Goal: Information Seeking & Learning: Learn about a topic

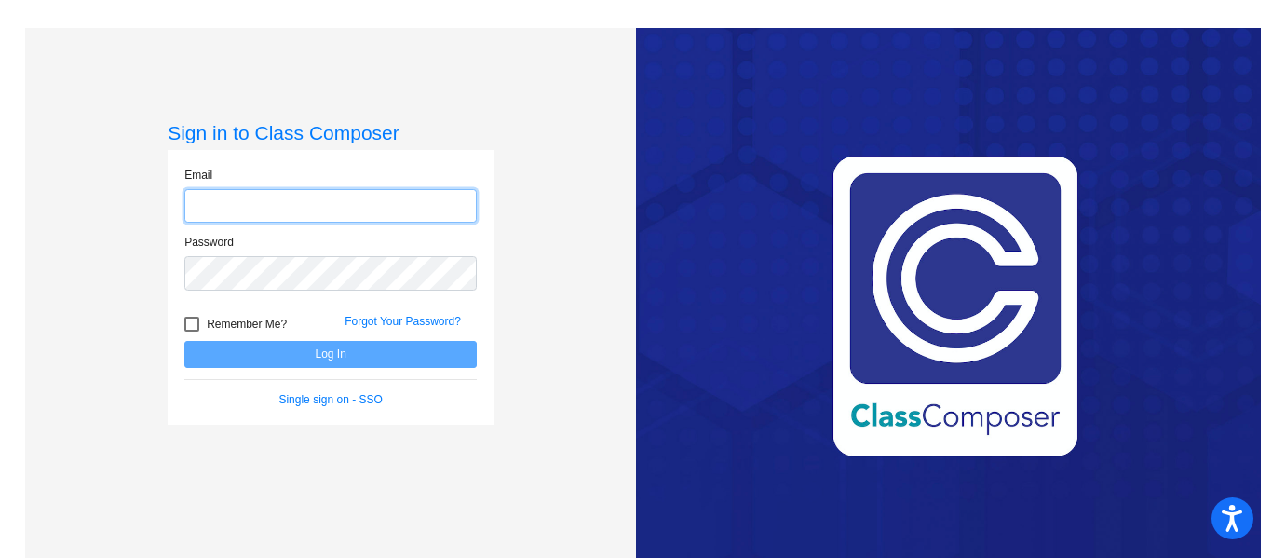
type input "[EMAIL_ADDRESS][DOMAIN_NAME]"
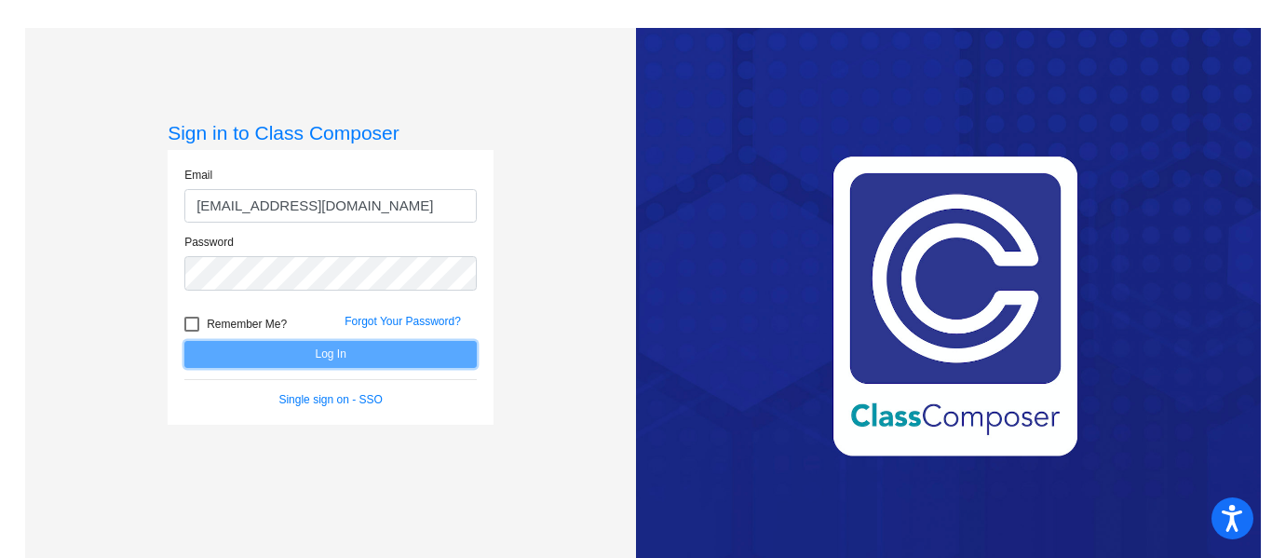
click at [421, 364] on button "Log In" at bounding box center [330, 354] width 292 height 27
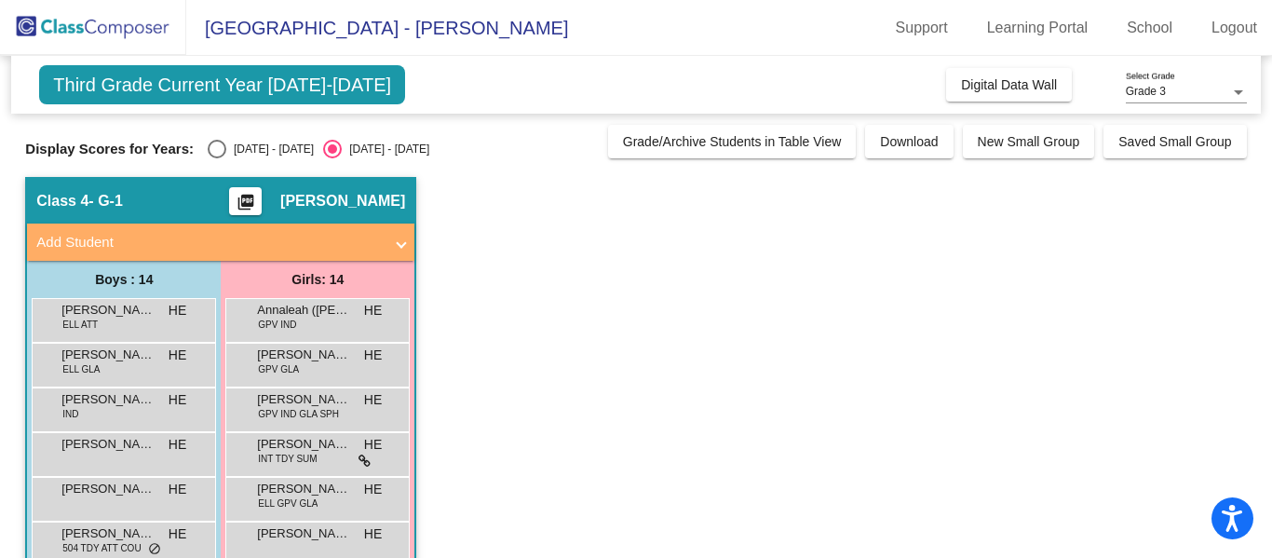
click at [222, 140] on div "Select an option" at bounding box center [217, 149] width 19 height 19
click at [217, 158] on input "[DATE] - [DATE]" at bounding box center [216, 158] width 1 height 1
radio input "true"
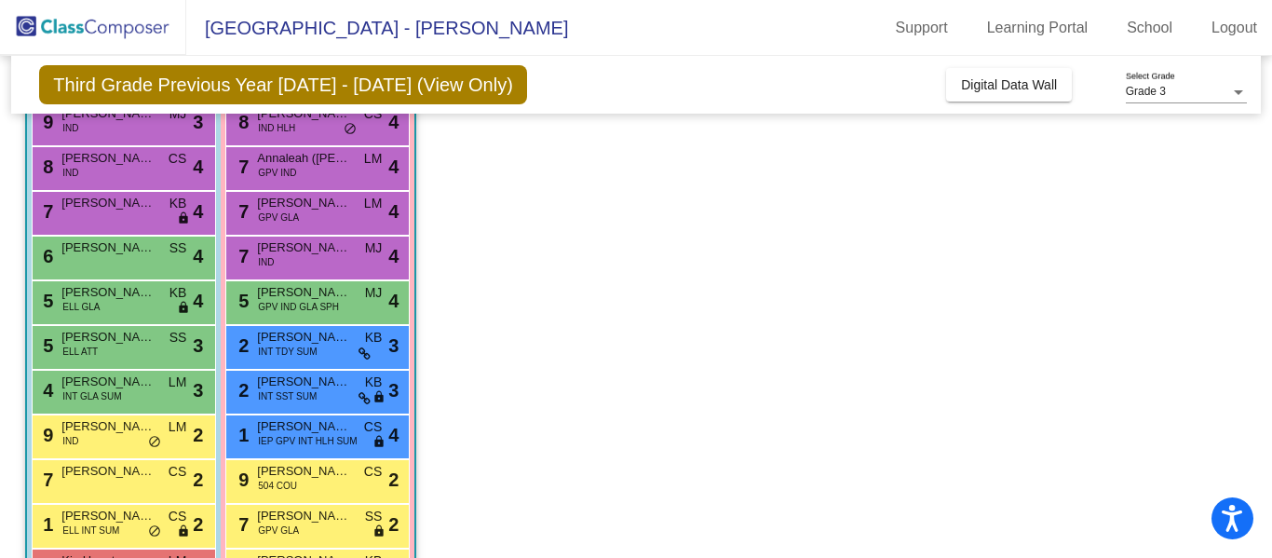
scroll to position [314, 0]
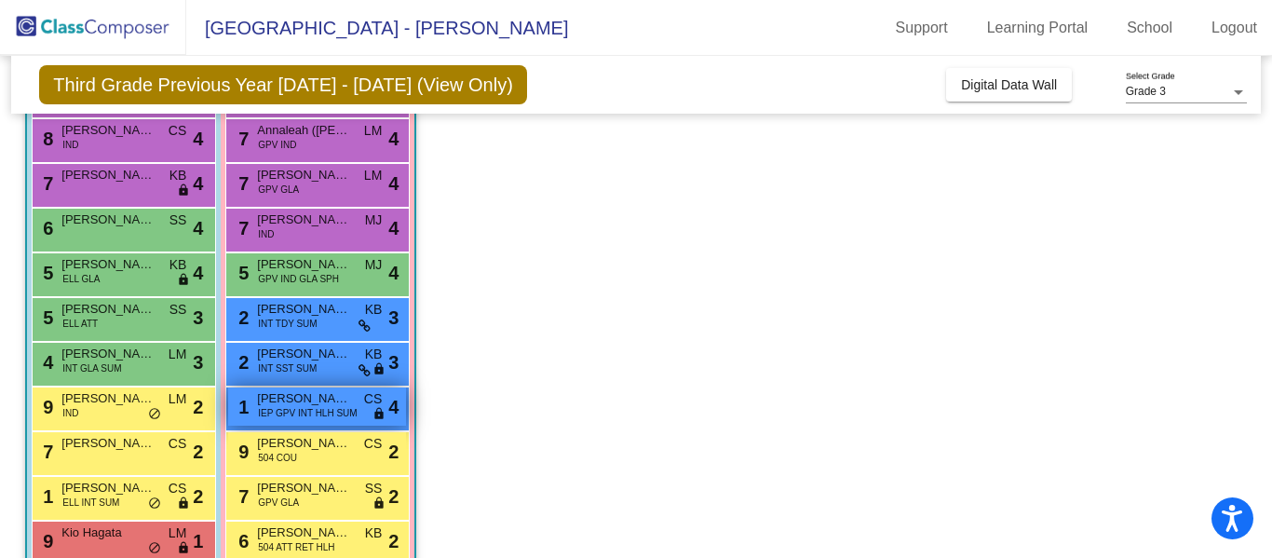
click at [333, 413] on span "IEP GPV INT HLH SUM" at bounding box center [307, 413] width 99 height 14
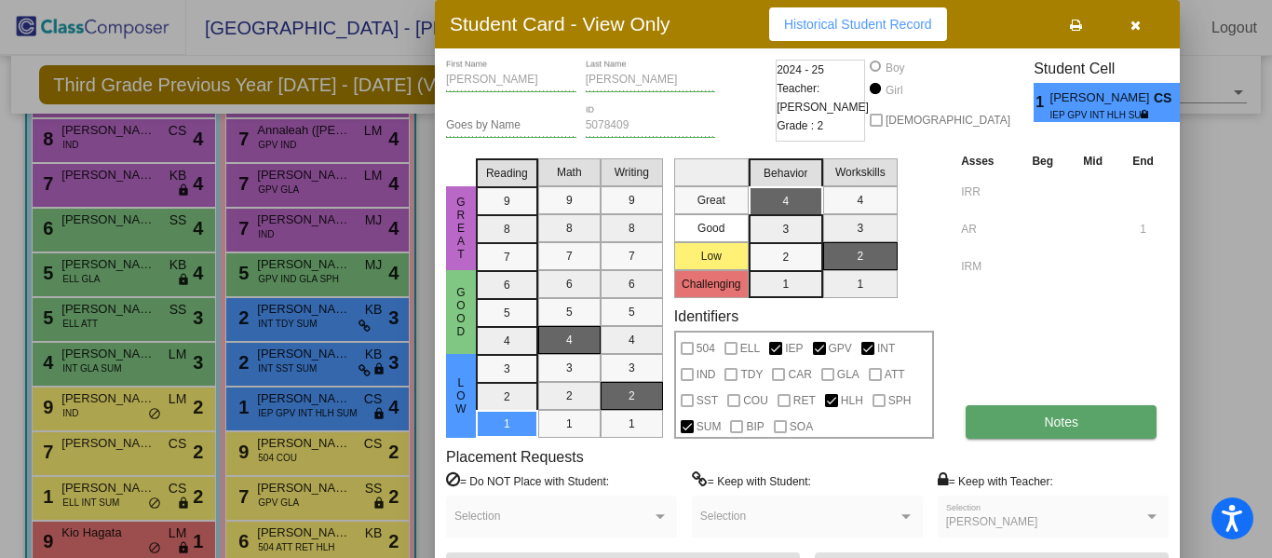
click at [1033, 423] on button "Notes" at bounding box center [1061, 422] width 191 height 34
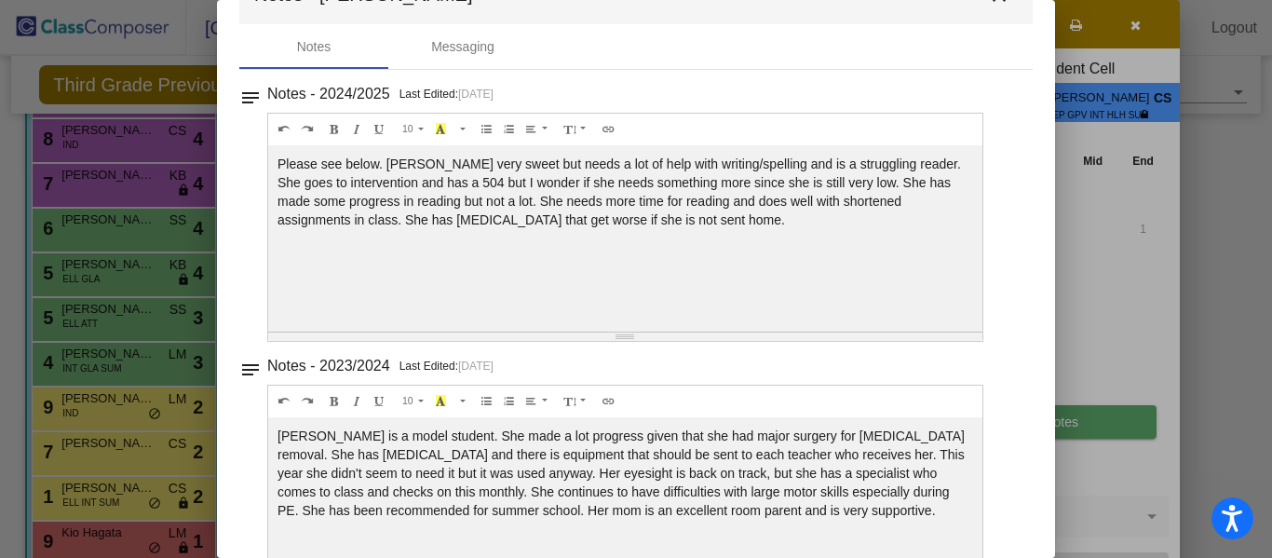
scroll to position [0, 0]
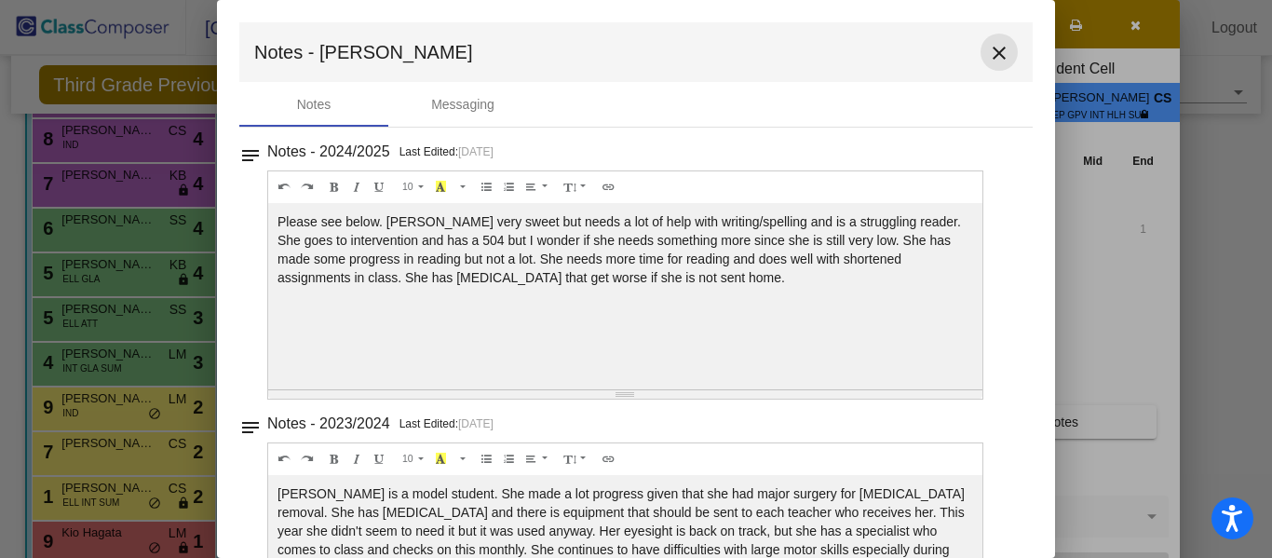
click at [988, 54] on mat-icon "close" at bounding box center [999, 53] width 22 height 22
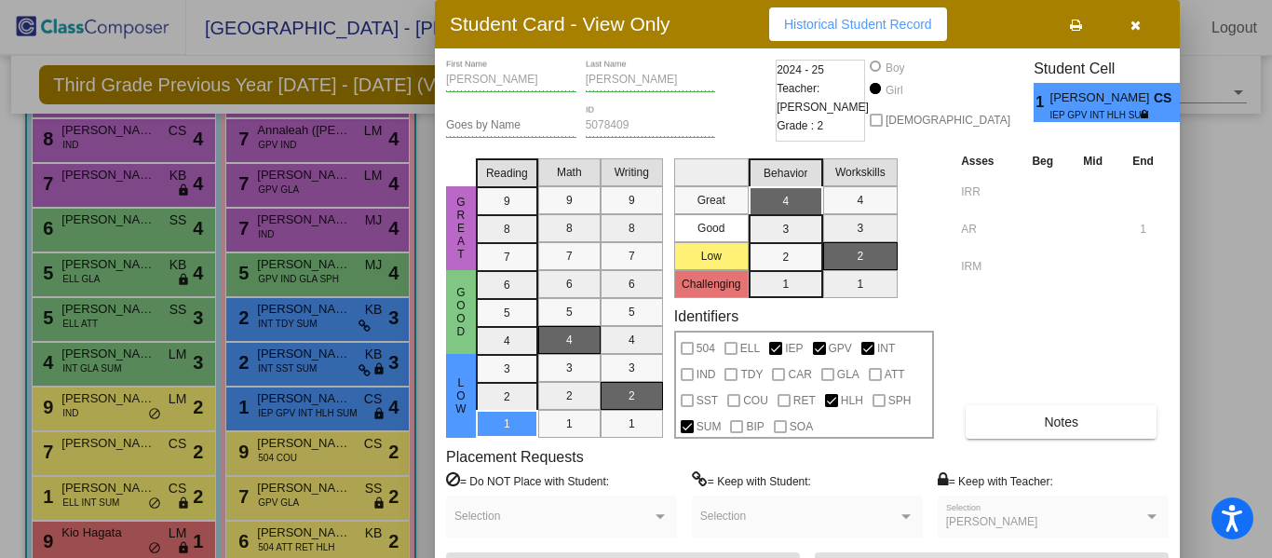
click at [1131, 29] on icon "button" at bounding box center [1136, 25] width 10 height 13
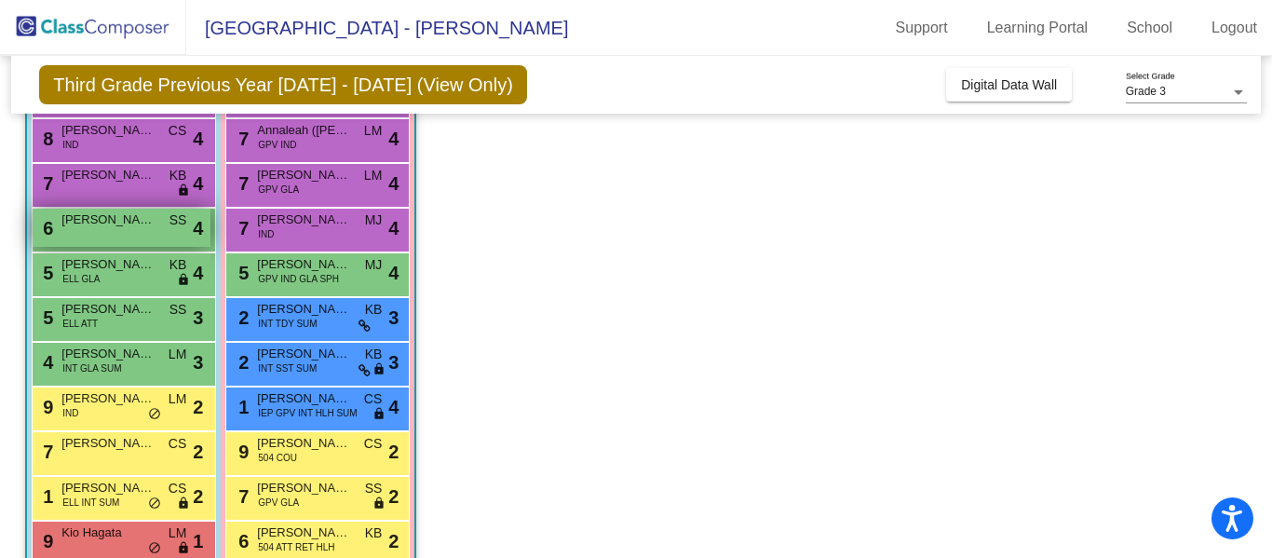
click at [157, 225] on div "6 [PERSON_NAME] SS lock do_not_disturb_alt 4" at bounding box center [122, 228] width 178 height 38
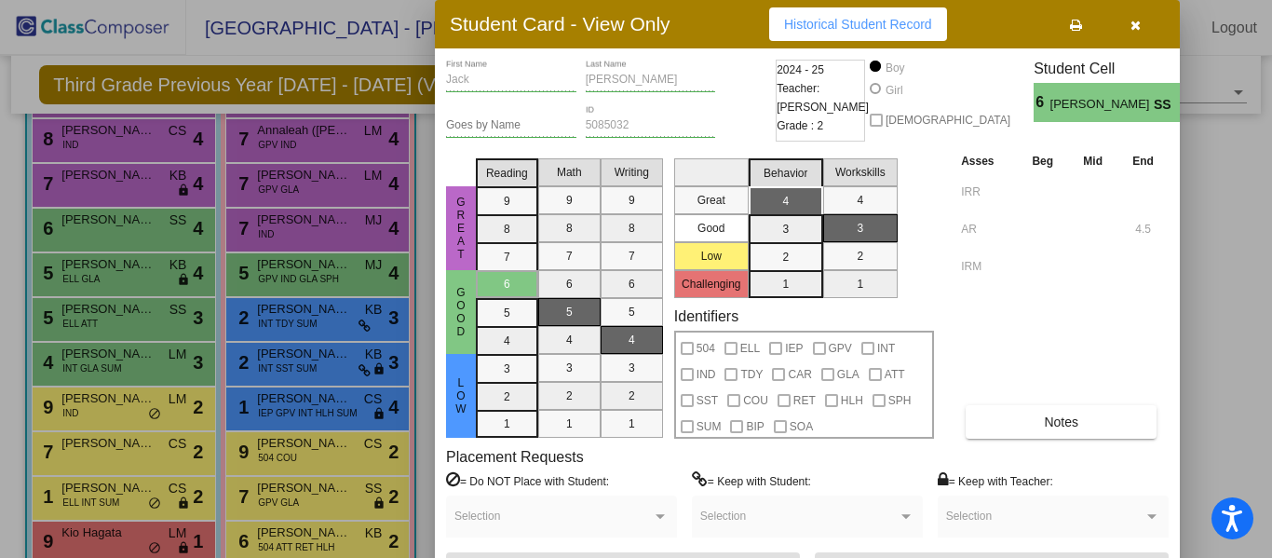
click at [1138, 28] on icon "button" at bounding box center [1136, 25] width 10 height 13
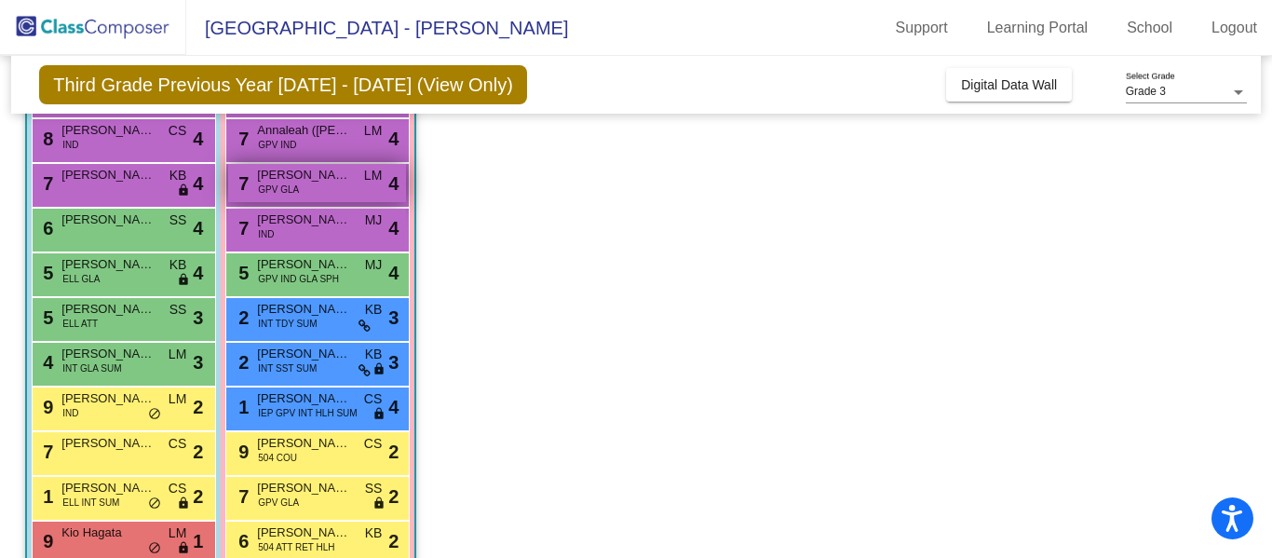
click at [324, 176] on span "[PERSON_NAME]" at bounding box center [303, 175] width 93 height 19
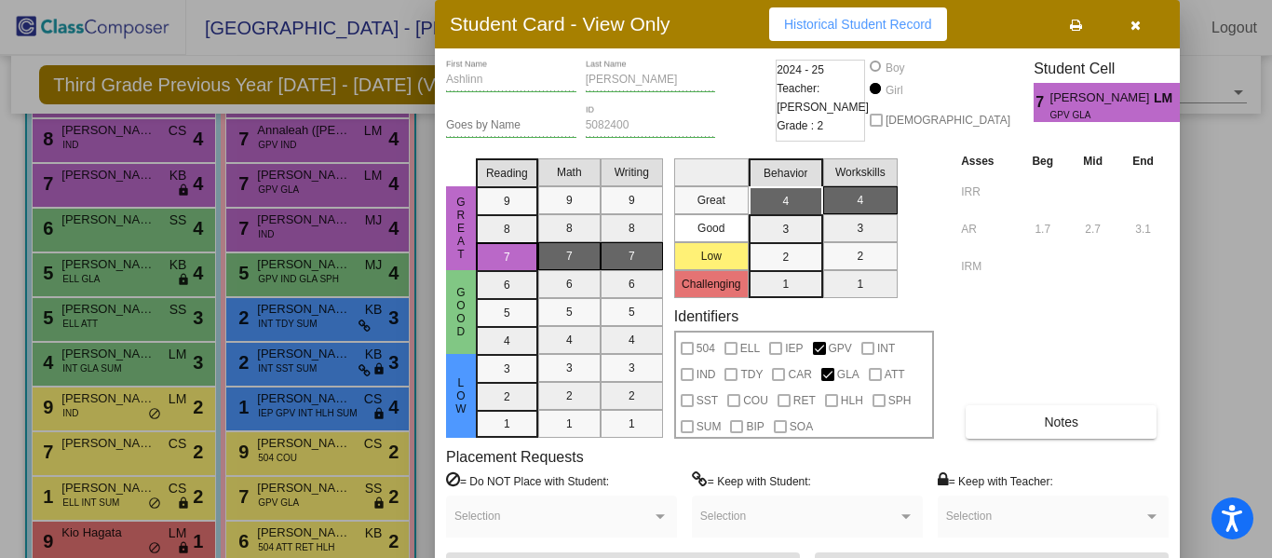
click at [1133, 20] on icon "button" at bounding box center [1136, 25] width 10 height 13
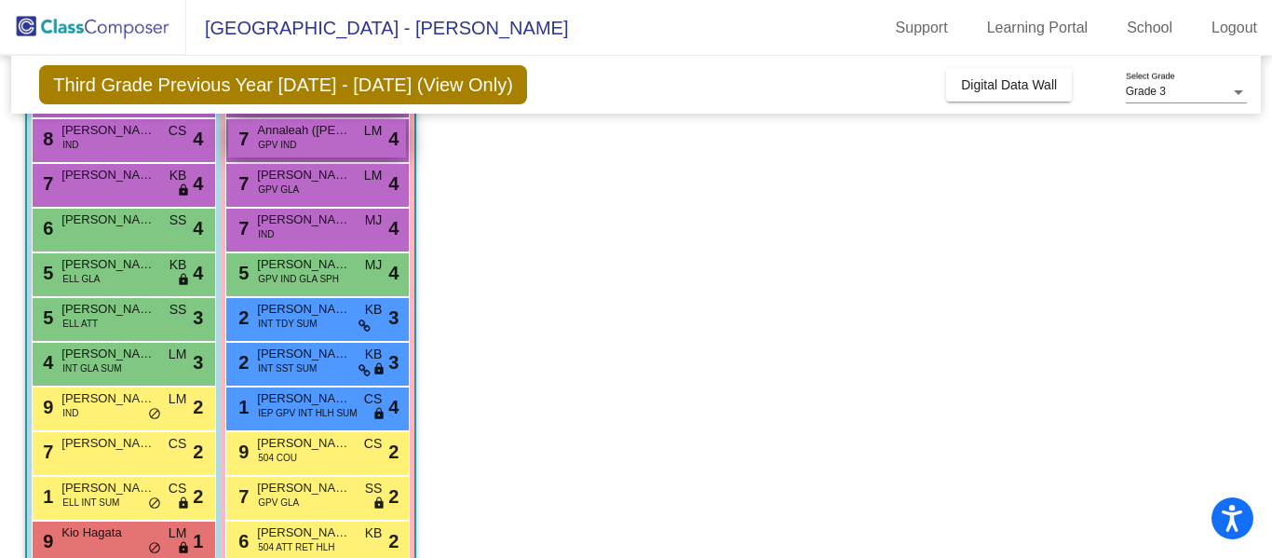
click at [333, 133] on span "Annaleah ([PERSON_NAME]) [PERSON_NAME]" at bounding box center [303, 130] width 93 height 19
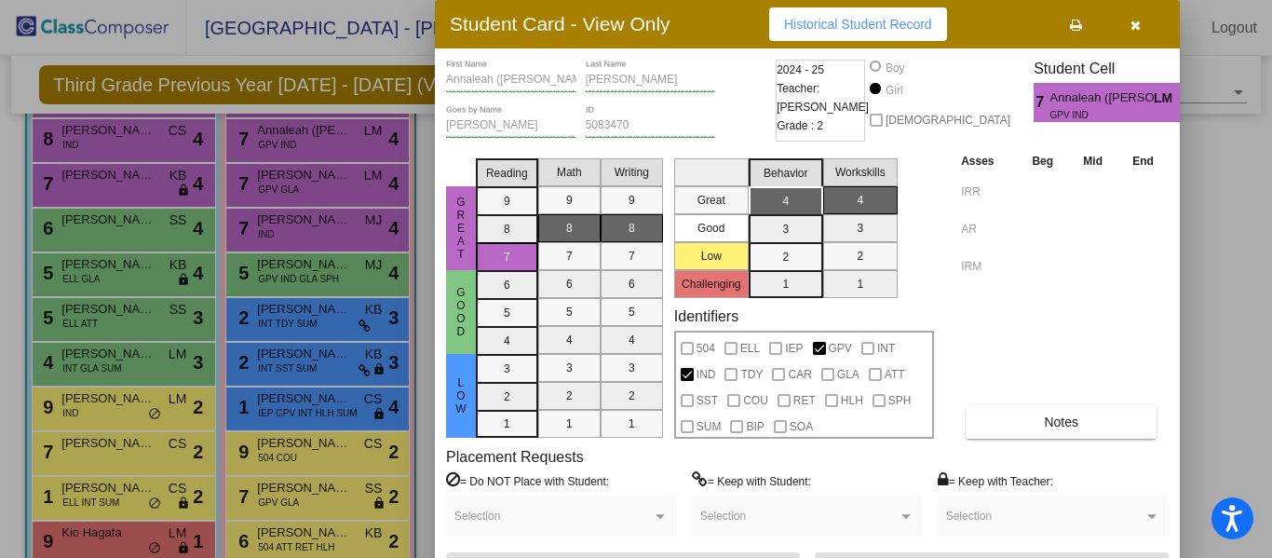
click at [1135, 25] on icon "button" at bounding box center [1136, 25] width 10 height 13
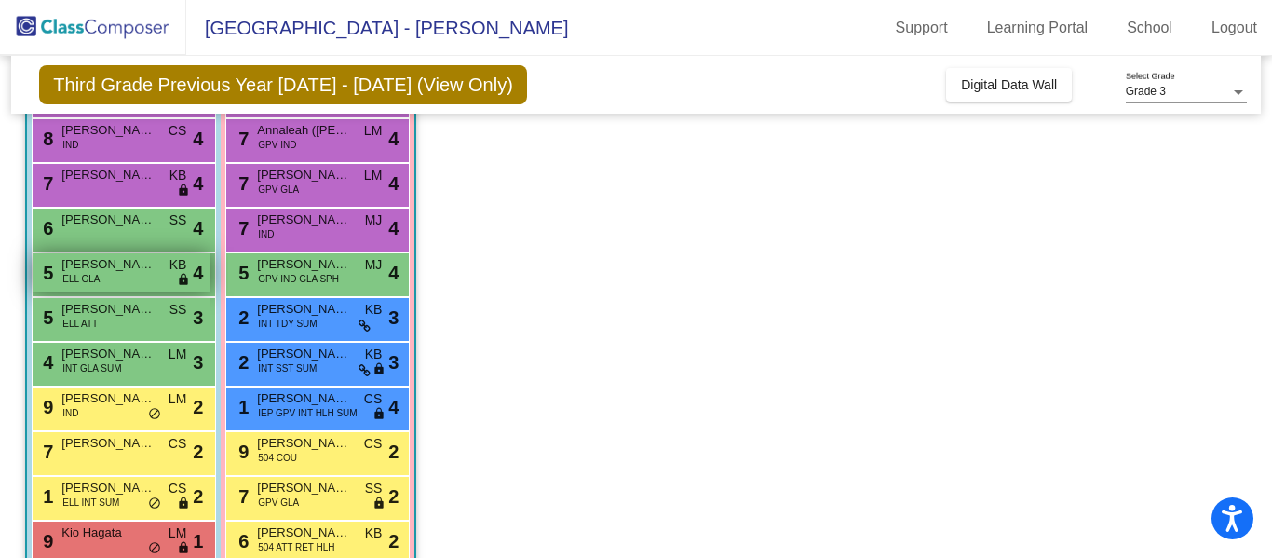
click at [143, 278] on div "5 [PERSON_NAME] [PERSON_NAME] GLA KB lock do_not_disturb_alt 4" at bounding box center [122, 272] width 178 height 38
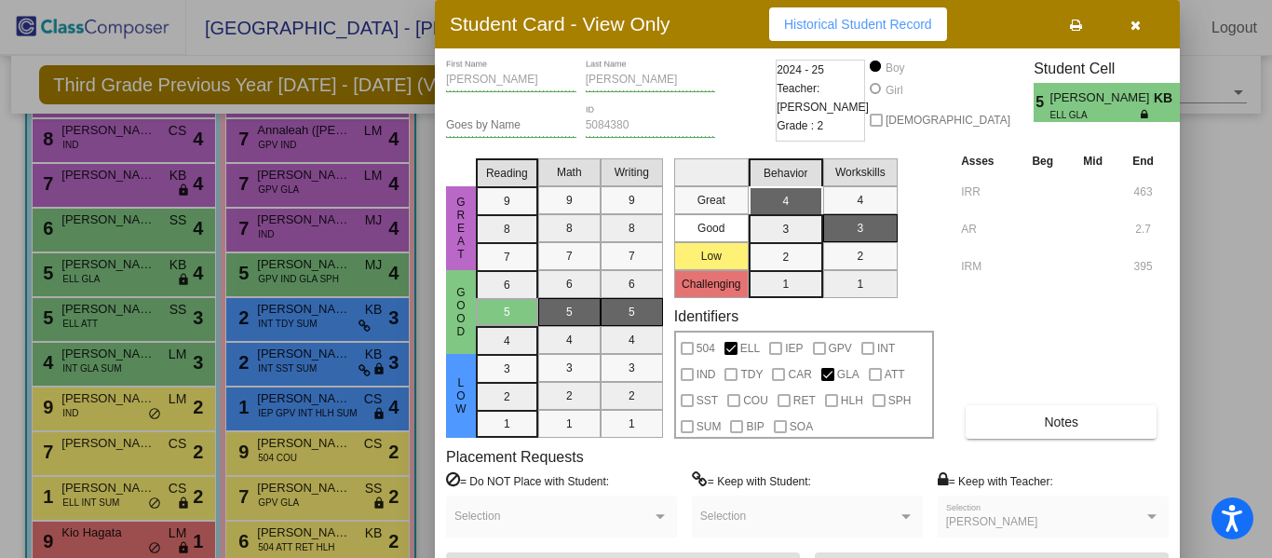
click at [157, 357] on div at bounding box center [636, 279] width 1272 height 558
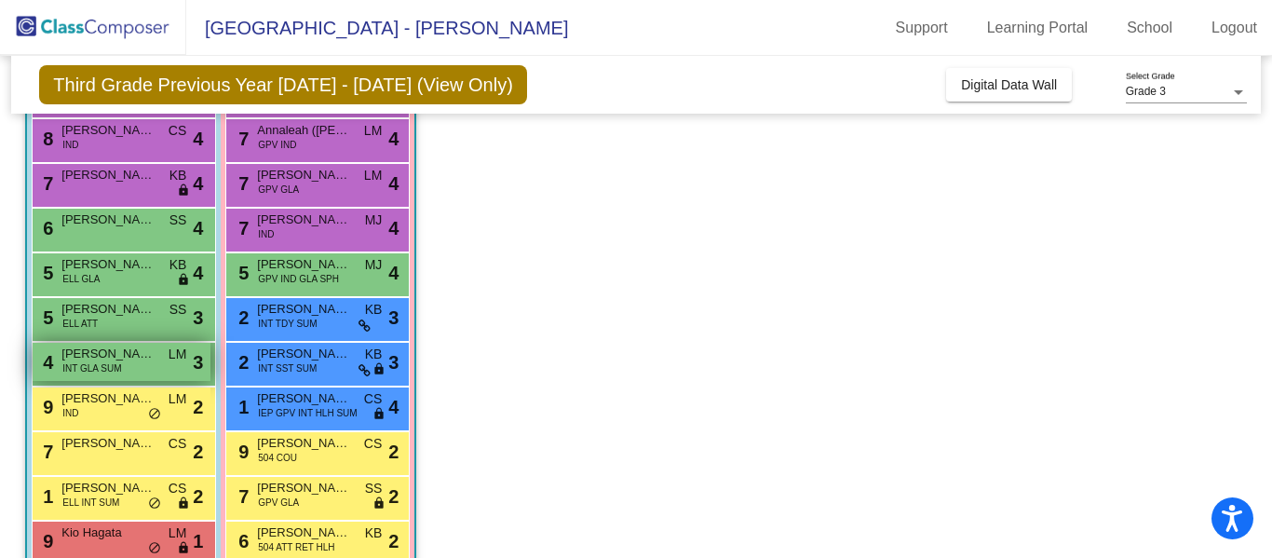
click at [157, 357] on div "4 [PERSON_NAME] ([PERSON_NAME]) [PERSON_NAME] INT GLA SUM LM lock do_not_distur…" at bounding box center [122, 362] width 178 height 38
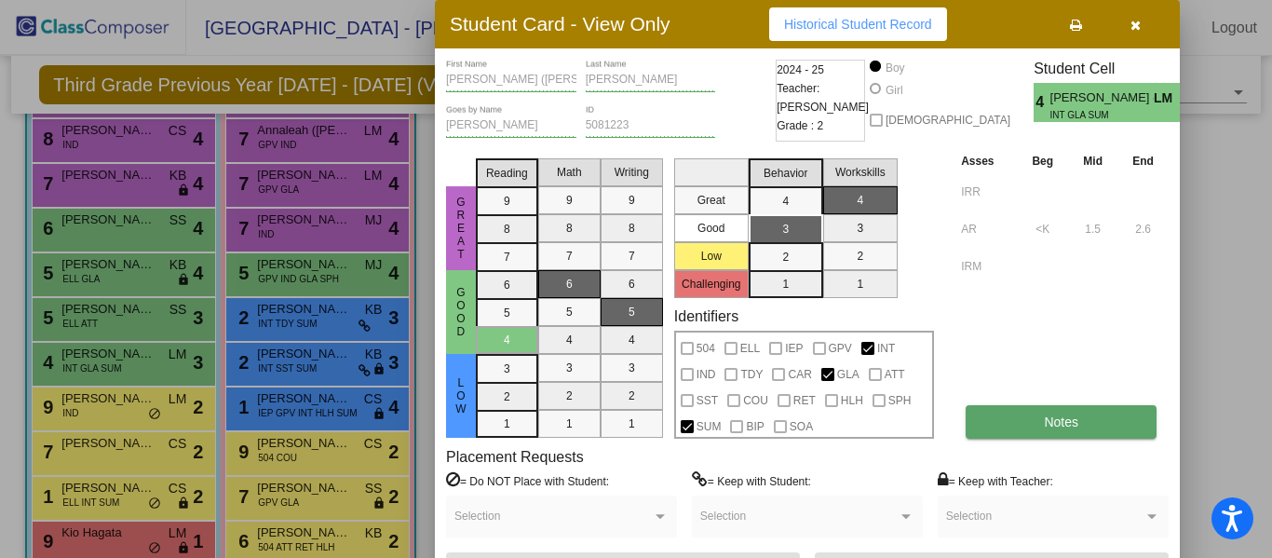
click at [1053, 423] on span "Notes" at bounding box center [1061, 421] width 34 height 15
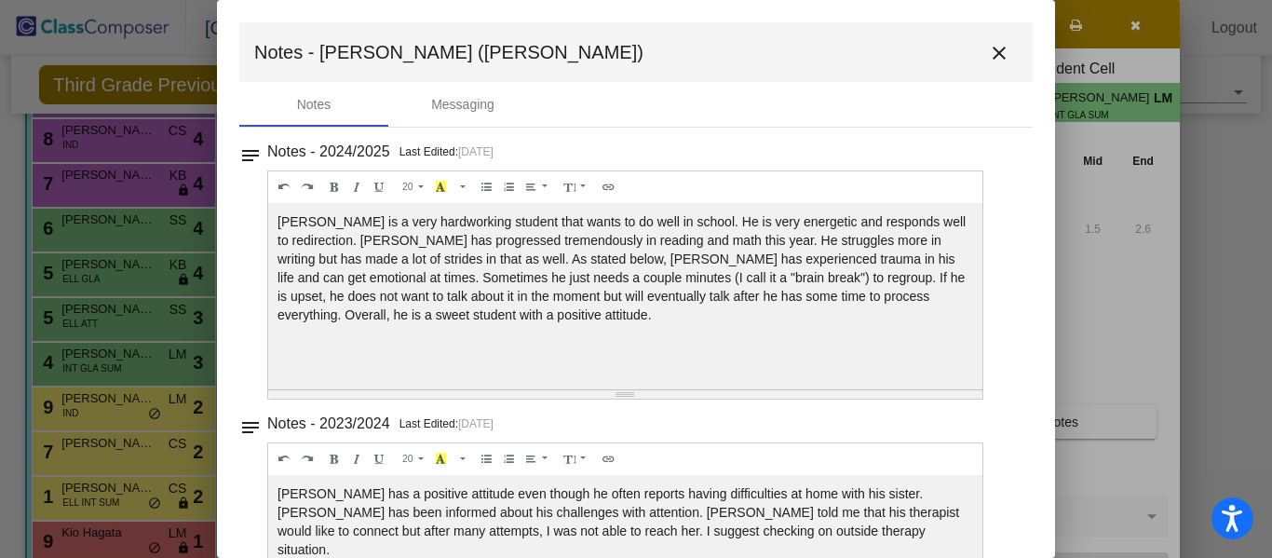
click at [990, 53] on mat-icon "close" at bounding box center [999, 53] width 22 height 22
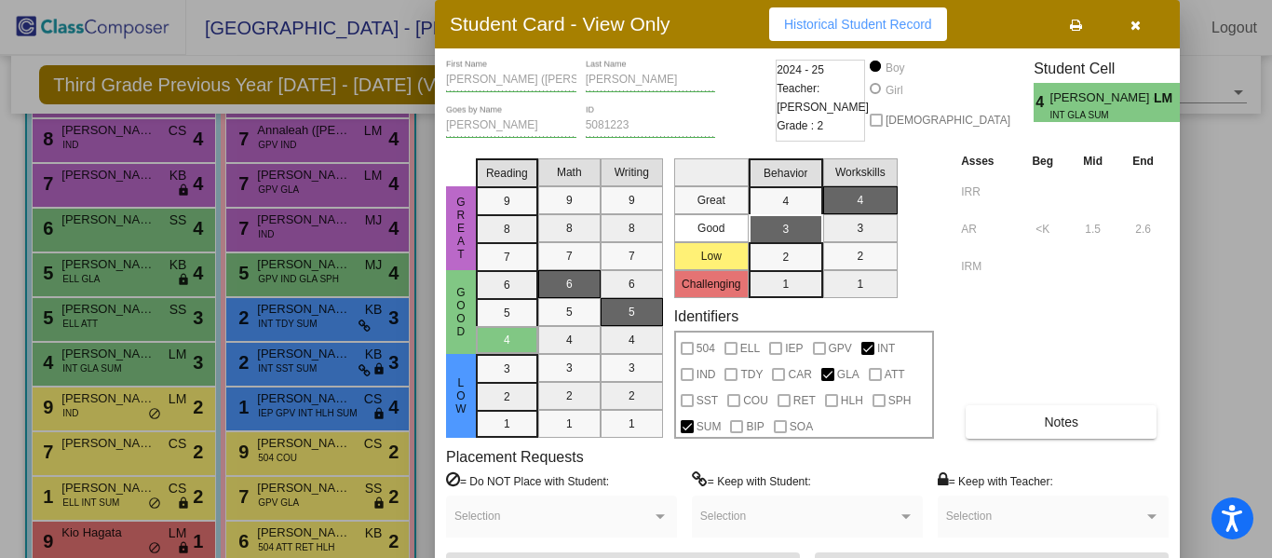
click at [1135, 26] on icon "button" at bounding box center [1136, 25] width 10 height 13
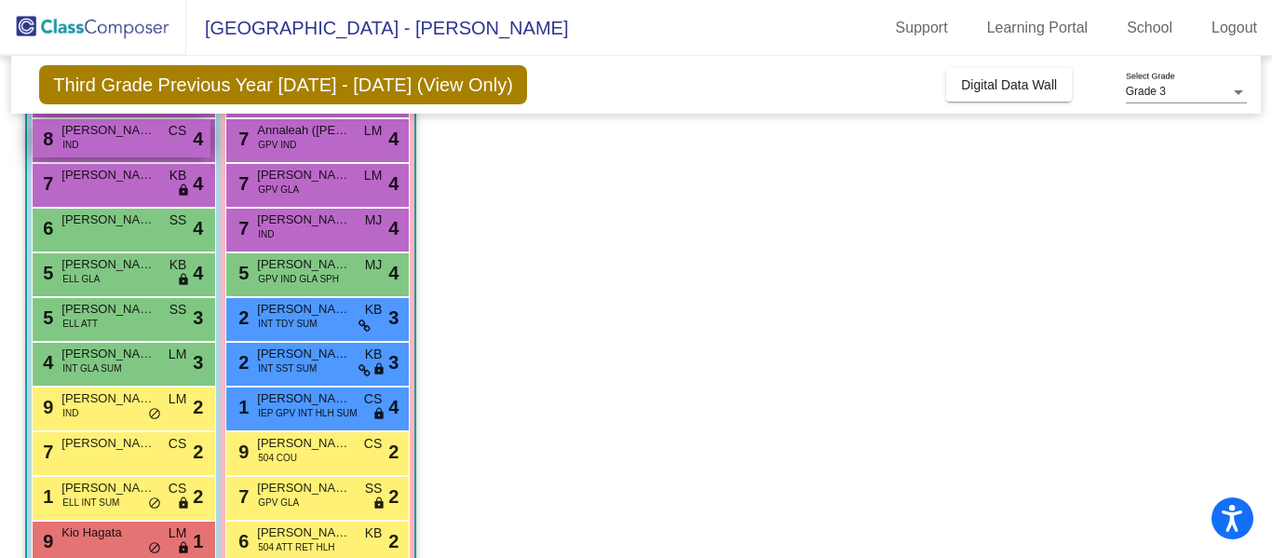
click at [159, 138] on div "8 [PERSON_NAME] IND CS lock do_not_disturb_alt 4" at bounding box center [122, 138] width 178 height 38
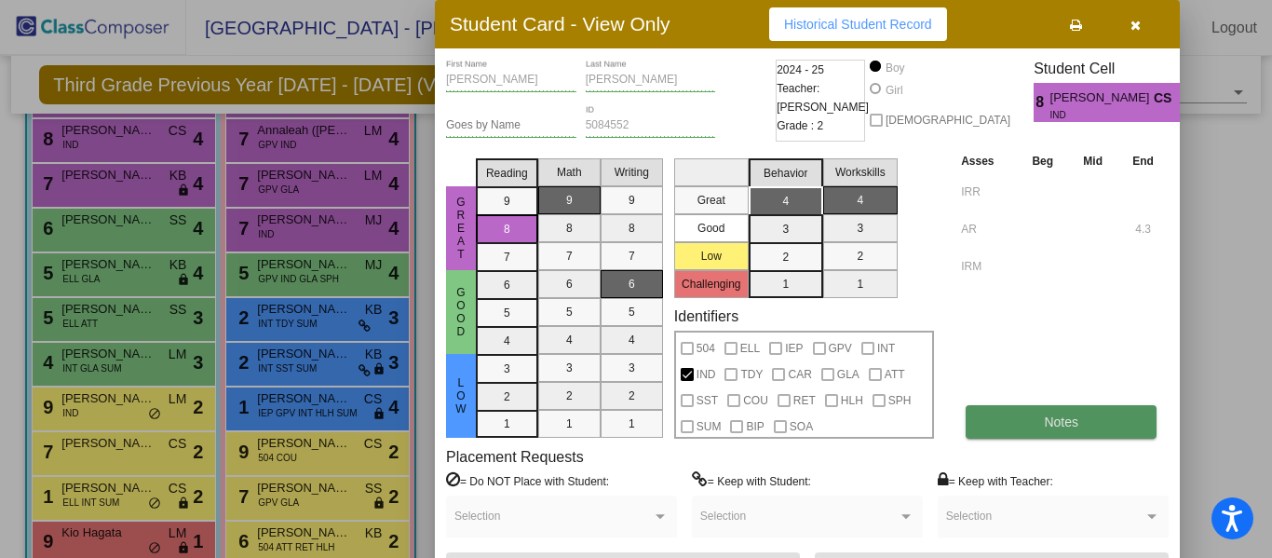
click at [1047, 421] on span "Notes" at bounding box center [1061, 421] width 34 height 15
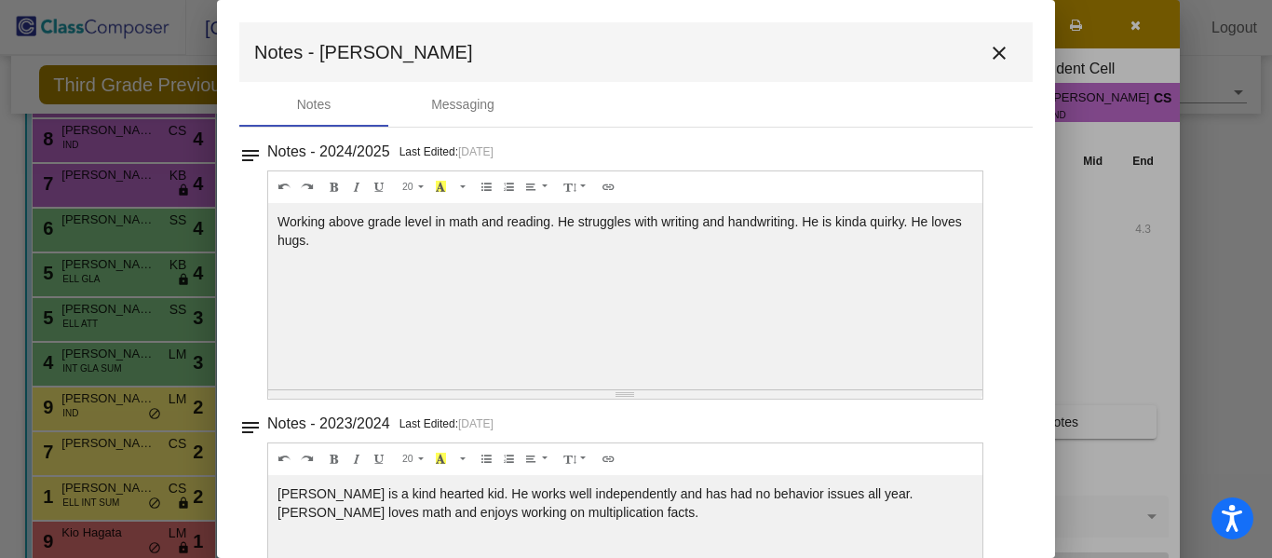
click at [989, 53] on mat-icon "close" at bounding box center [999, 53] width 22 height 22
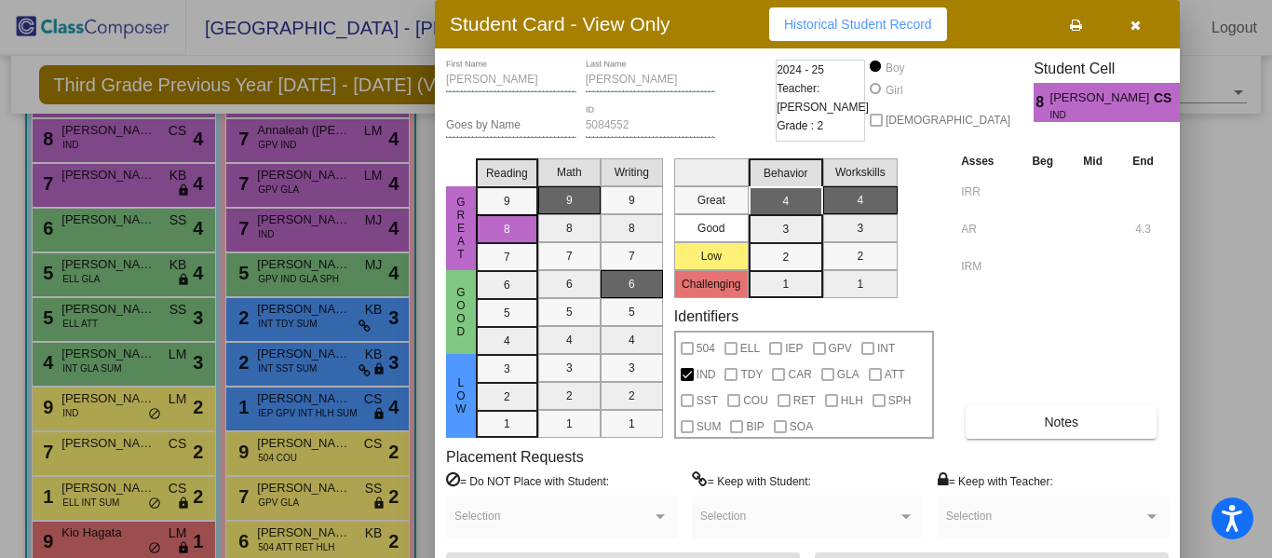
click at [1139, 32] on icon "button" at bounding box center [1136, 25] width 10 height 13
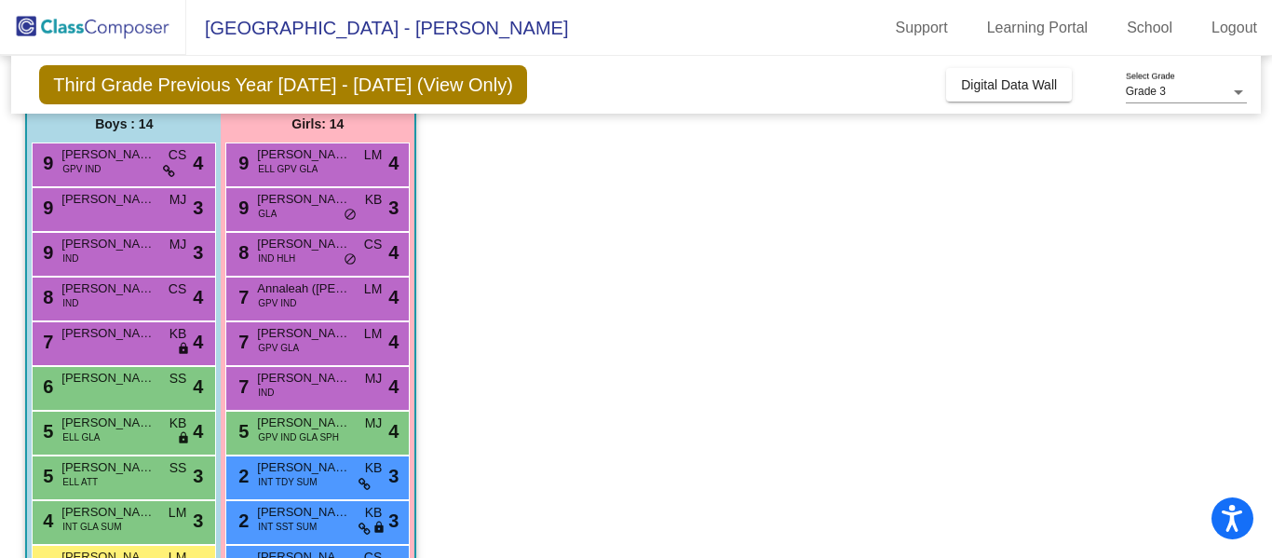
scroll to position [111, 0]
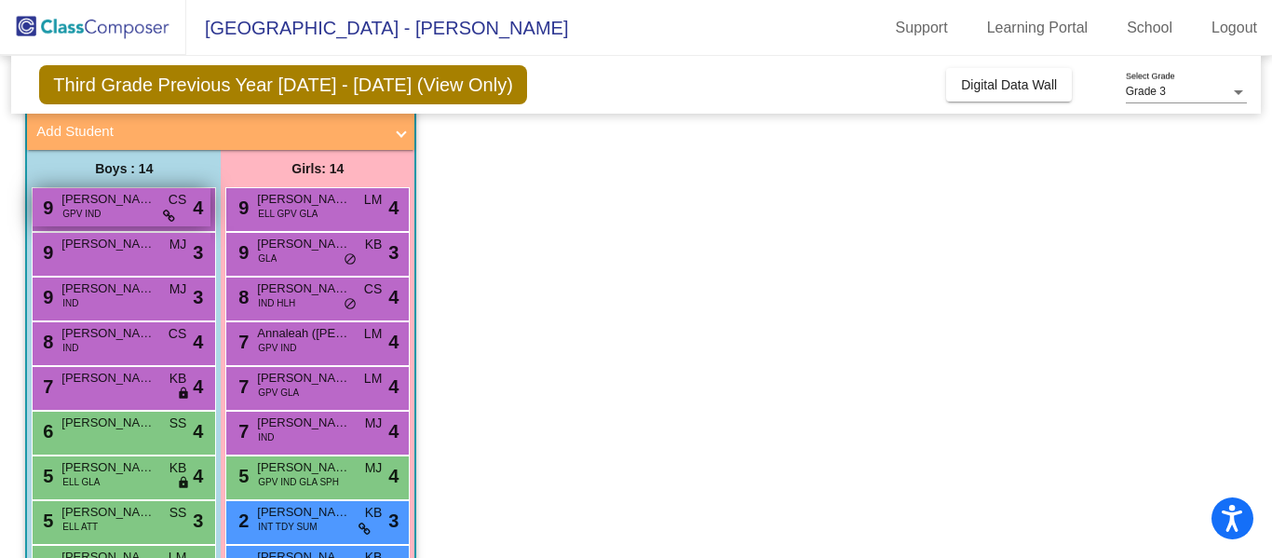
click at [153, 198] on span "[PERSON_NAME] ([PERSON_NAME]) [PERSON_NAME]" at bounding box center [107, 199] width 93 height 19
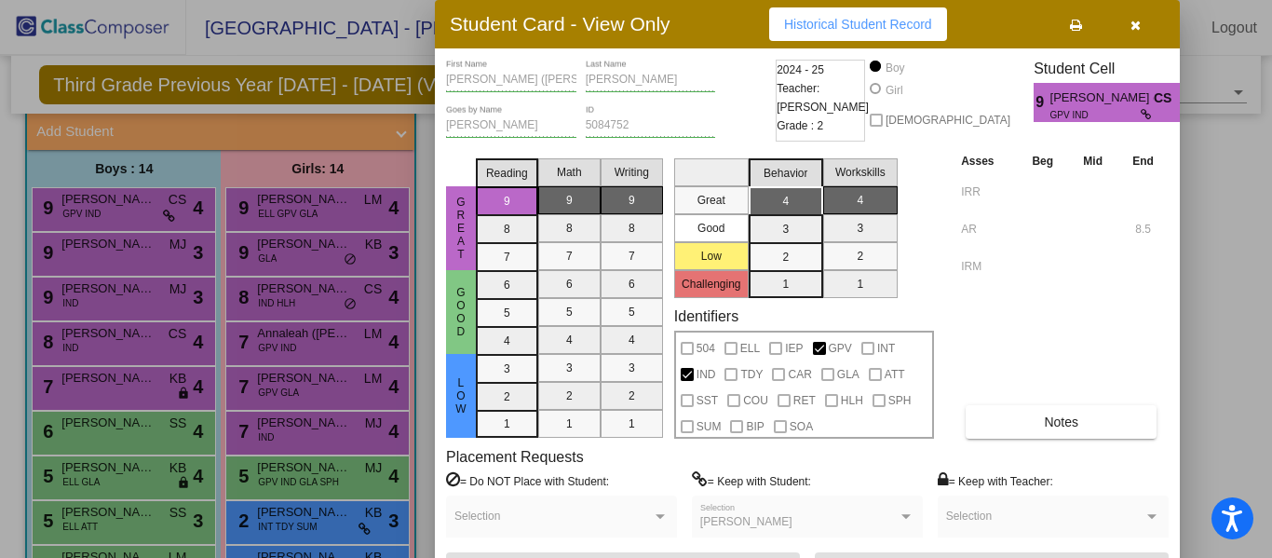
click at [1148, 30] on button "button" at bounding box center [1135, 24] width 60 height 34
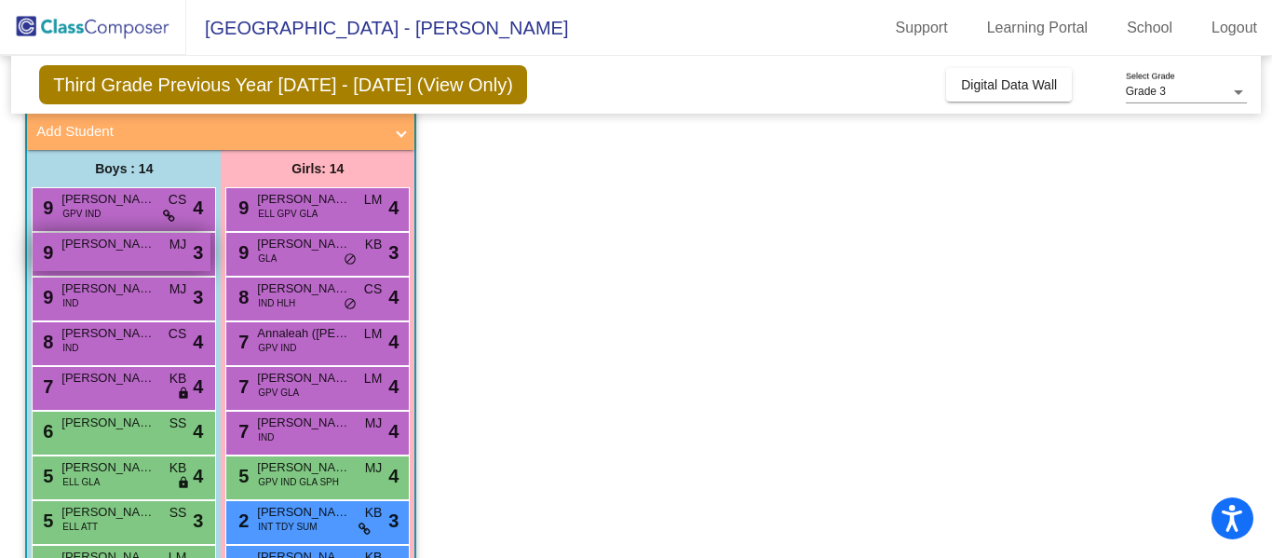
click at [142, 240] on span "[PERSON_NAME] Hang [PERSON_NAME]" at bounding box center [107, 244] width 93 height 19
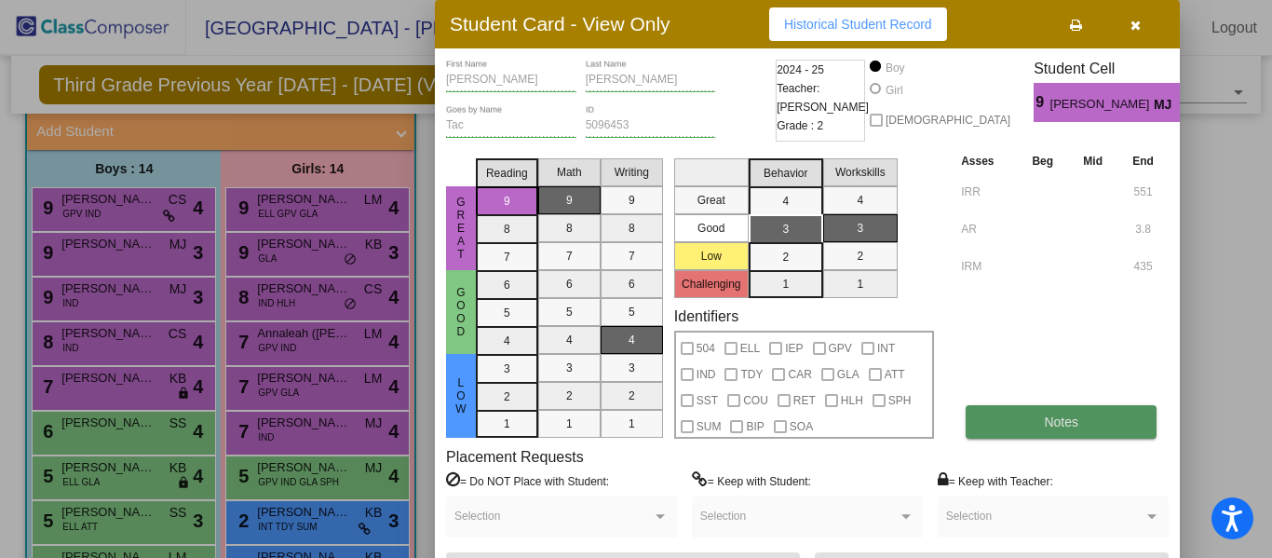
click at [1049, 426] on span "Notes" at bounding box center [1061, 421] width 34 height 15
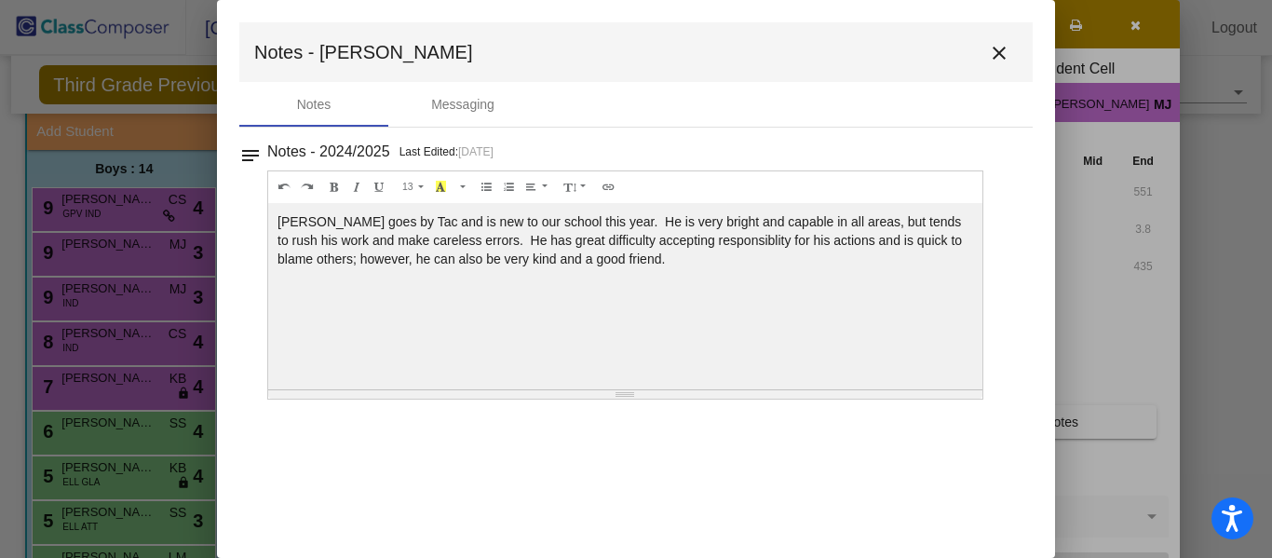
click at [988, 50] on mat-icon "close" at bounding box center [999, 53] width 22 height 22
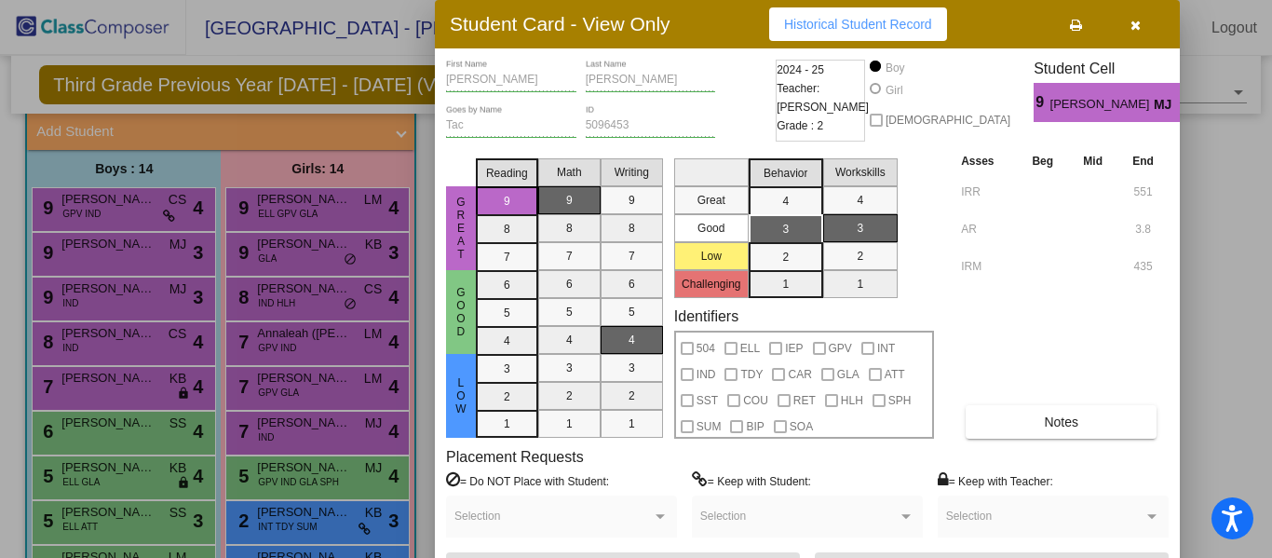
click at [1135, 25] on icon "button" at bounding box center [1136, 25] width 10 height 13
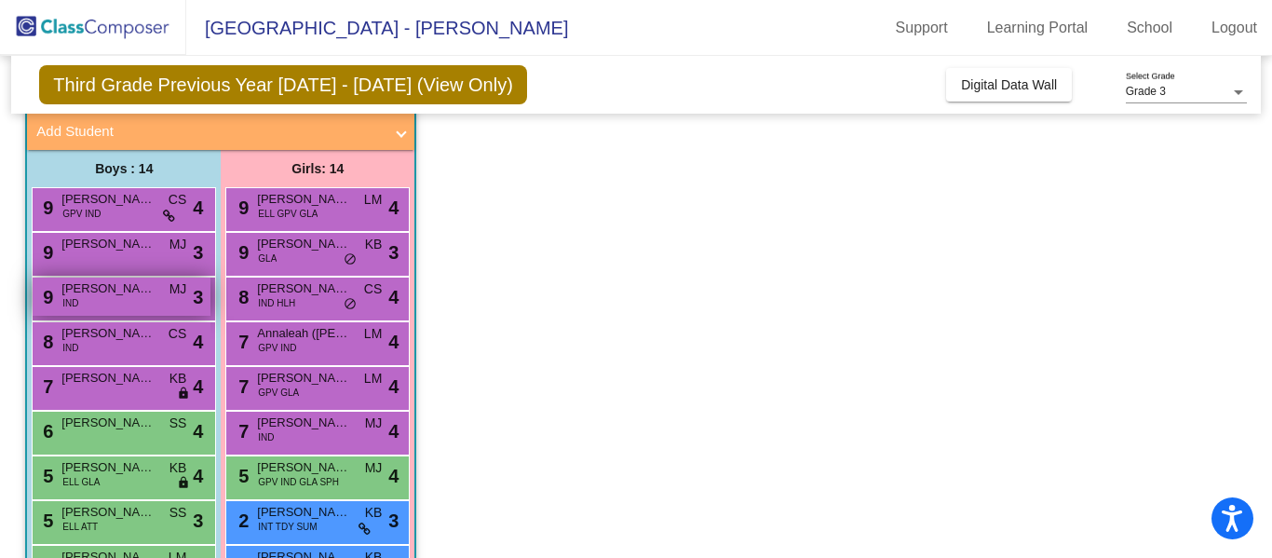
click at [137, 295] on span "[PERSON_NAME]" at bounding box center [107, 288] width 93 height 19
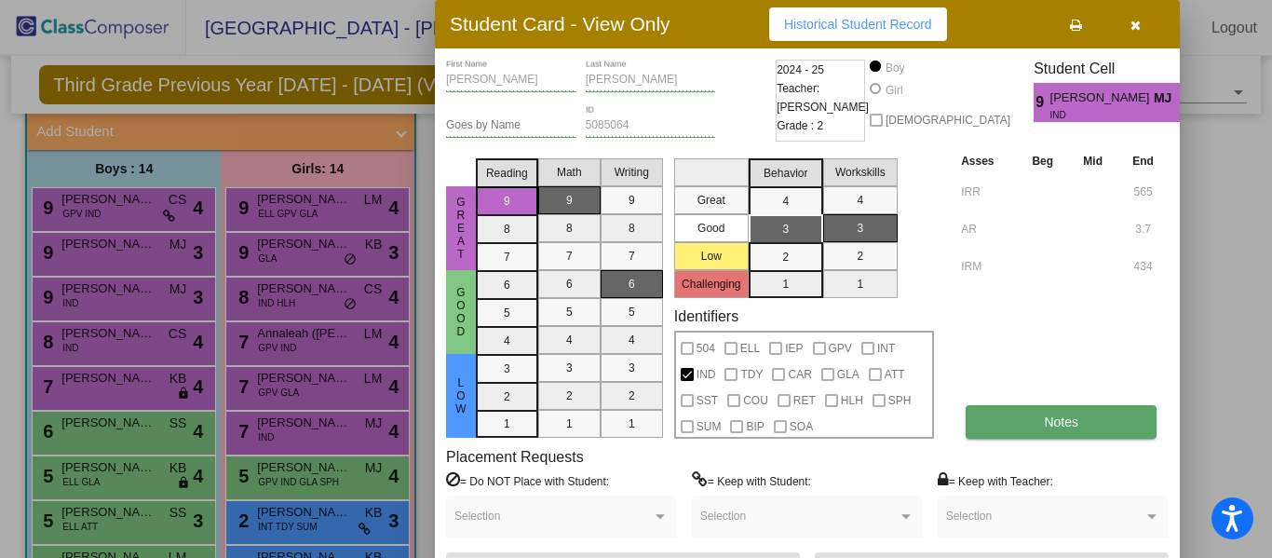
click at [1055, 423] on span "Notes" at bounding box center [1061, 421] width 34 height 15
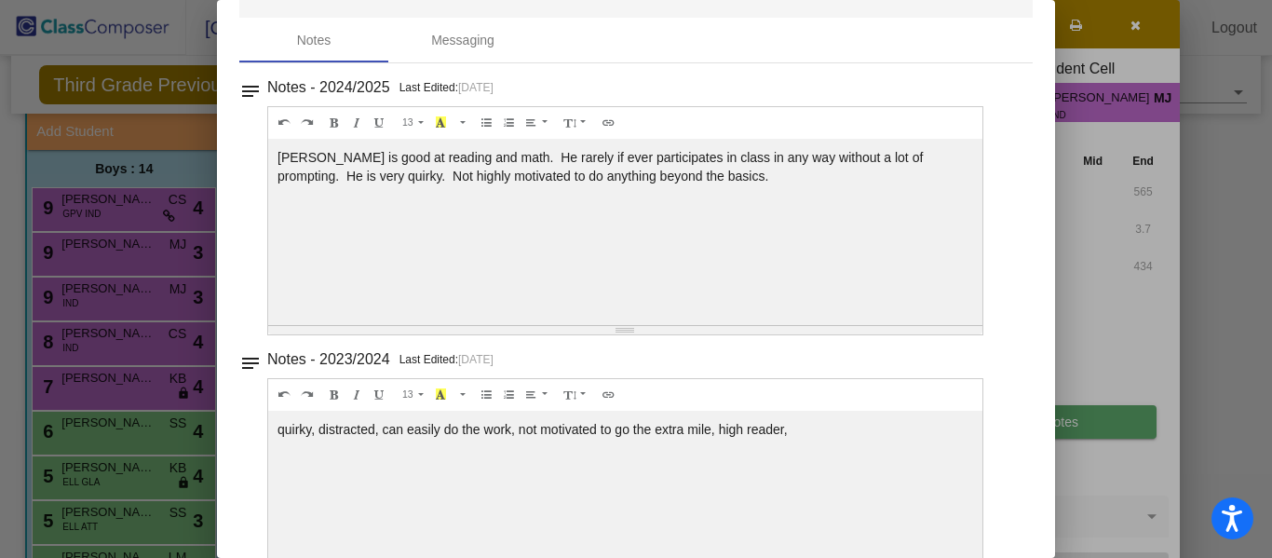
scroll to position [0, 0]
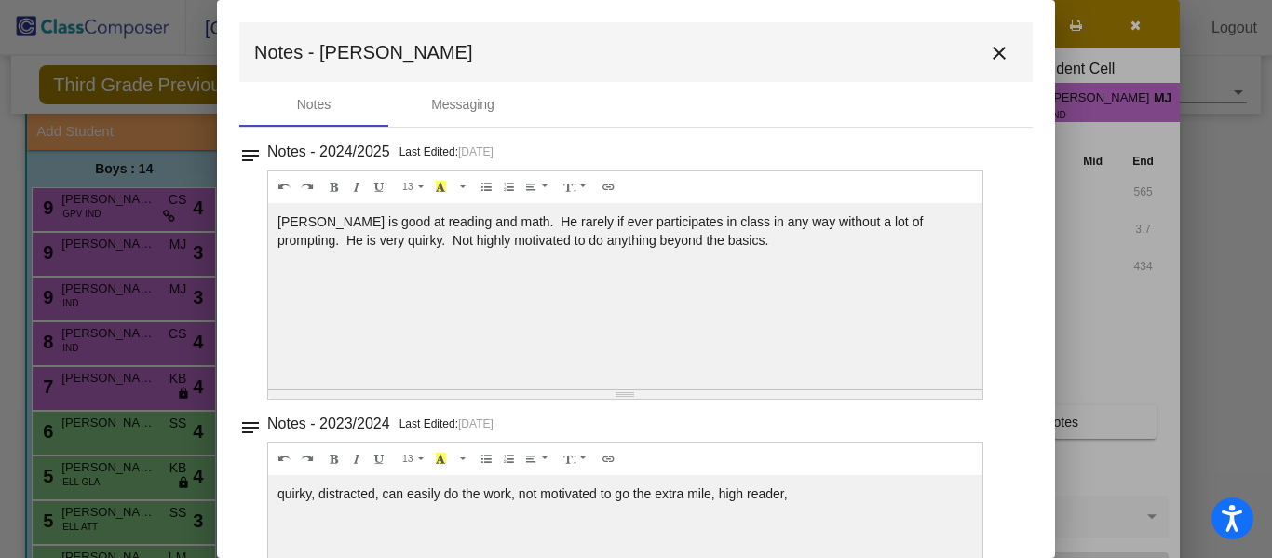
click at [988, 55] on mat-icon "close" at bounding box center [999, 53] width 22 height 22
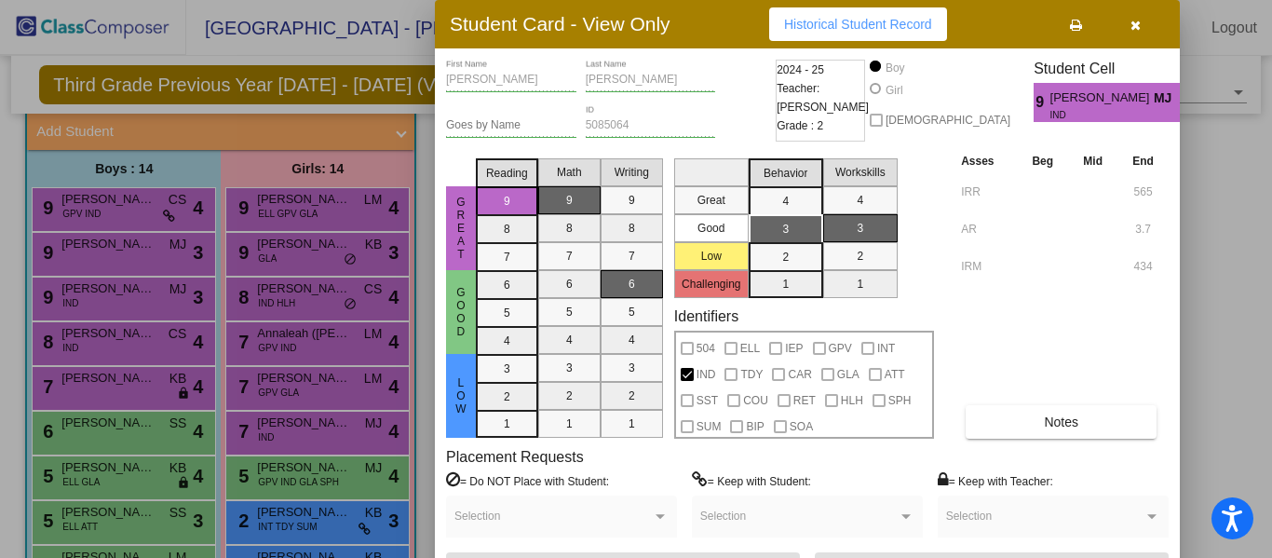
click at [1135, 19] on icon "button" at bounding box center [1136, 25] width 10 height 13
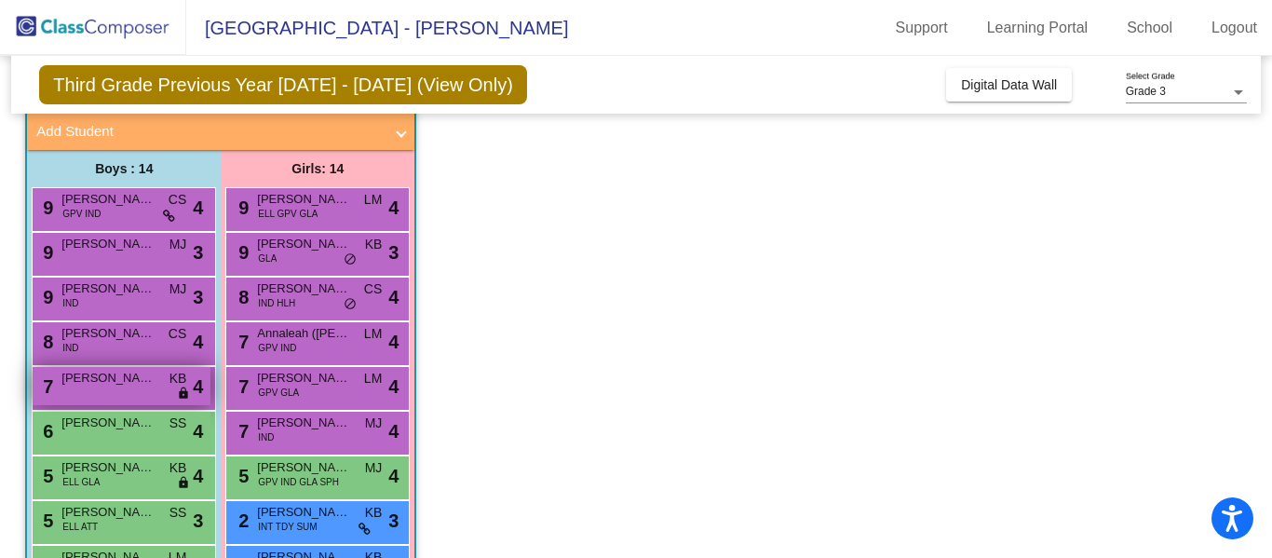
click at [115, 383] on span "[PERSON_NAME]" at bounding box center [107, 378] width 93 height 19
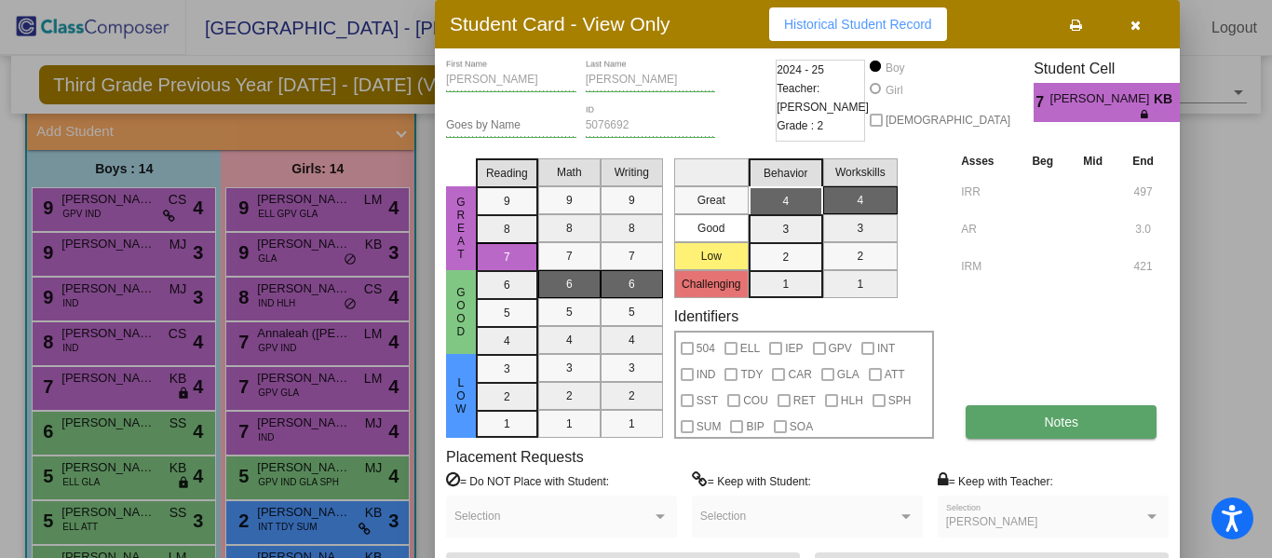
click at [1047, 428] on span "Notes" at bounding box center [1061, 421] width 34 height 15
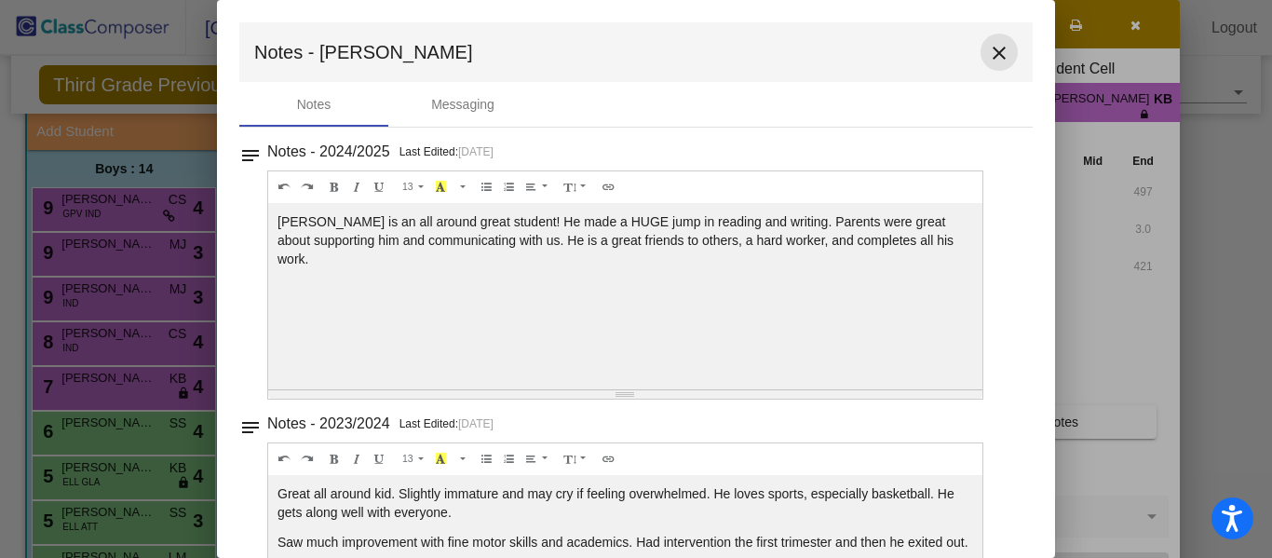
click at [988, 50] on mat-icon "close" at bounding box center [999, 53] width 22 height 22
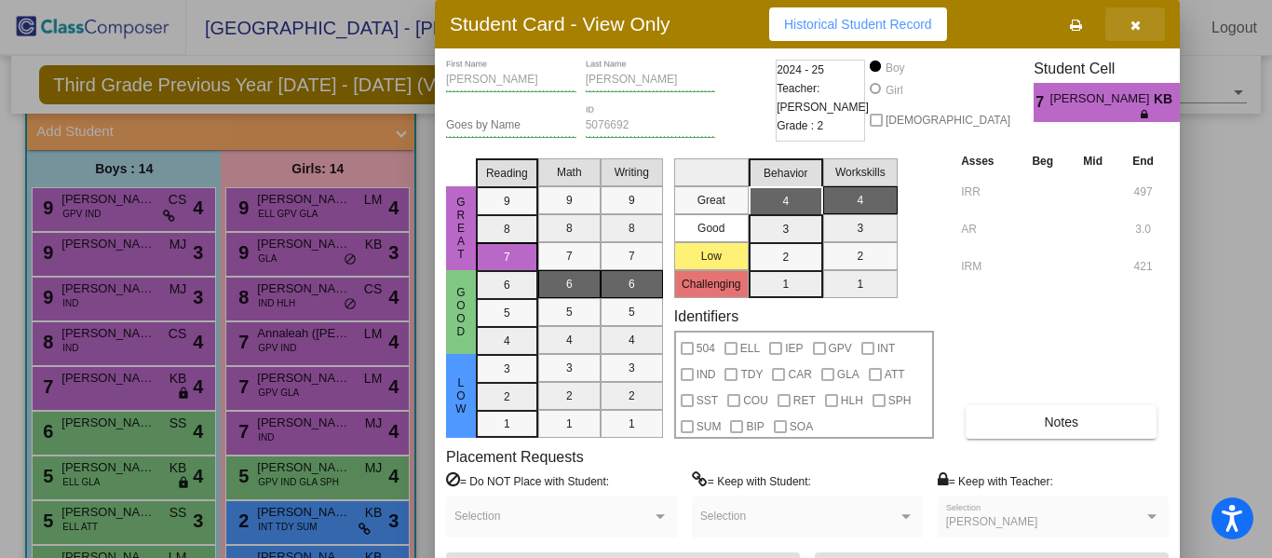
click at [1136, 23] on icon "button" at bounding box center [1136, 25] width 10 height 13
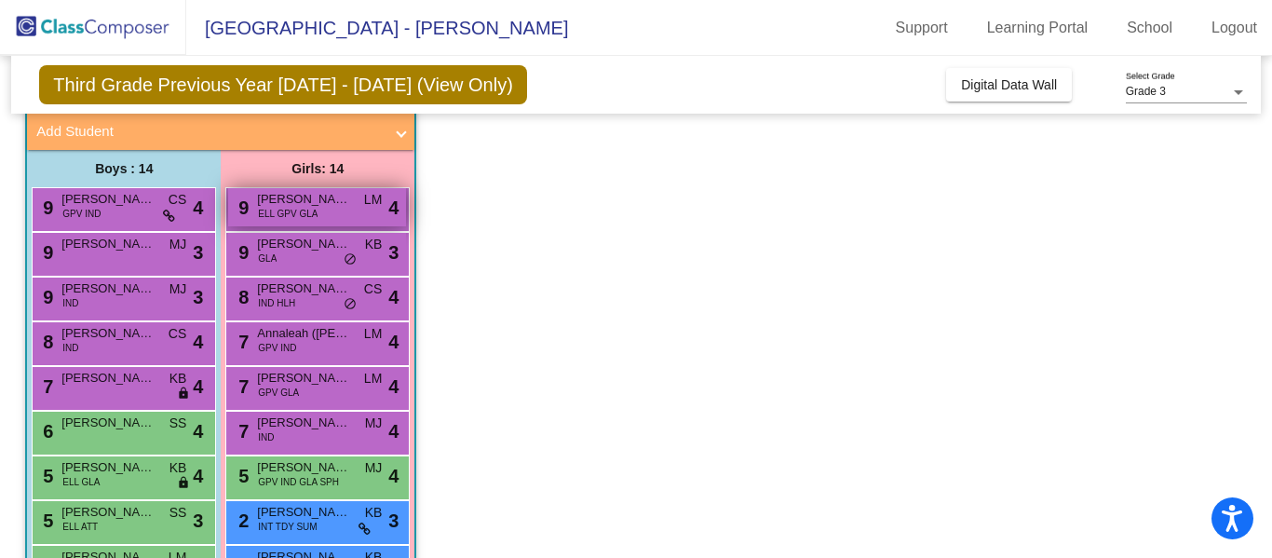
click at [339, 203] on span "[PERSON_NAME]" at bounding box center [303, 199] width 93 height 19
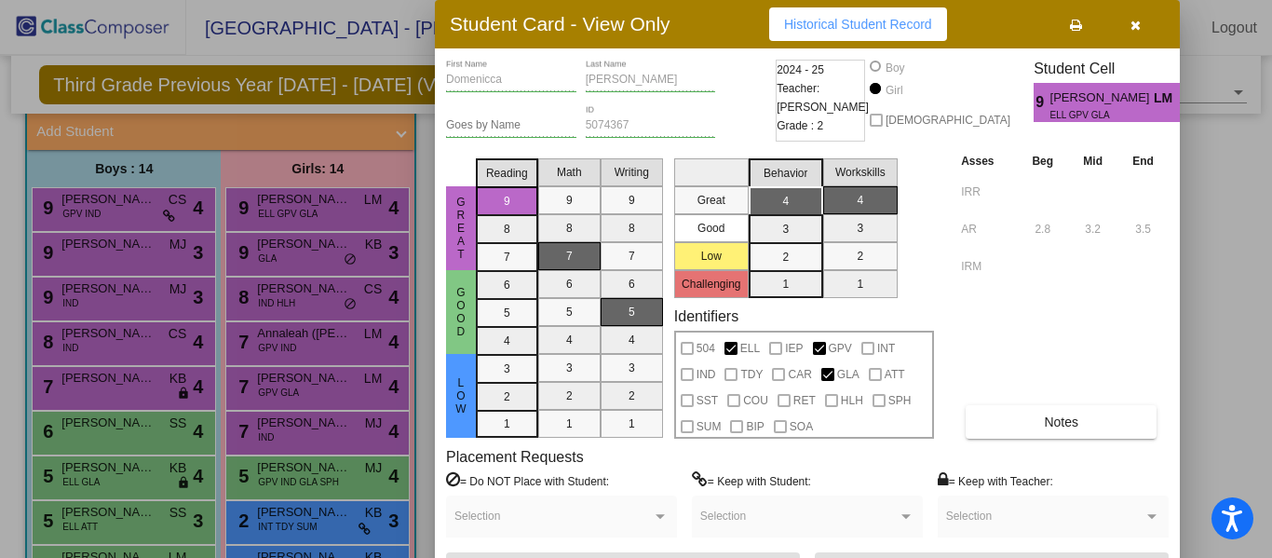
click at [1131, 29] on icon "button" at bounding box center [1136, 25] width 10 height 13
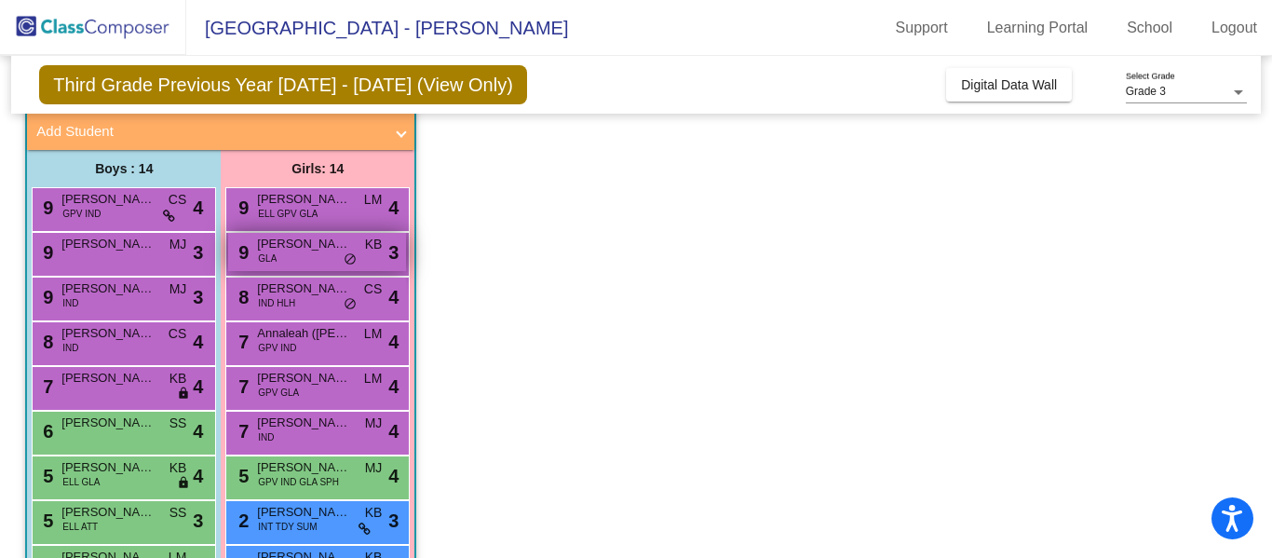
click at [337, 251] on span "[PERSON_NAME]" at bounding box center [303, 244] width 93 height 19
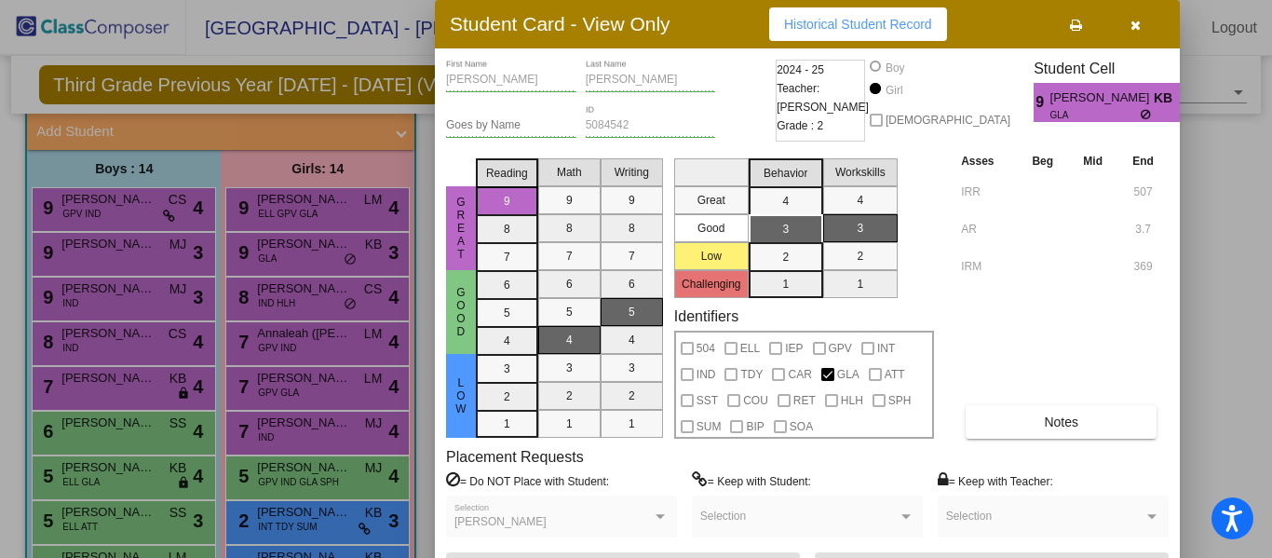
click at [1133, 23] on icon "button" at bounding box center [1136, 25] width 10 height 13
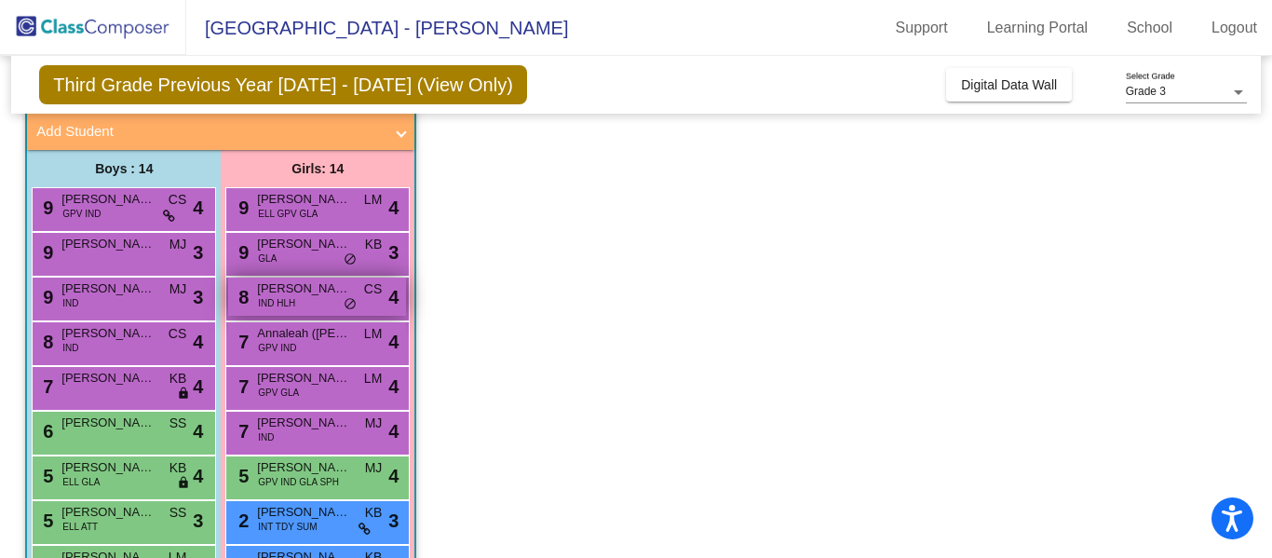
click at [343, 296] on span "[PERSON_NAME]" at bounding box center [303, 288] width 93 height 19
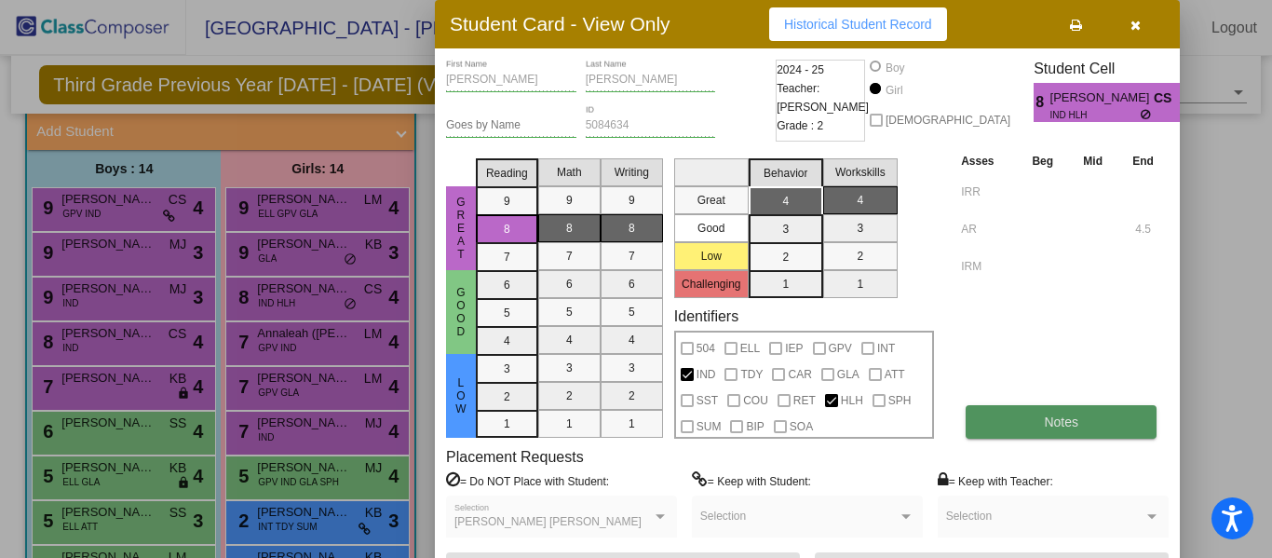
click at [1049, 422] on span "Notes" at bounding box center [1061, 421] width 34 height 15
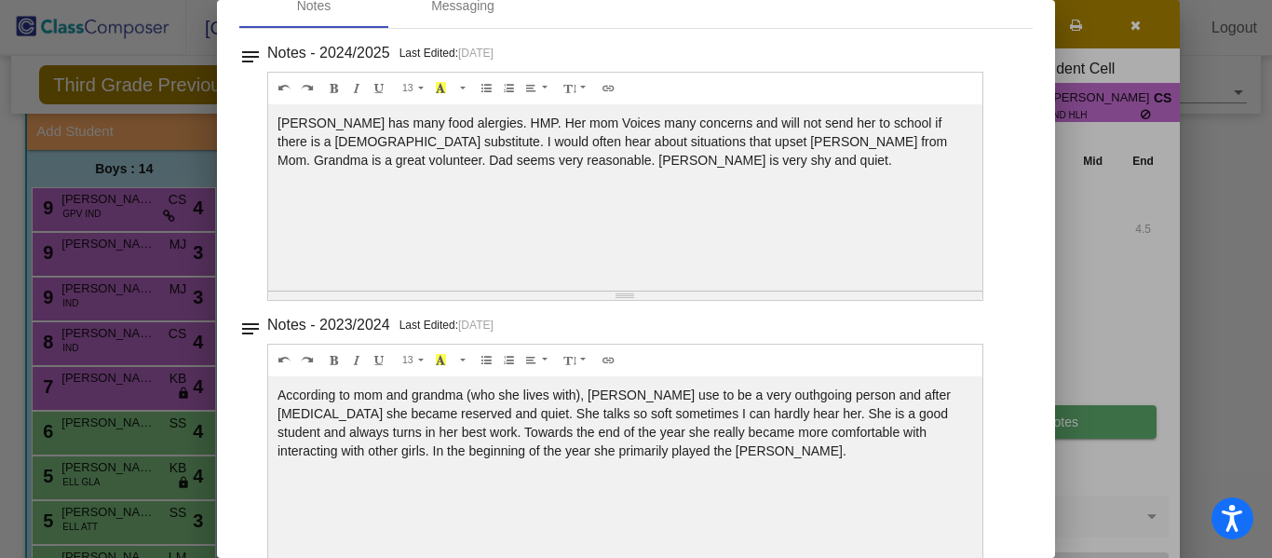
scroll to position [158, 0]
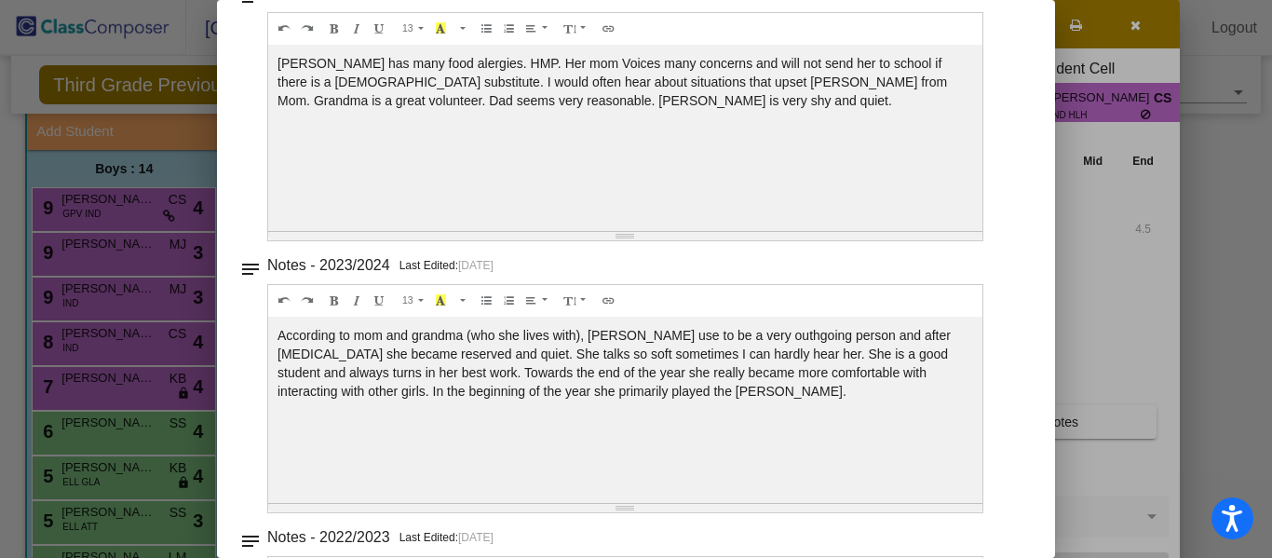
click at [707, 452] on div "According to mom and grandma (who she lives with), [PERSON_NAME] use to be a ve…" at bounding box center [625, 410] width 714 height 186
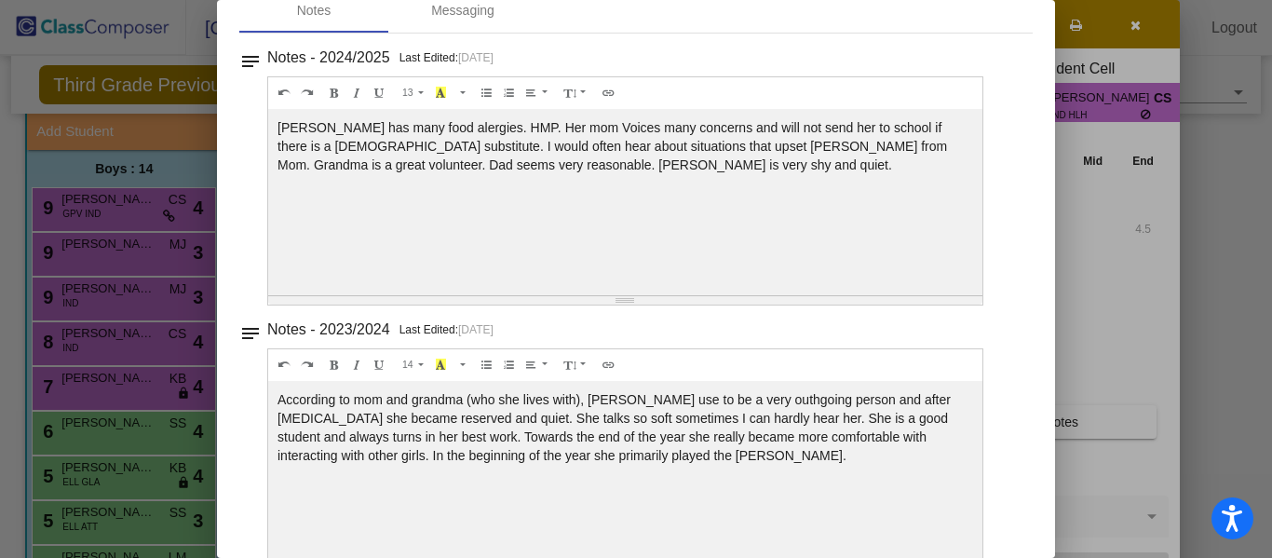
scroll to position [0, 0]
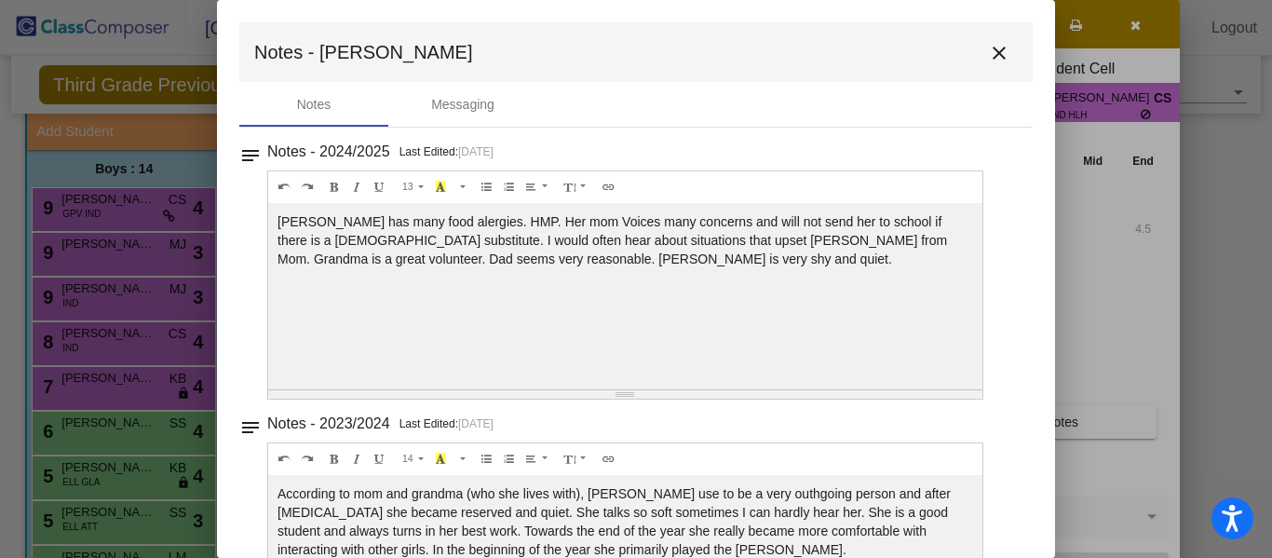
click at [991, 55] on mat-icon "close" at bounding box center [999, 53] width 22 height 22
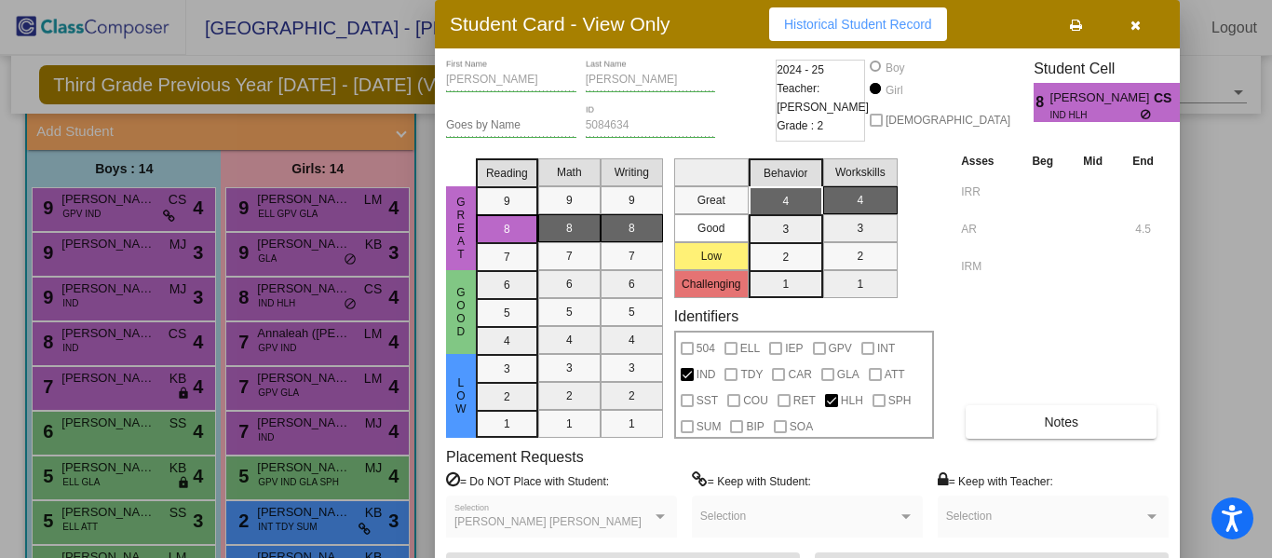
click at [1135, 23] on icon "button" at bounding box center [1136, 25] width 10 height 13
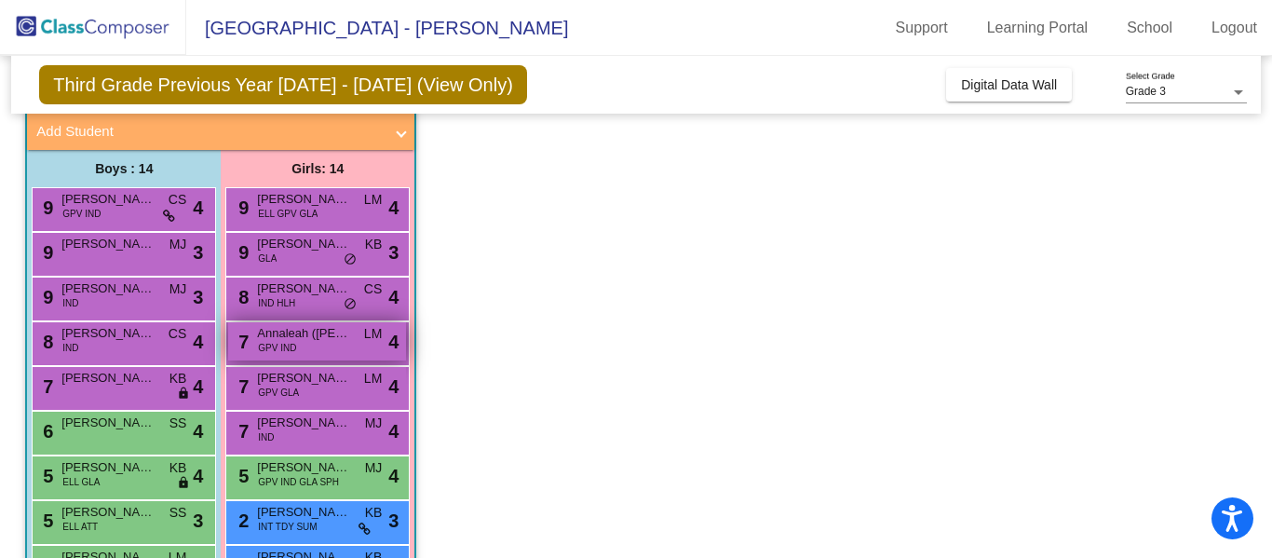
click at [343, 333] on span "Annaleah ([PERSON_NAME]) [PERSON_NAME]" at bounding box center [303, 333] width 93 height 19
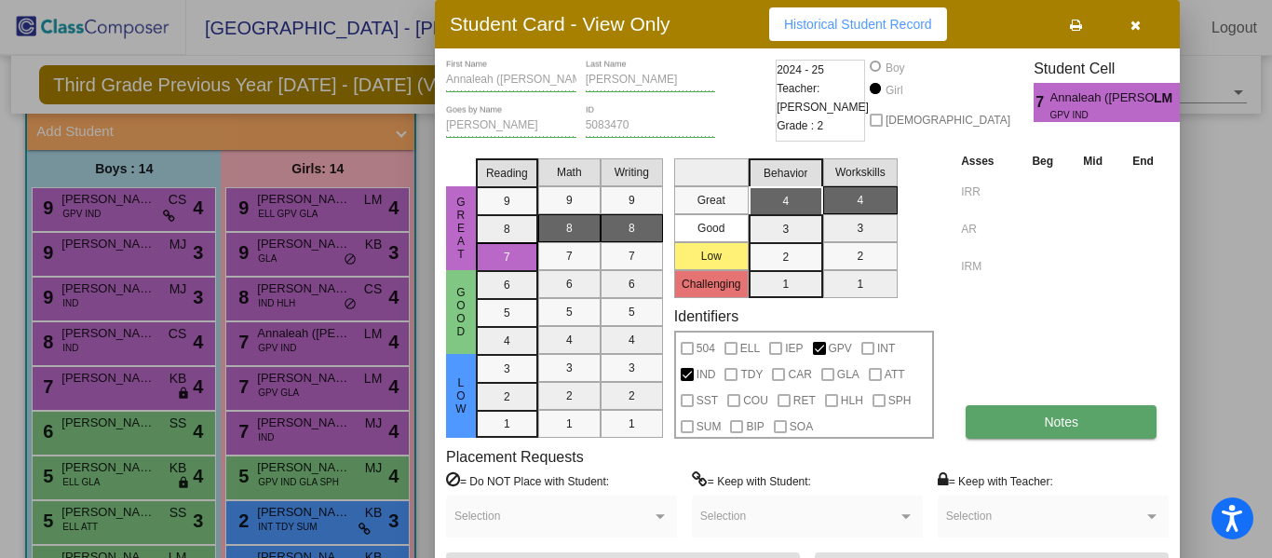
click at [1042, 421] on button "Notes" at bounding box center [1061, 422] width 191 height 34
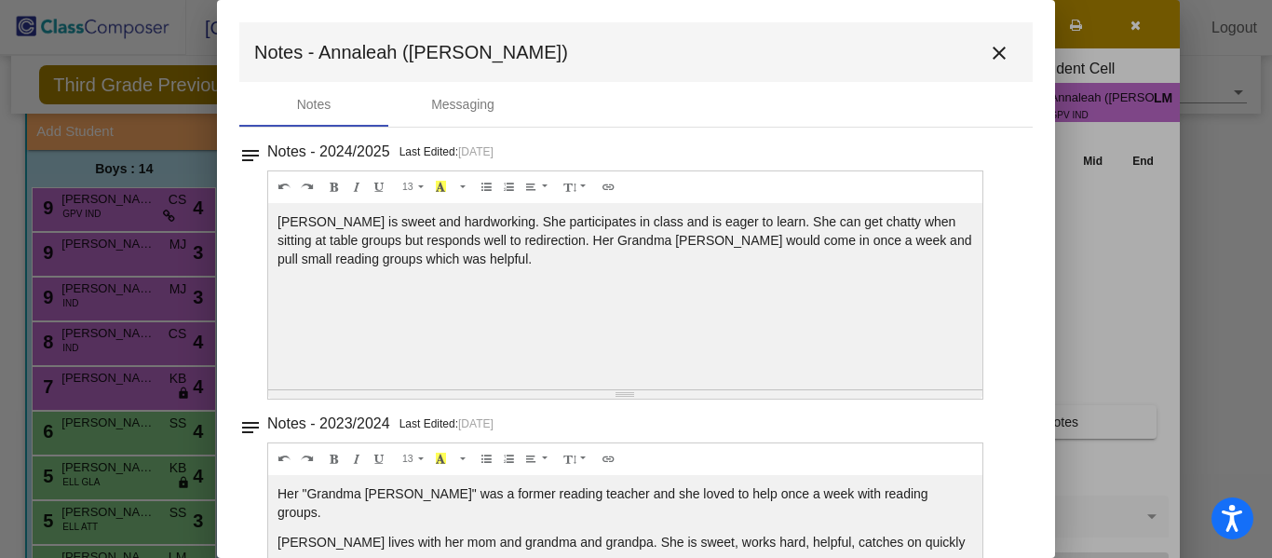
click at [987, 39] on button "close" at bounding box center [999, 52] width 37 height 37
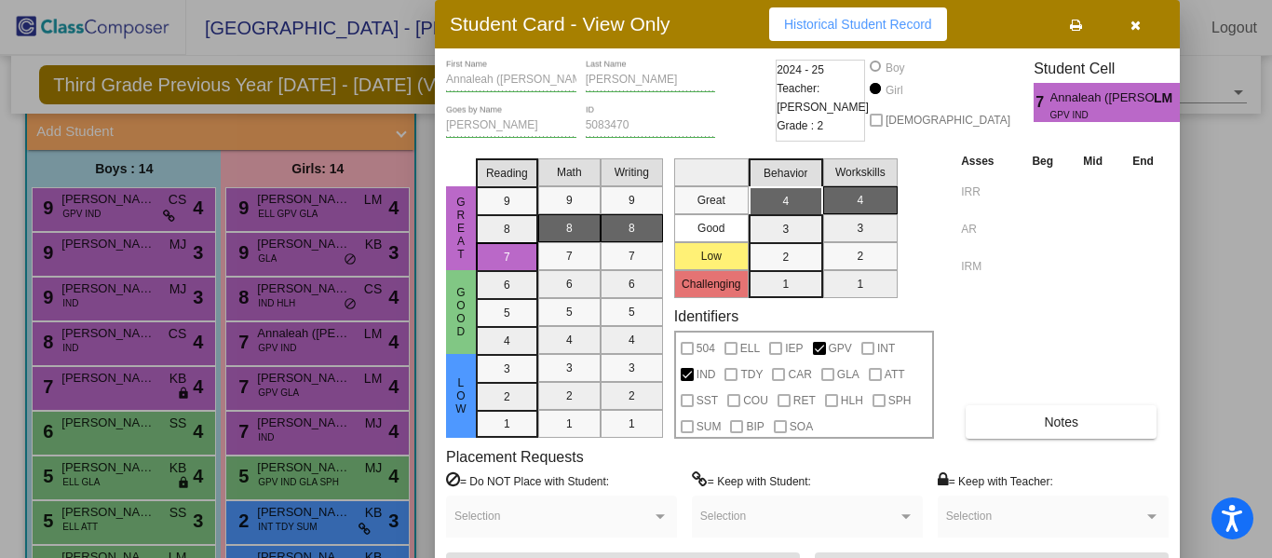
click at [1133, 26] on icon "button" at bounding box center [1136, 25] width 10 height 13
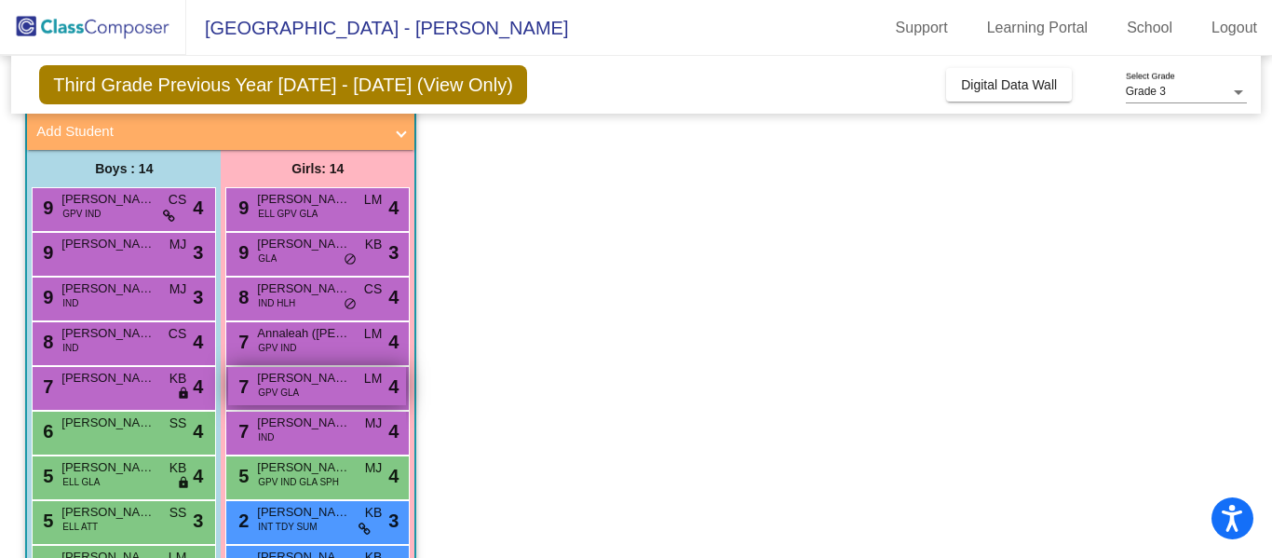
click at [333, 382] on span "[PERSON_NAME]" at bounding box center [303, 378] width 93 height 19
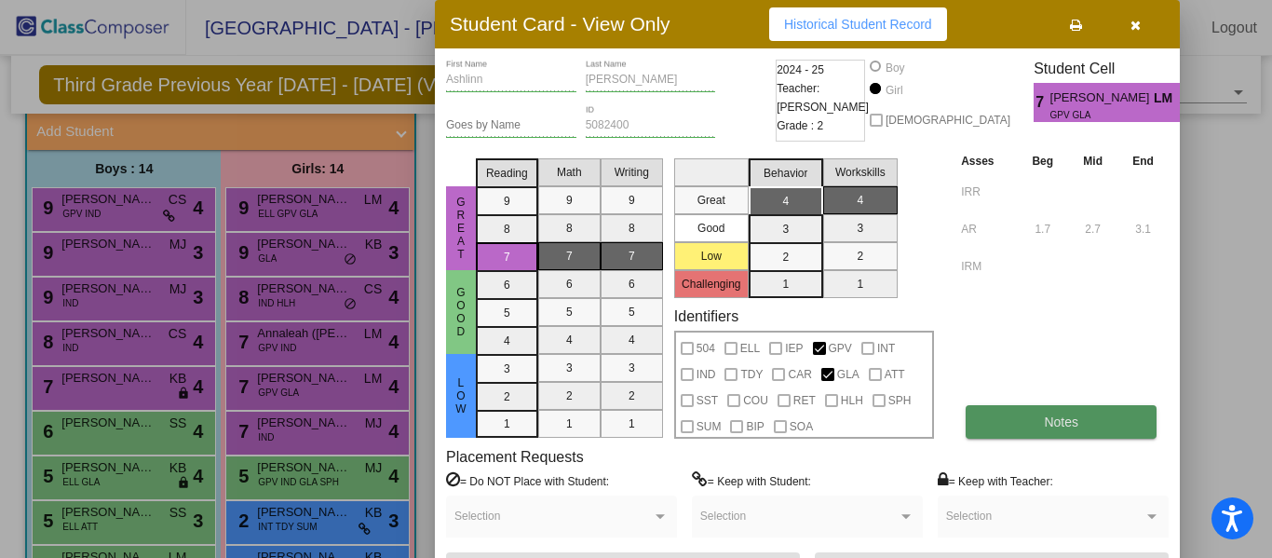
click at [1044, 425] on span "Notes" at bounding box center [1061, 421] width 34 height 15
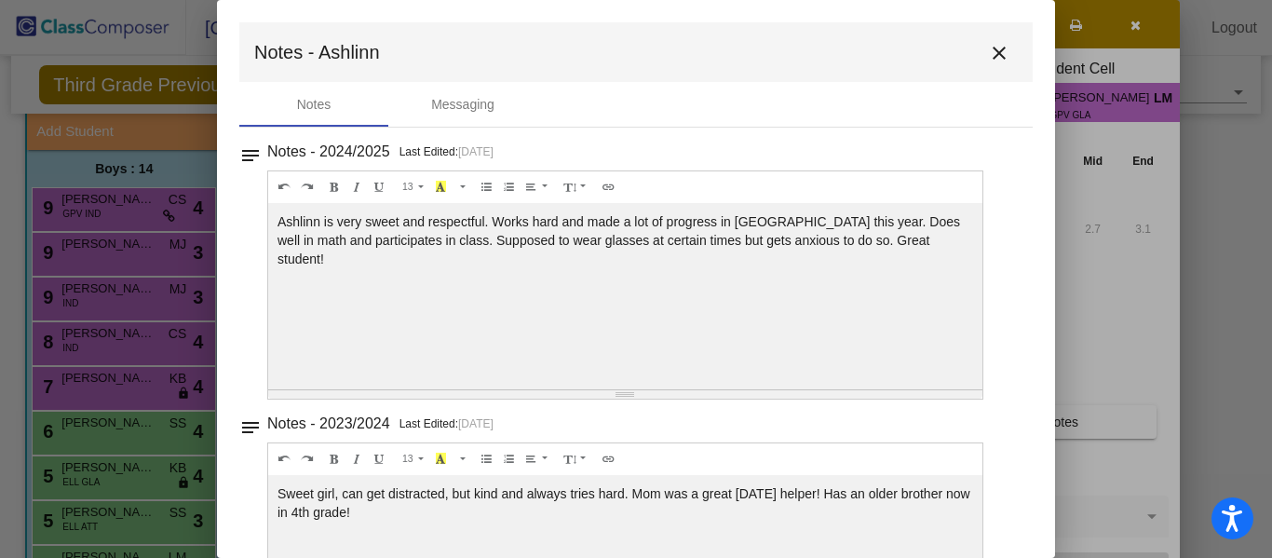
click at [990, 52] on mat-icon "close" at bounding box center [999, 53] width 22 height 22
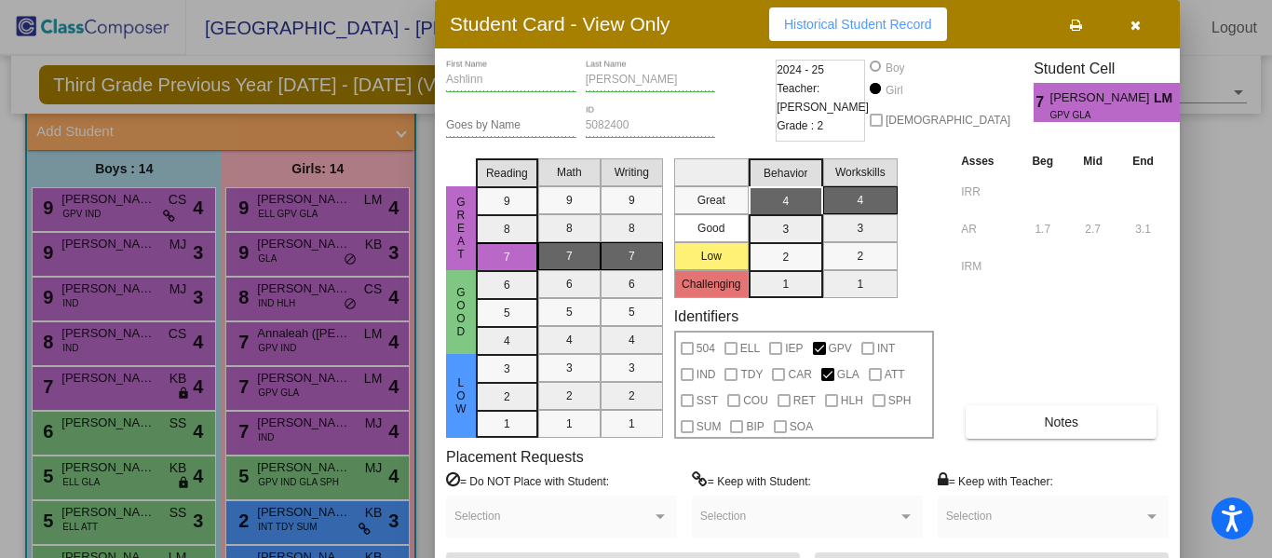
click at [1134, 25] on icon "button" at bounding box center [1136, 25] width 10 height 13
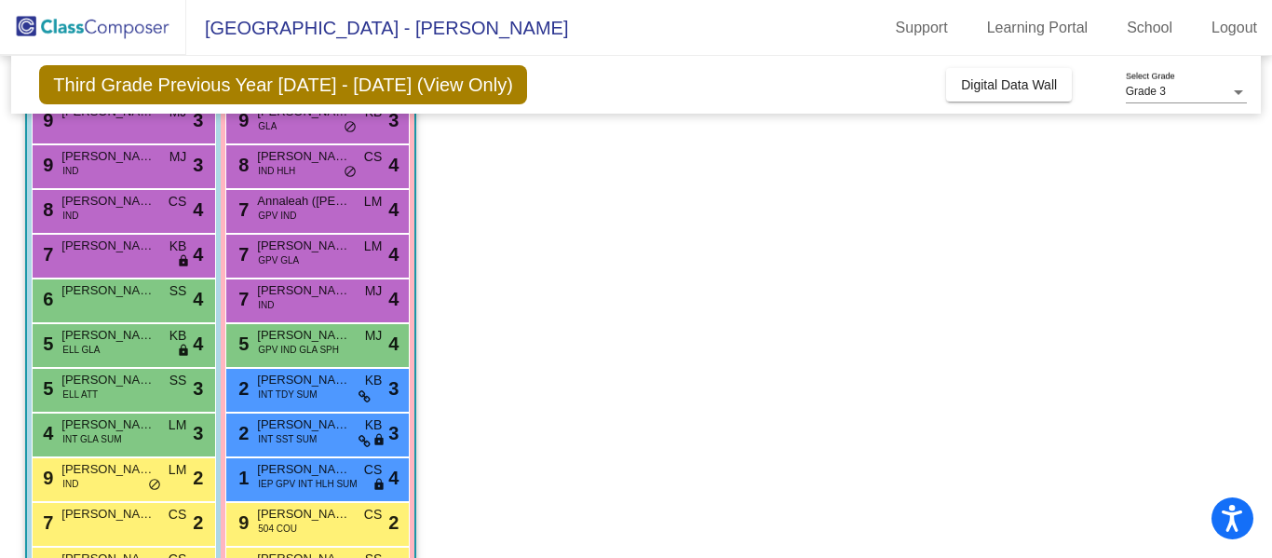
scroll to position [251, 0]
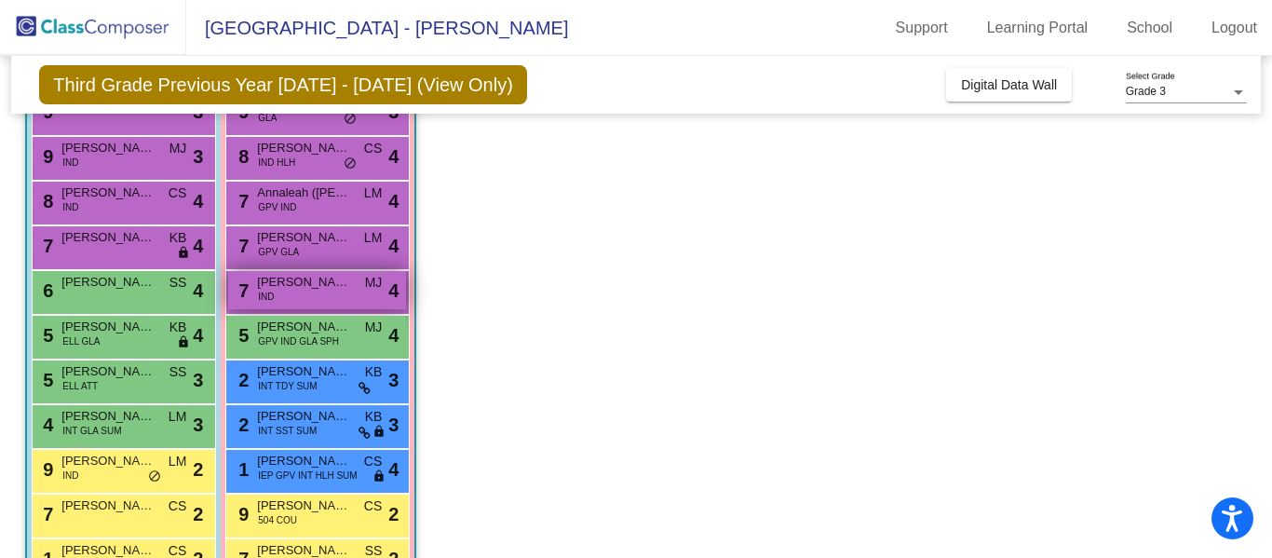
click at [346, 291] on span "[PERSON_NAME]" at bounding box center [303, 282] width 93 height 19
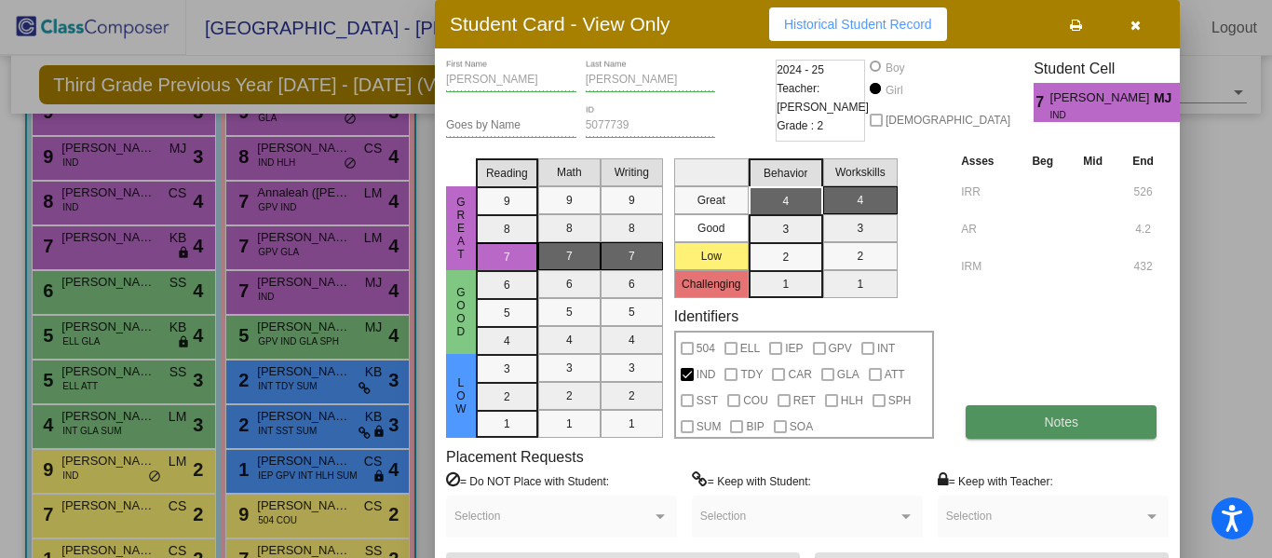
click at [1046, 420] on span "Notes" at bounding box center [1061, 421] width 34 height 15
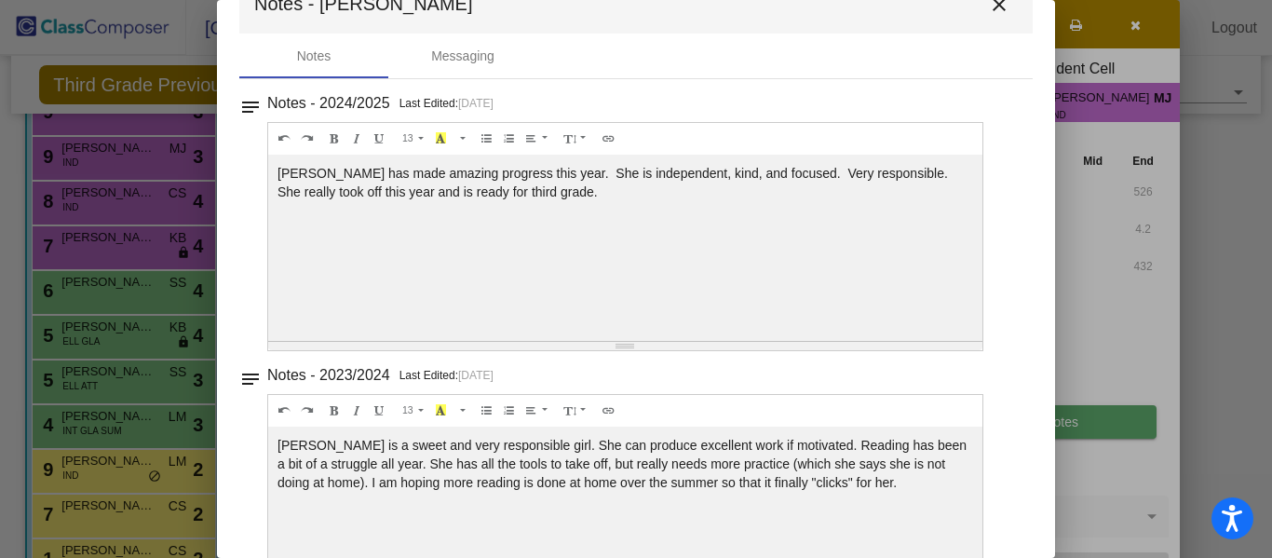
scroll to position [33, 0]
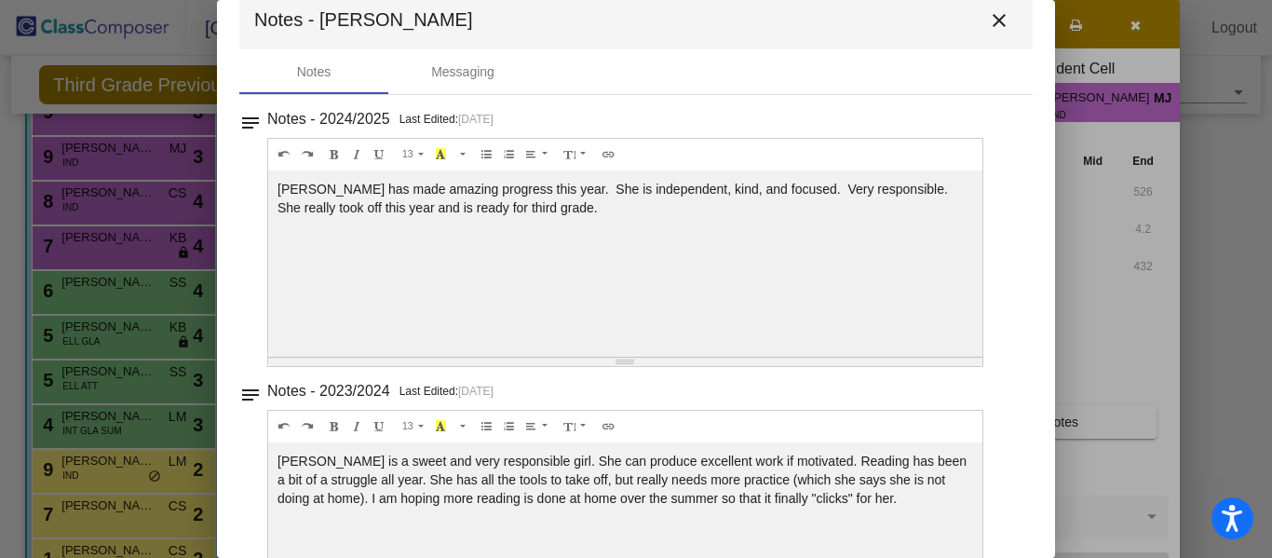
click at [991, 13] on mat-icon "close" at bounding box center [999, 20] width 22 height 22
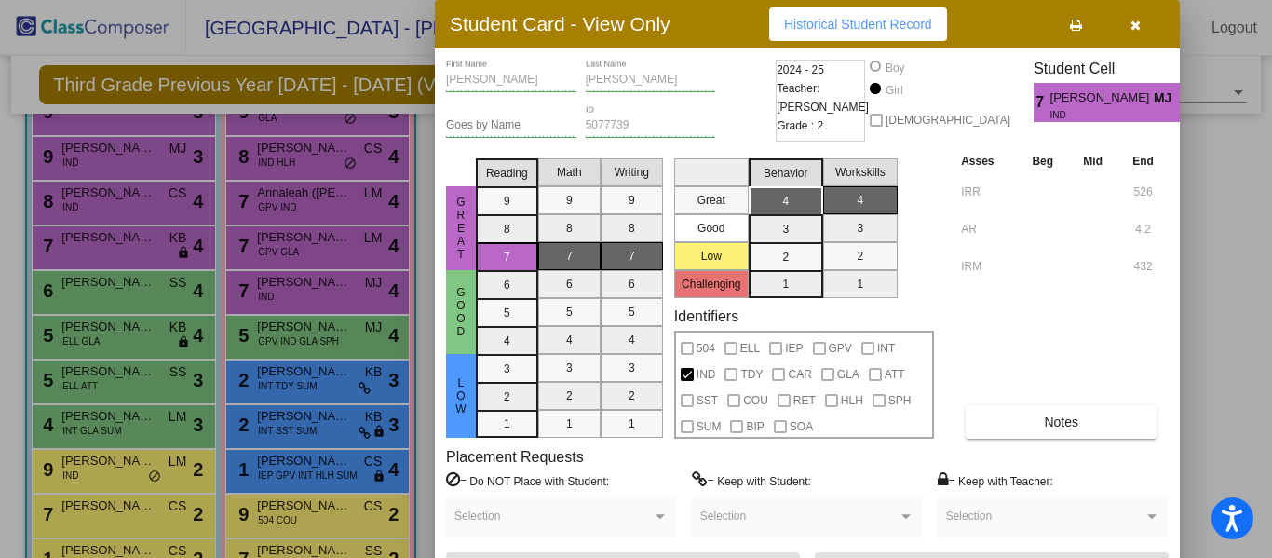
click at [1135, 25] on icon "button" at bounding box center [1136, 25] width 10 height 13
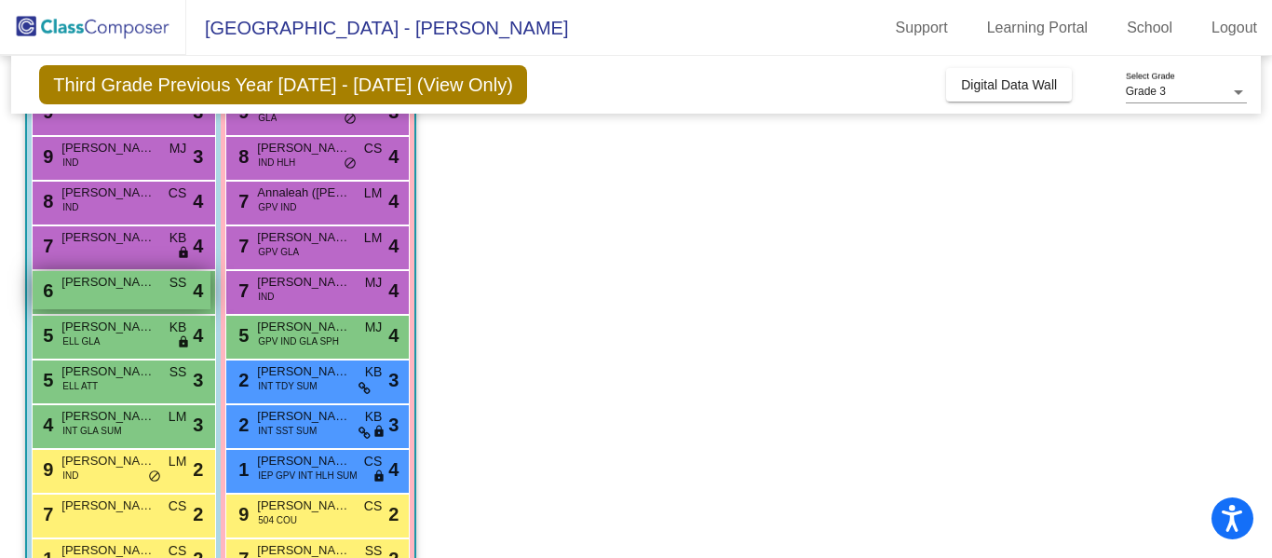
click at [139, 284] on span "[PERSON_NAME]" at bounding box center [107, 282] width 93 height 19
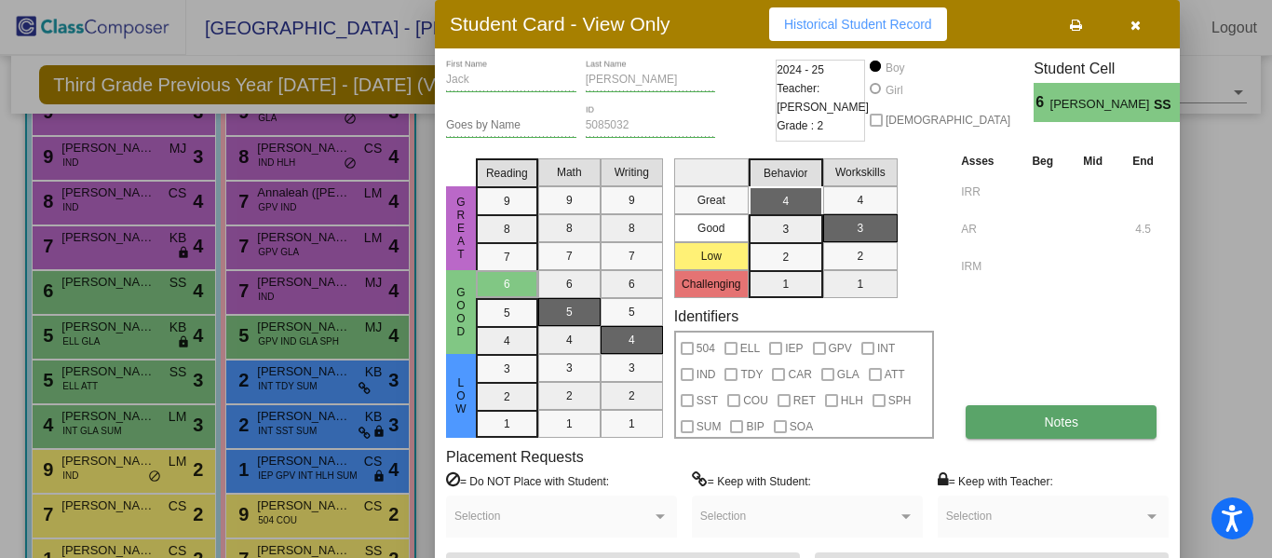
click at [1064, 419] on span "Notes" at bounding box center [1061, 421] width 34 height 15
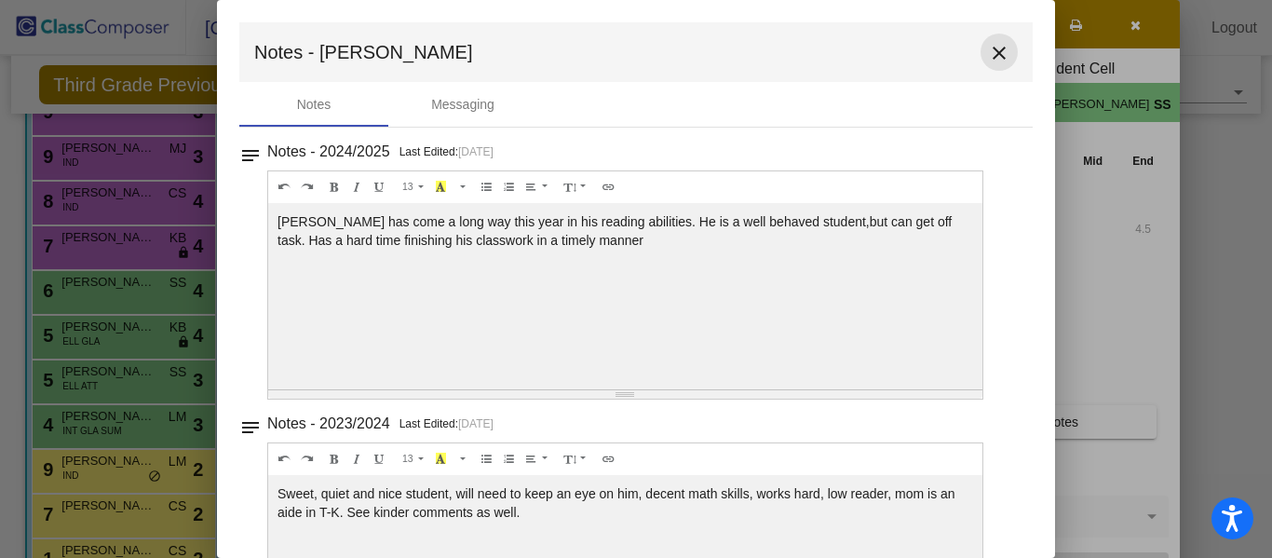
click at [990, 51] on mat-icon "close" at bounding box center [999, 53] width 22 height 22
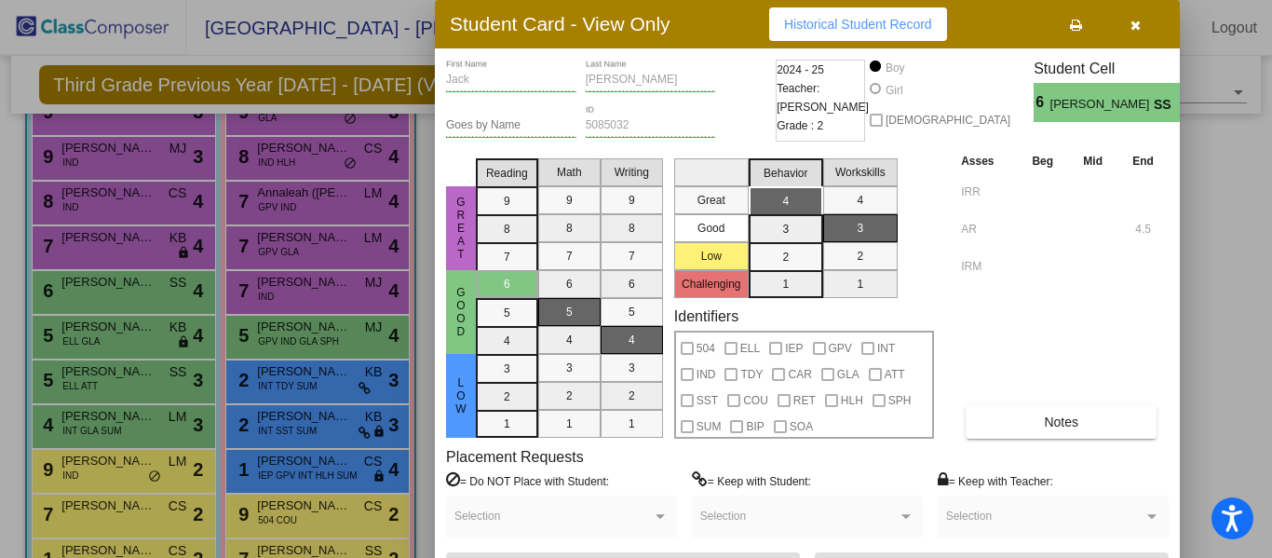
click at [1145, 24] on button "button" at bounding box center [1135, 24] width 60 height 34
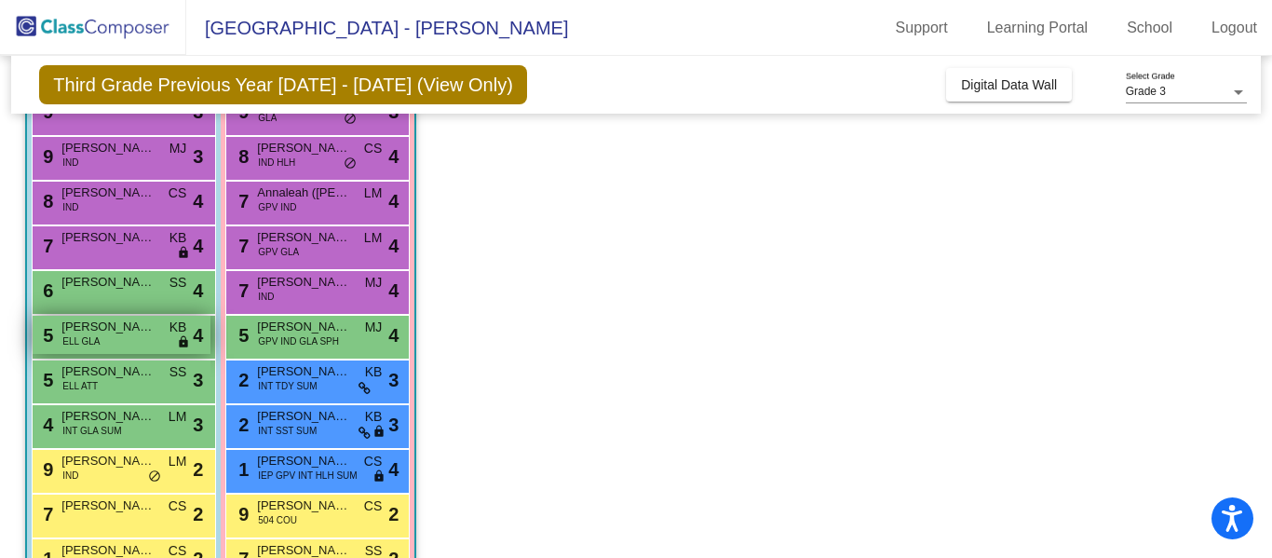
click at [148, 332] on span "[PERSON_NAME] [PERSON_NAME]" at bounding box center [107, 327] width 93 height 19
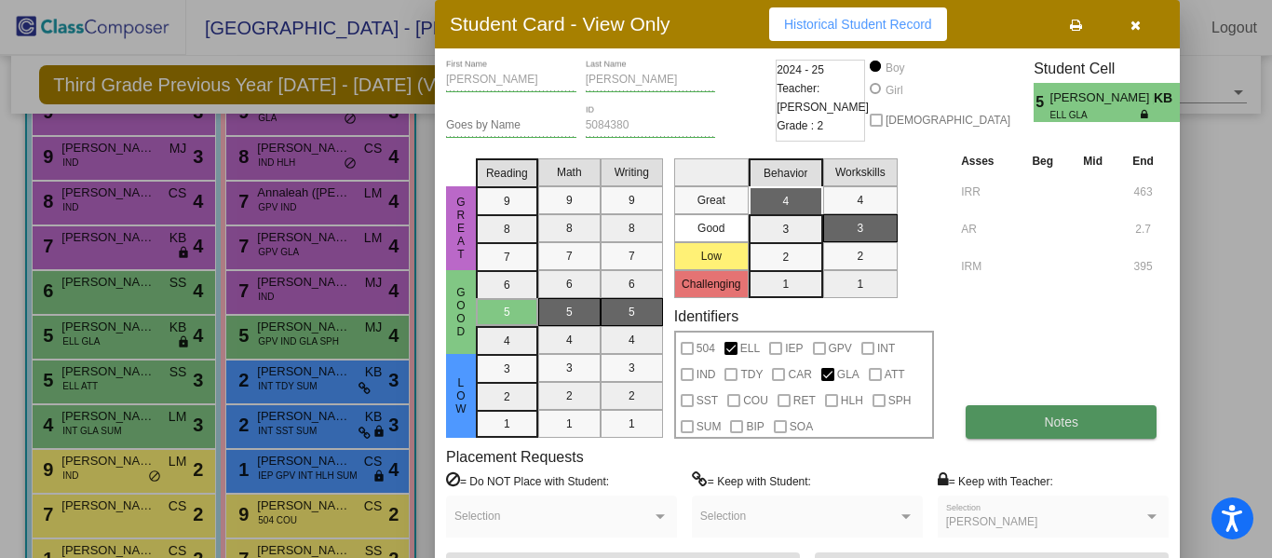
click at [1043, 427] on button "Notes" at bounding box center [1061, 422] width 191 height 34
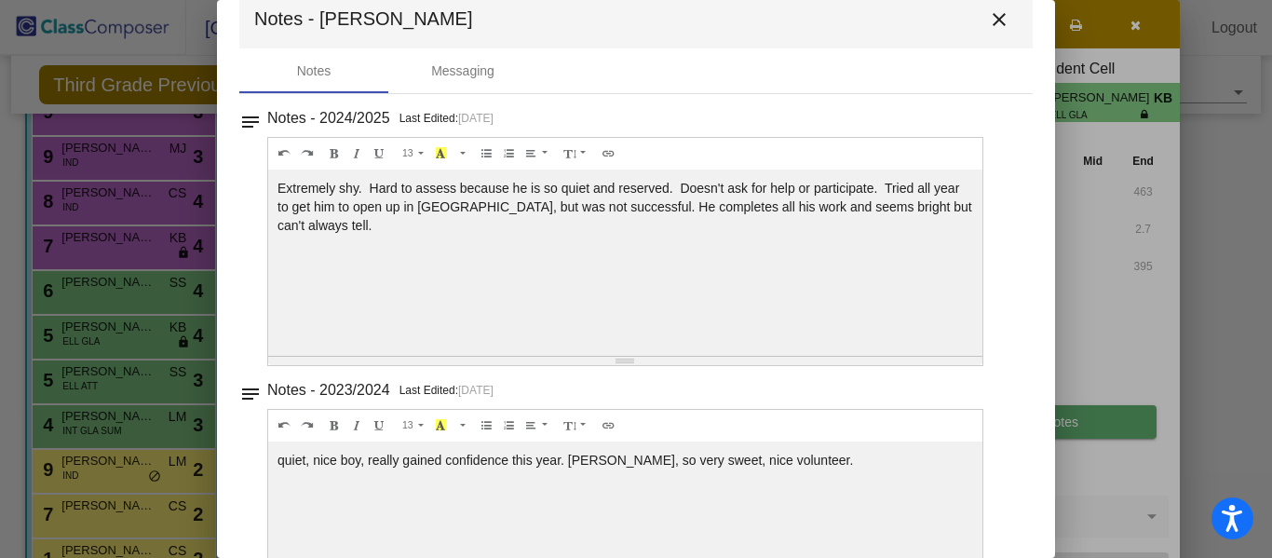
scroll to position [0, 0]
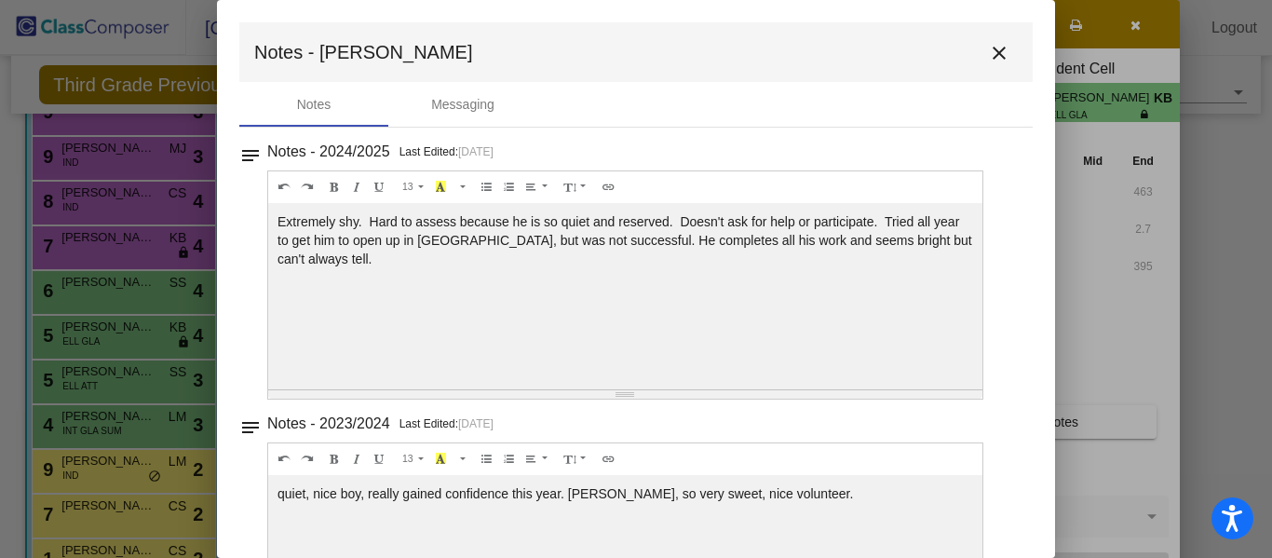
click at [990, 48] on mat-icon "close" at bounding box center [999, 53] width 22 height 22
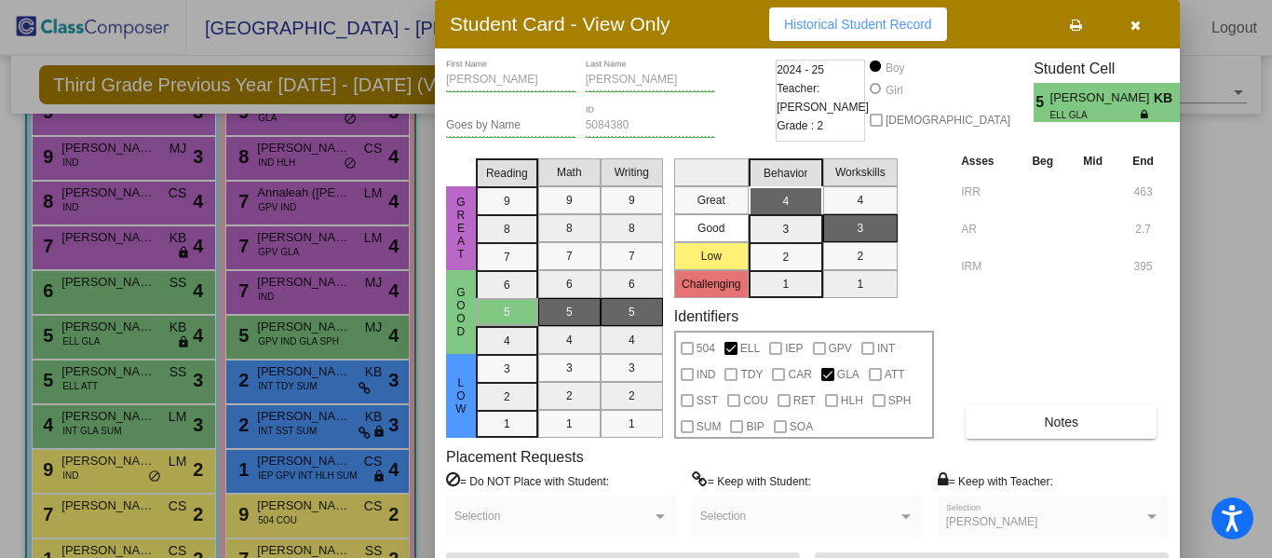
click at [1126, 26] on button "button" at bounding box center [1135, 24] width 60 height 34
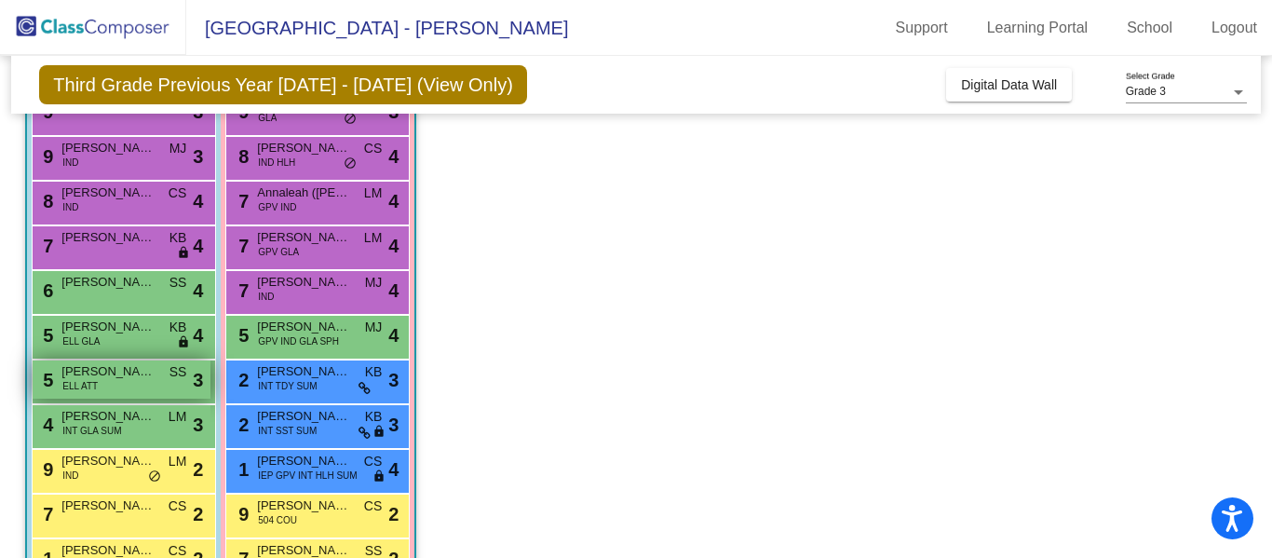
click at [128, 387] on div "5 [PERSON_NAME] ELL ATT SS lock do_not_disturb_alt 3" at bounding box center [122, 379] width 178 height 38
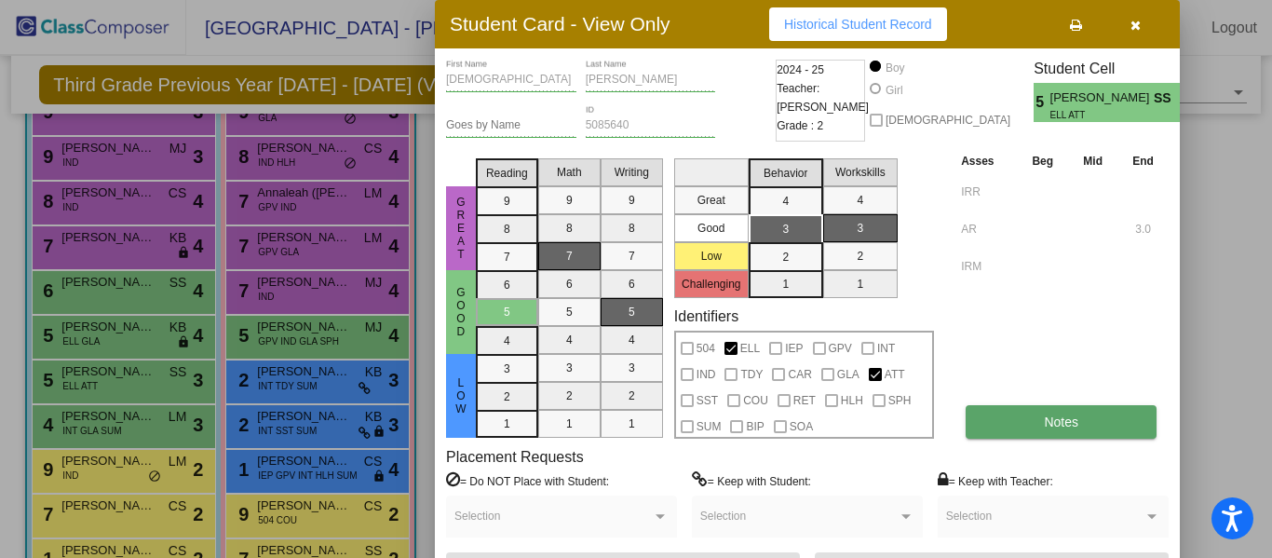
click at [1039, 427] on button "Notes" at bounding box center [1061, 422] width 191 height 34
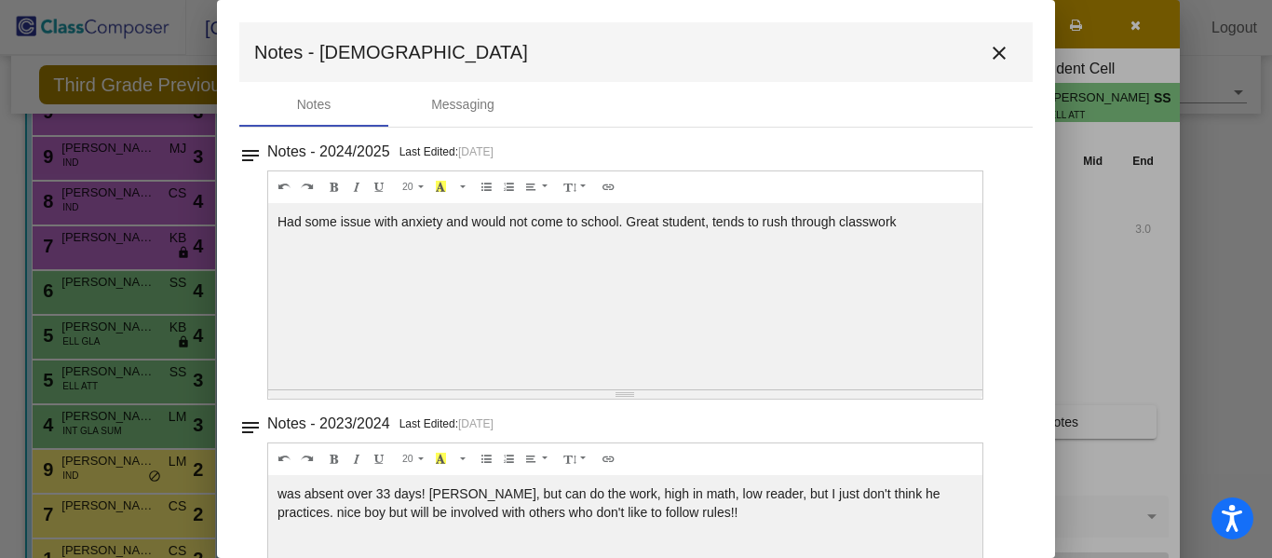
click at [1002, 70] on mat-toolbar "Notes - [DEMOGRAPHIC_DATA] close" at bounding box center [635, 52] width 793 height 60
click at [996, 52] on mat-icon "close" at bounding box center [999, 53] width 22 height 22
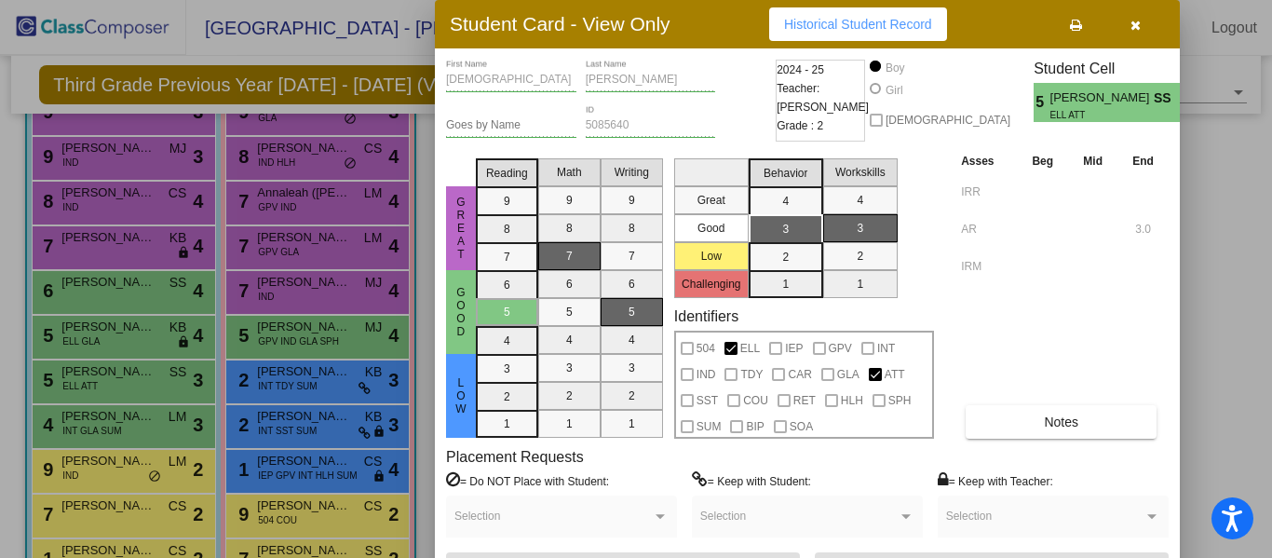
click at [1129, 23] on button "button" at bounding box center [1135, 24] width 60 height 34
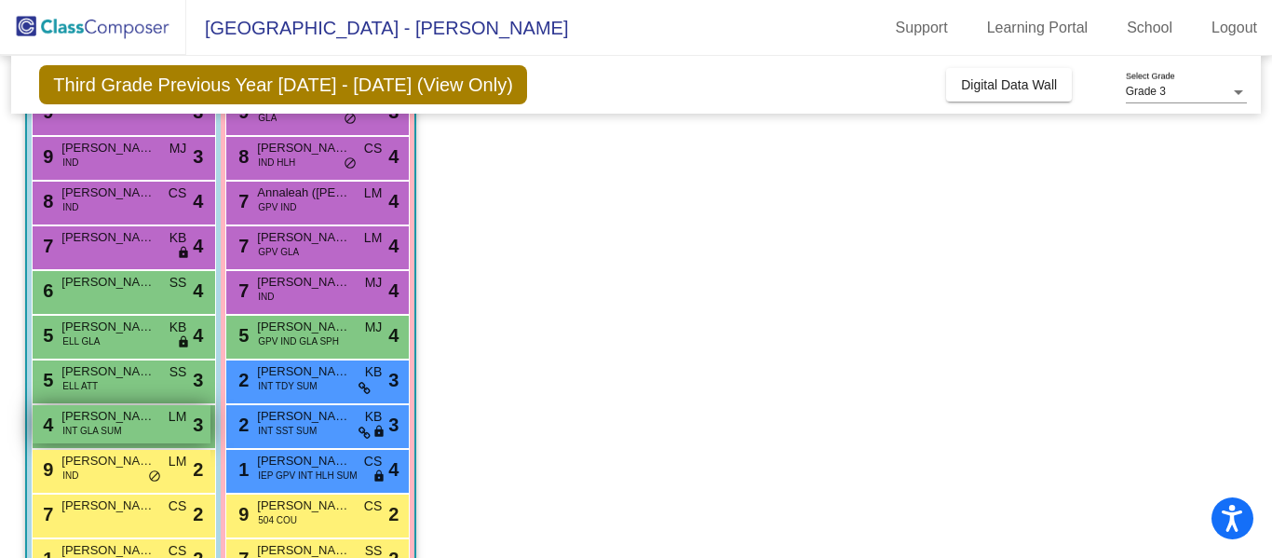
click at [155, 416] on span "[PERSON_NAME] ([PERSON_NAME]) [PERSON_NAME]" at bounding box center [107, 416] width 93 height 19
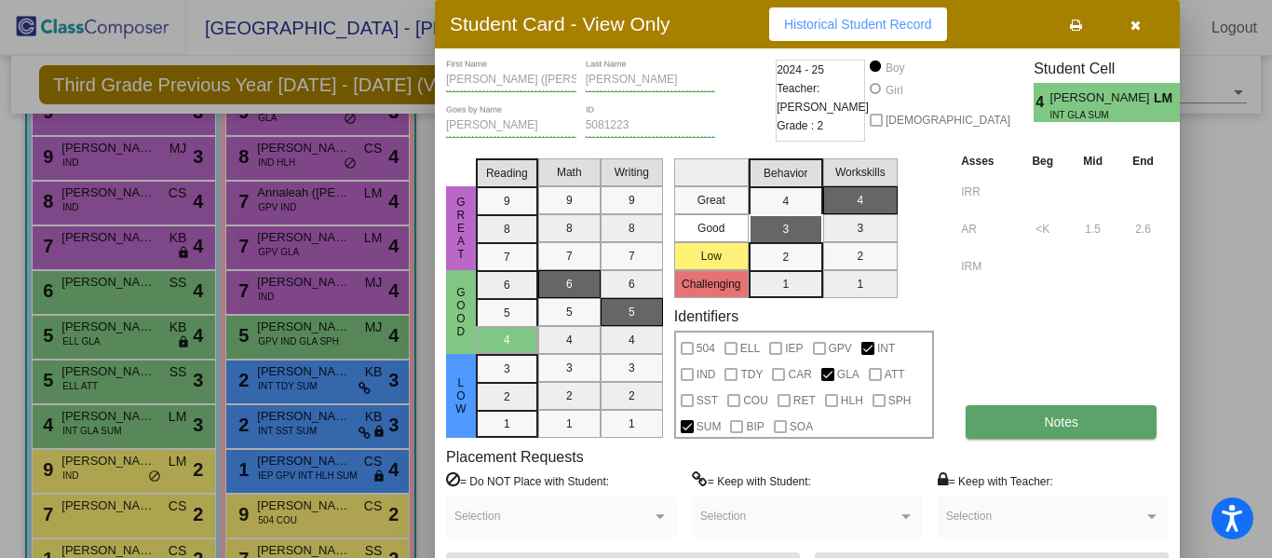
click at [1032, 412] on button "Notes" at bounding box center [1061, 422] width 191 height 34
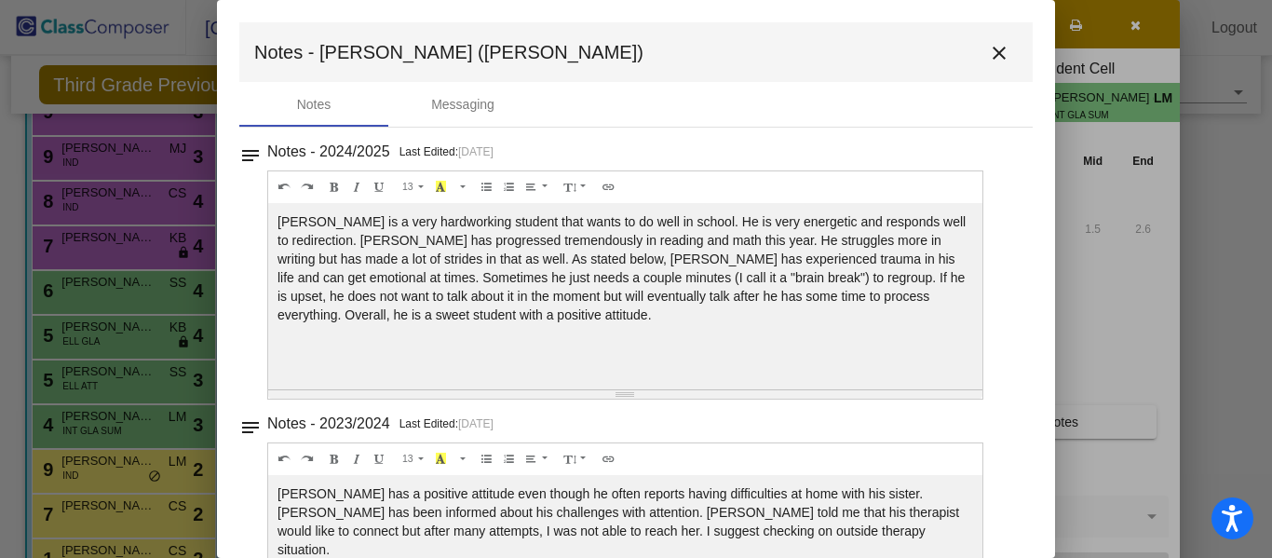
click at [988, 50] on mat-icon "close" at bounding box center [999, 53] width 22 height 22
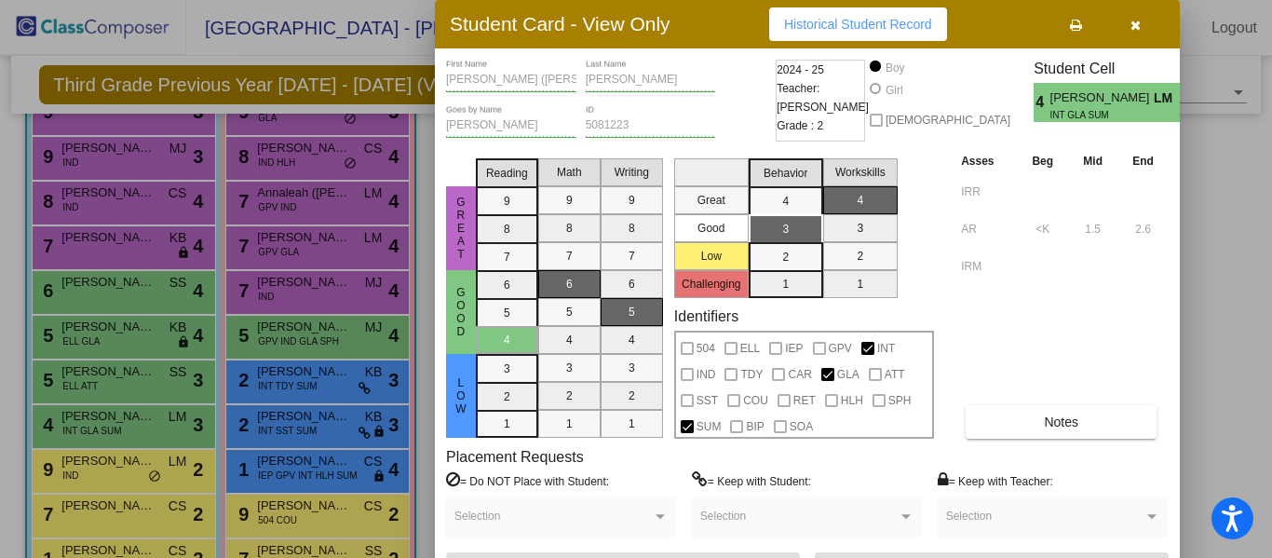
click at [345, 329] on div at bounding box center [636, 279] width 1272 height 558
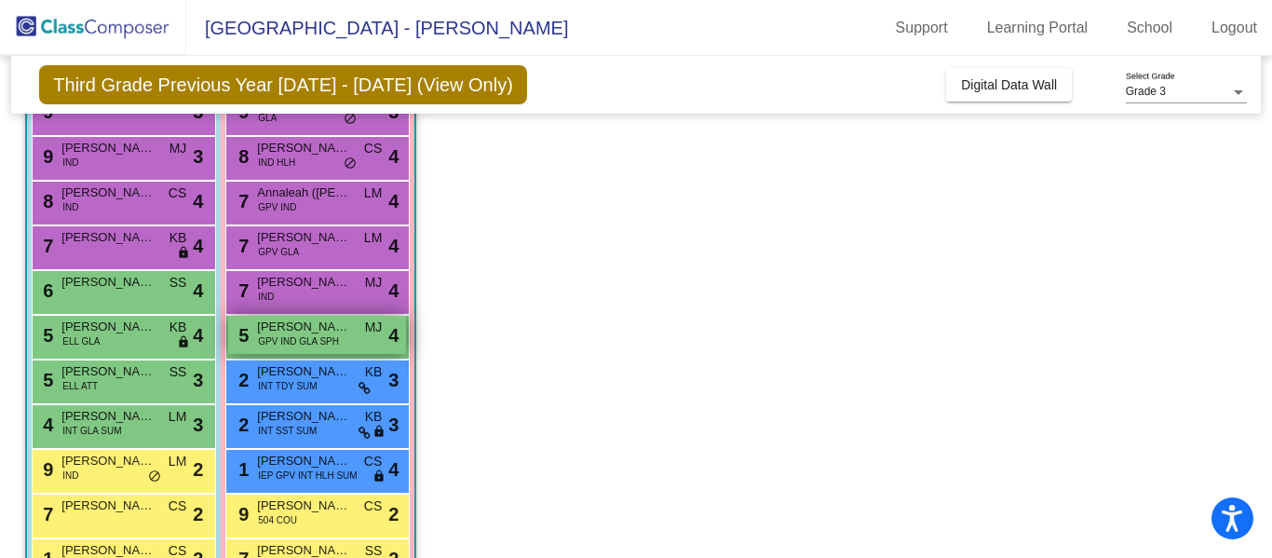
click at [352, 347] on div "5 [PERSON_NAME] GPV IND GLA SPH MJ lock do_not_disturb_alt 4" at bounding box center [317, 335] width 178 height 38
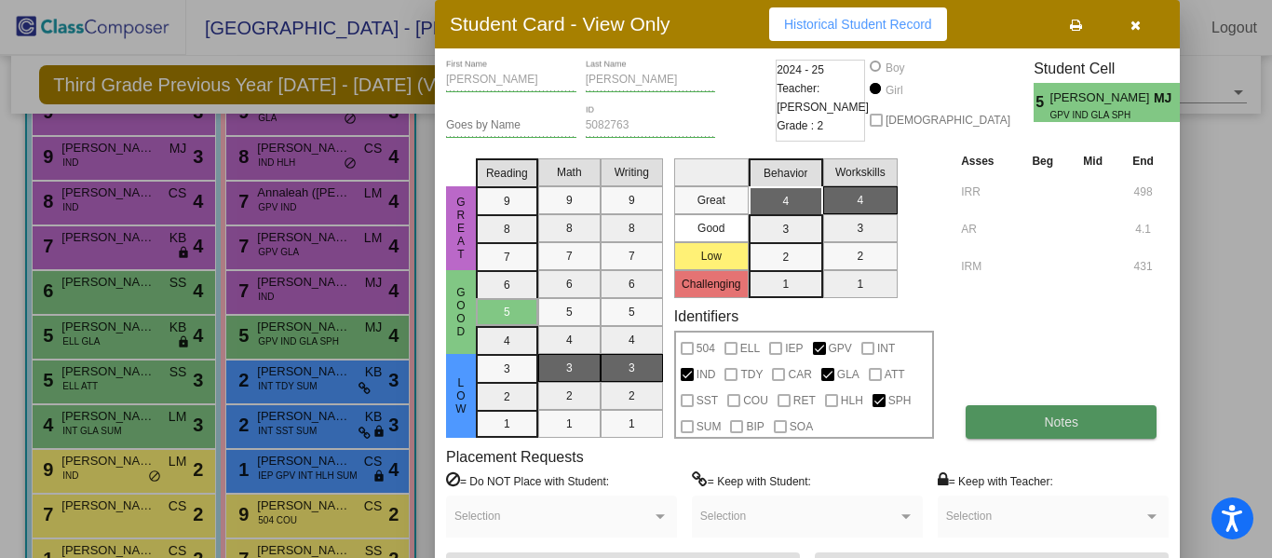
click at [1050, 430] on button "Notes" at bounding box center [1061, 422] width 191 height 34
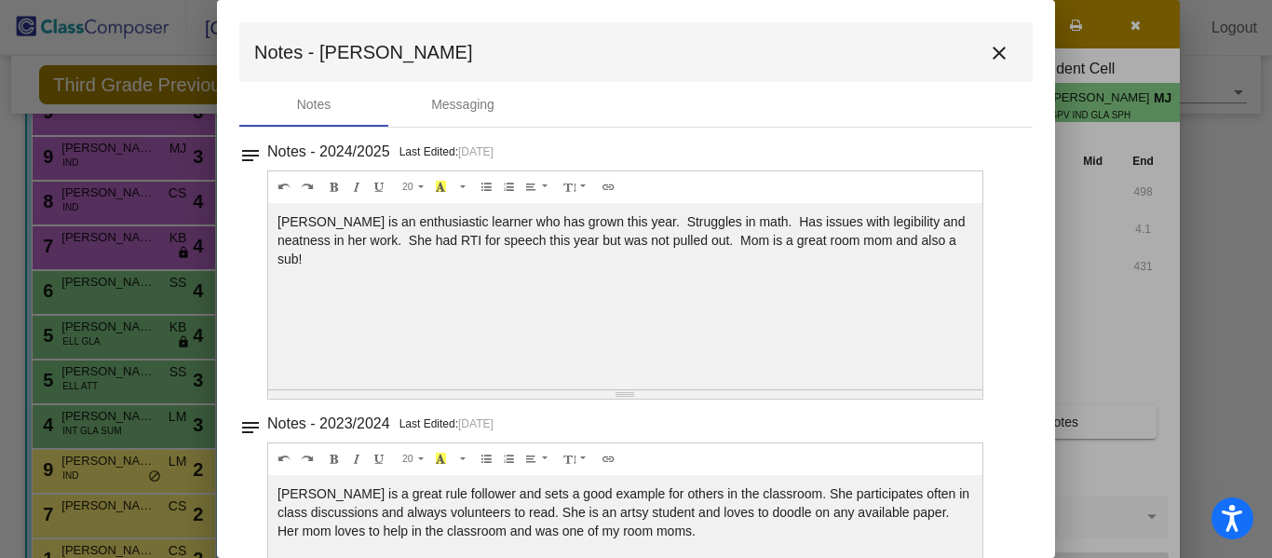
click at [989, 47] on mat-icon "close" at bounding box center [999, 53] width 22 height 22
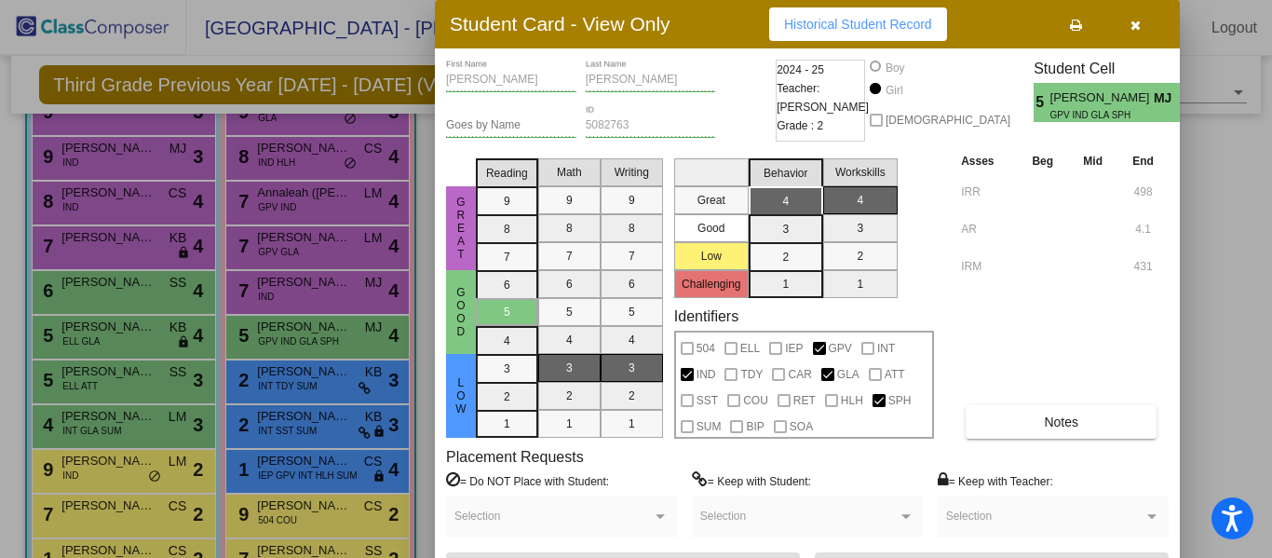
click at [1123, 24] on button "button" at bounding box center [1135, 24] width 60 height 34
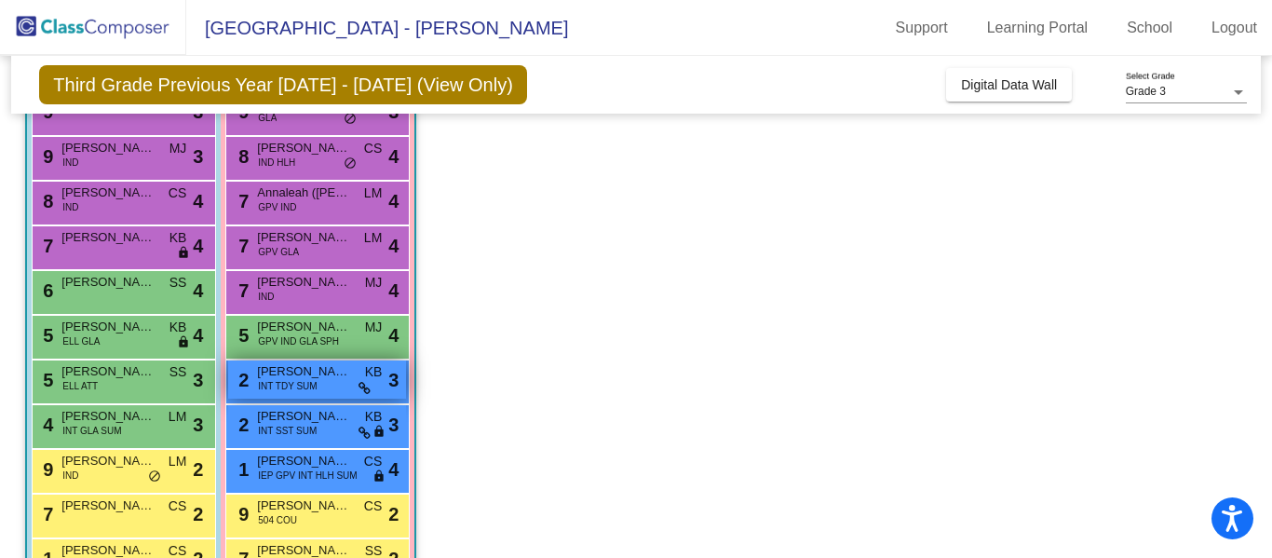
click at [345, 375] on span "[PERSON_NAME]" at bounding box center [303, 371] width 93 height 19
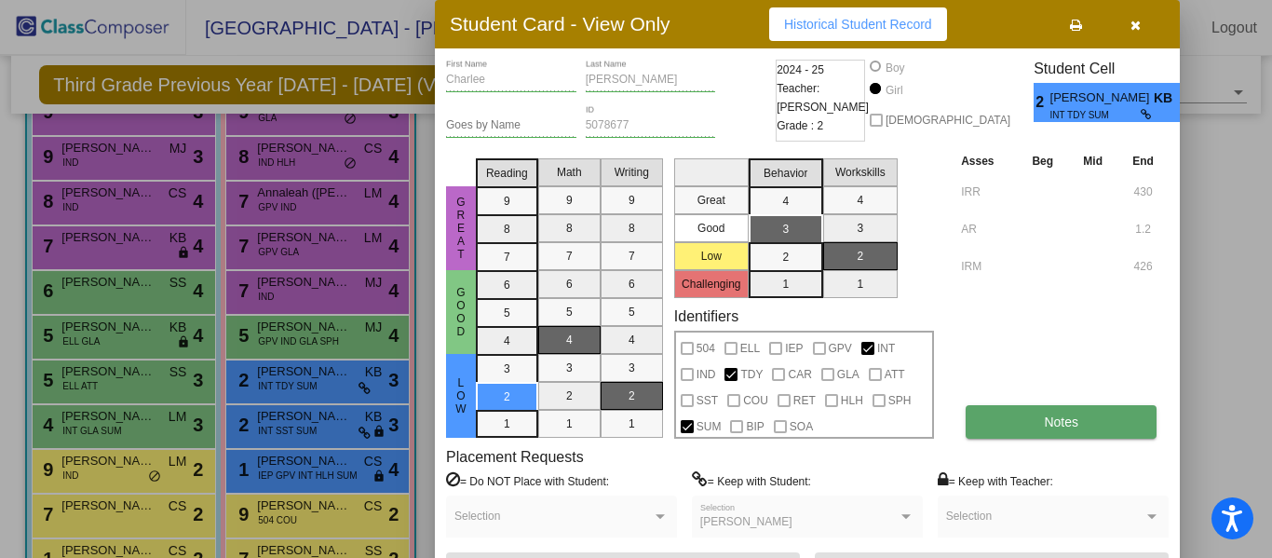
click at [1047, 423] on span "Notes" at bounding box center [1061, 421] width 34 height 15
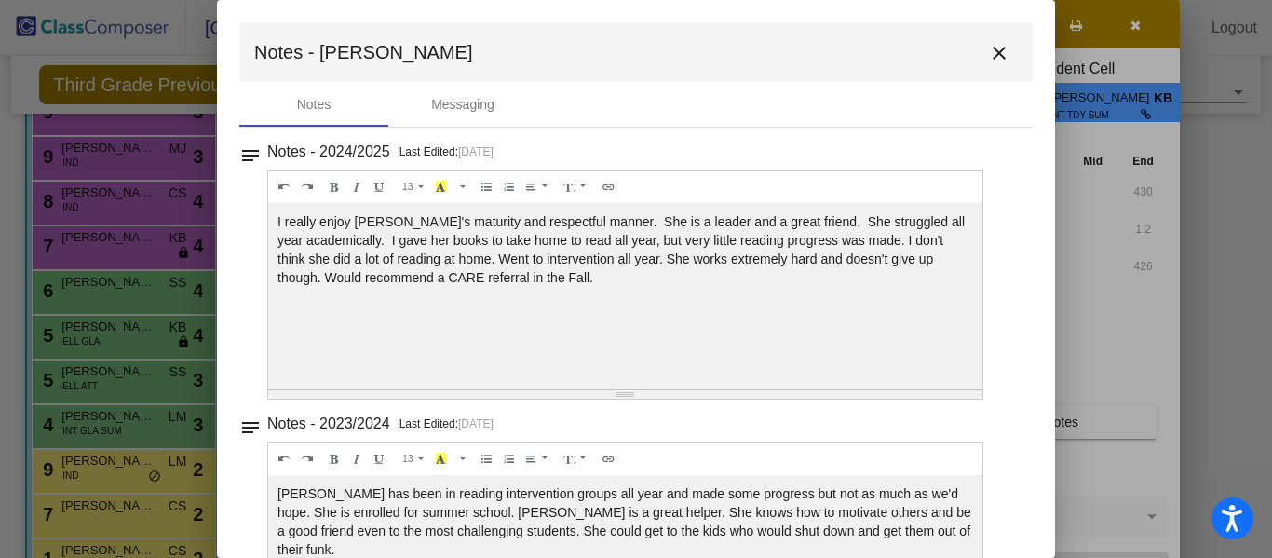
click at [988, 59] on mat-icon "close" at bounding box center [999, 53] width 22 height 22
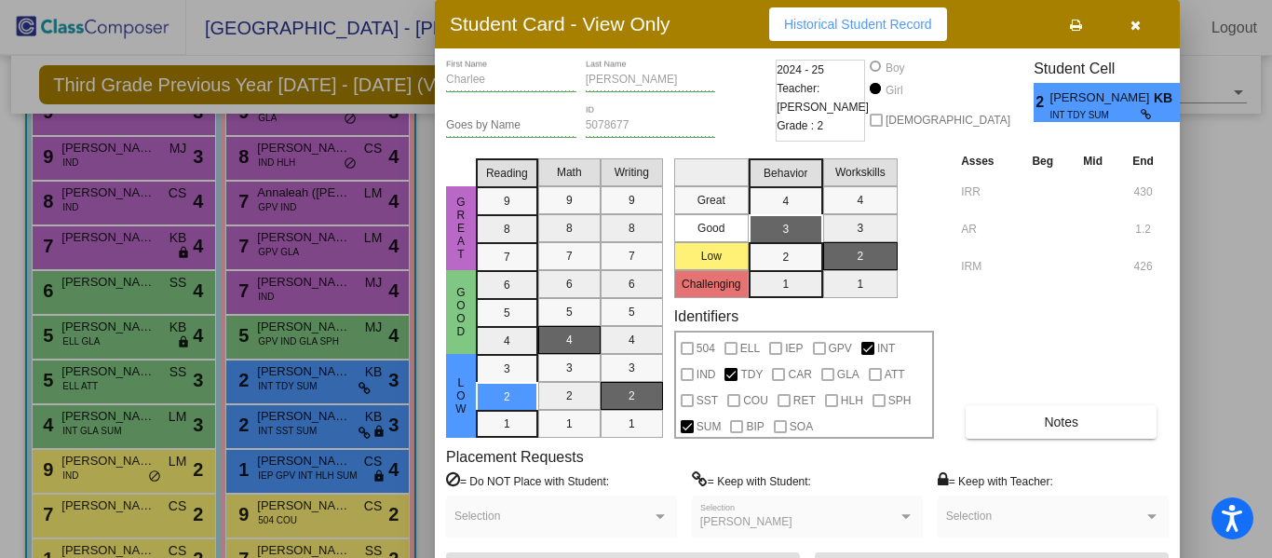
click at [1138, 23] on icon "button" at bounding box center [1136, 25] width 10 height 13
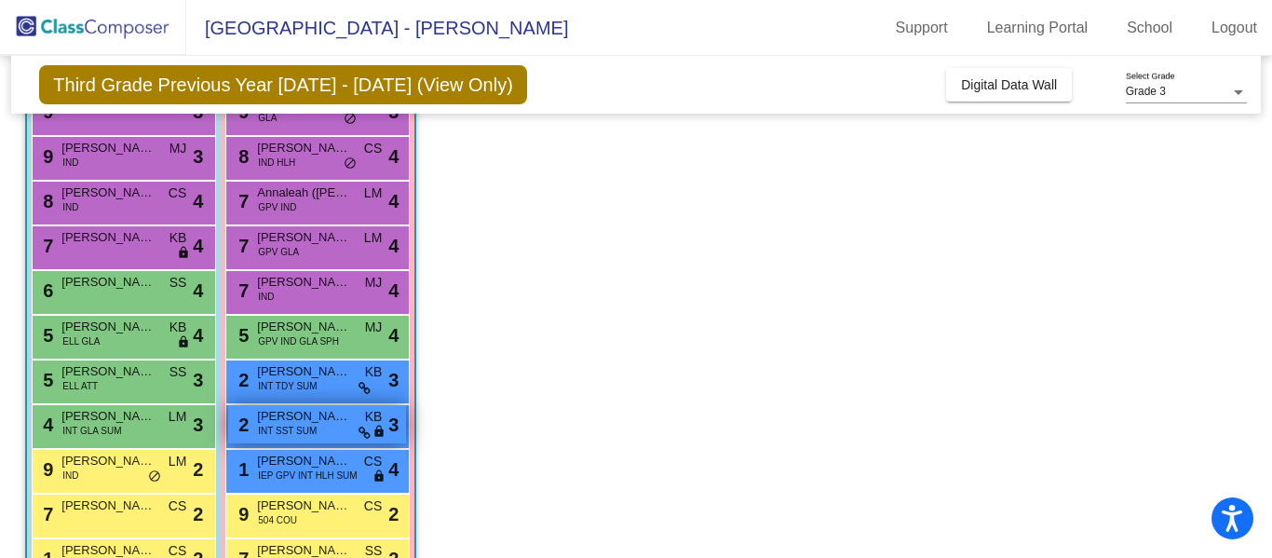
click at [327, 416] on span "[PERSON_NAME]" at bounding box center [303, 416] width 93 height 19
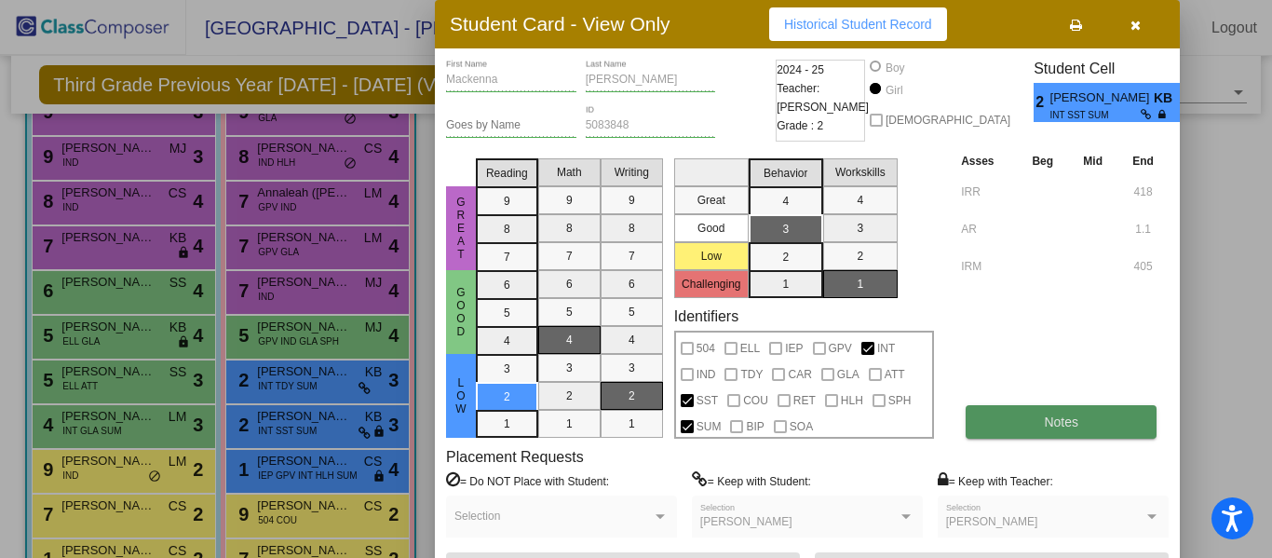
click at [1047, 419] on span "Notes" at bounding box center [1061, 421] width 34 height 15
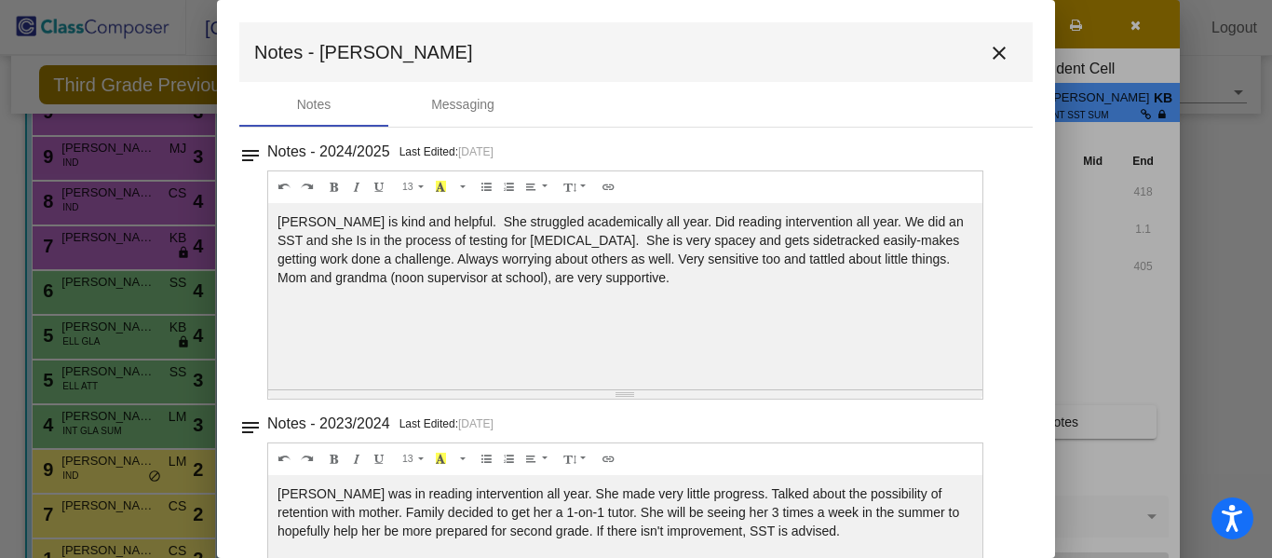
click at [990, 53] on mat-icon "close" at bounding box center [999, 53] width 22 height 22
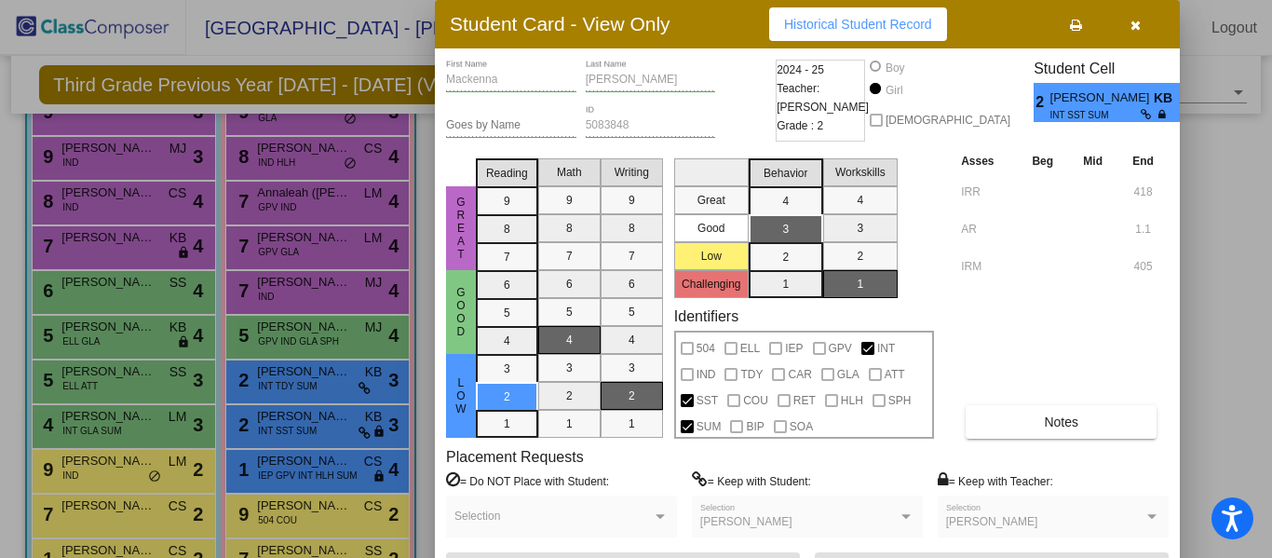
click at [1026, 517] on div "[PERSON_NAME]" at bounding box center [1044, 522] width 197 height 13
click at [1123, 28] on button "button" at bounding box center [1135, 24] width 60 height 34
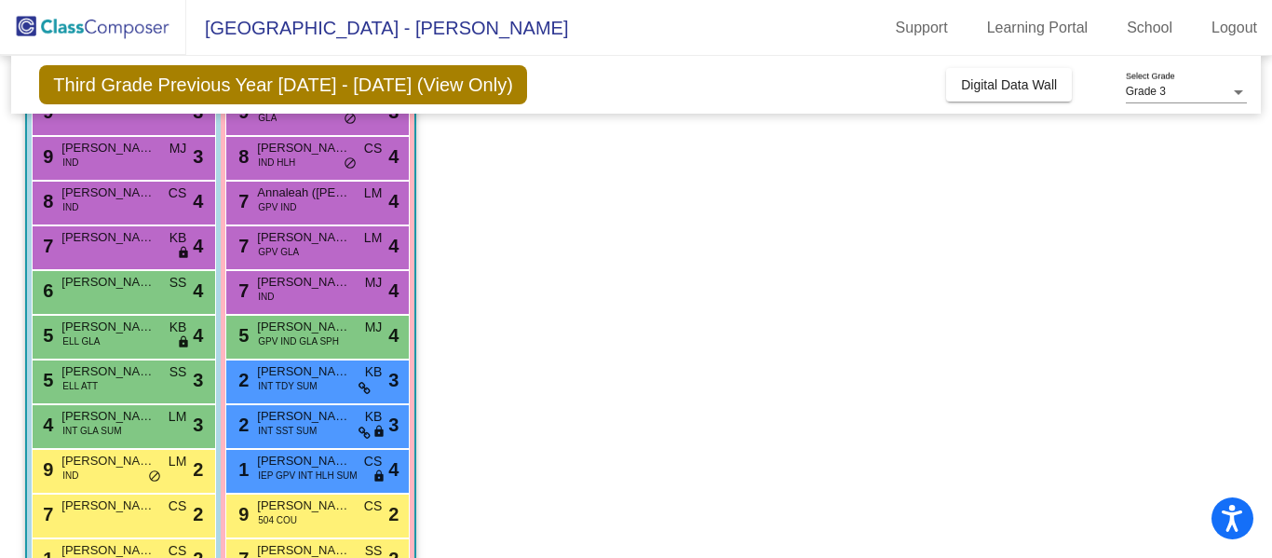
scroll to position [396, 0]
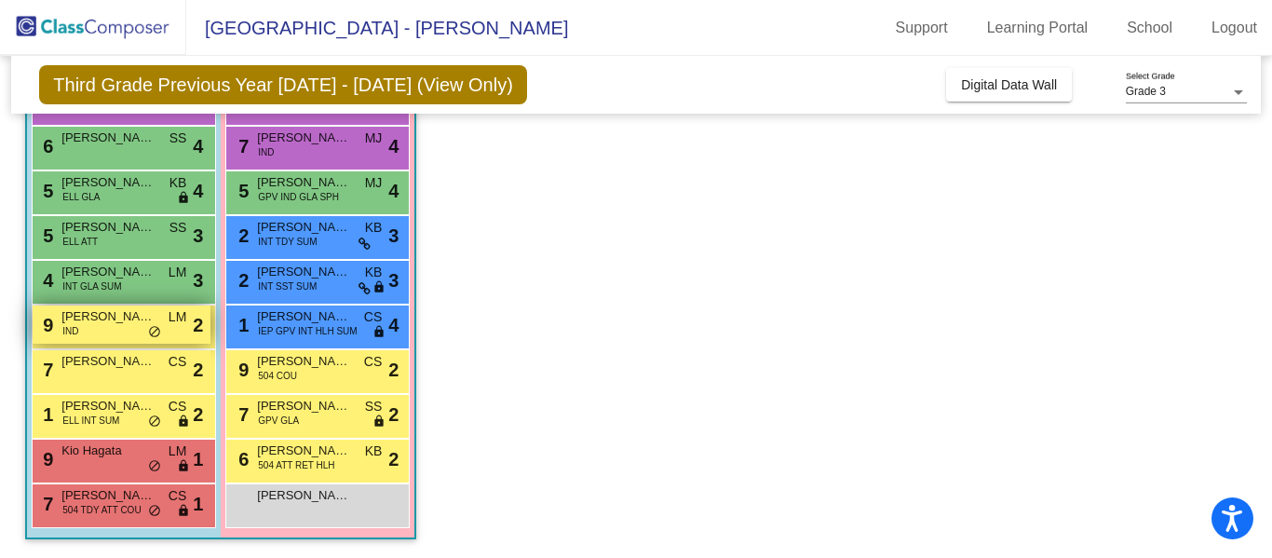
click at [156, 327] on span "do_not_disturb_alt" at bounding box center [154, 332] width 13 height 15
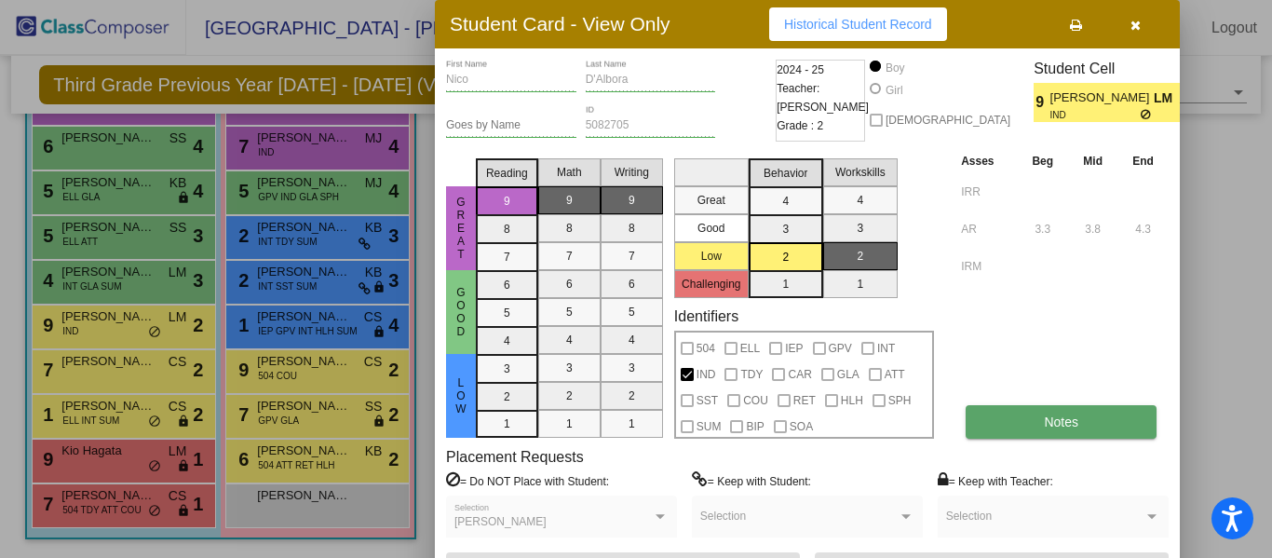
click at [1049, 426] on span "Notes" at bounding box center [1061, 421] width 34 height 15
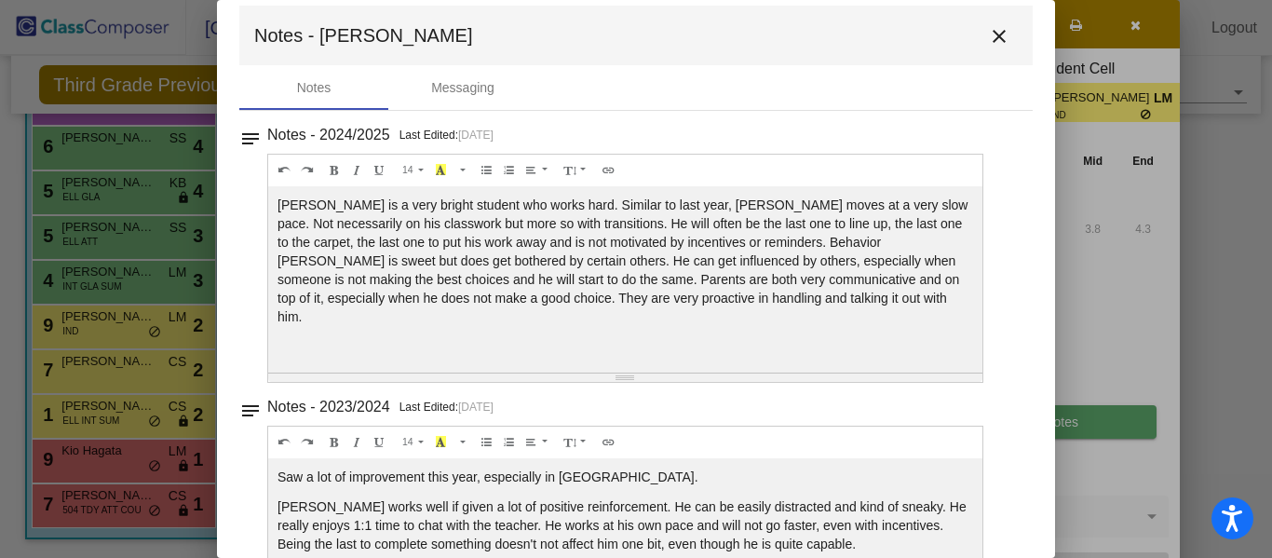
scroll to position [0, 0]
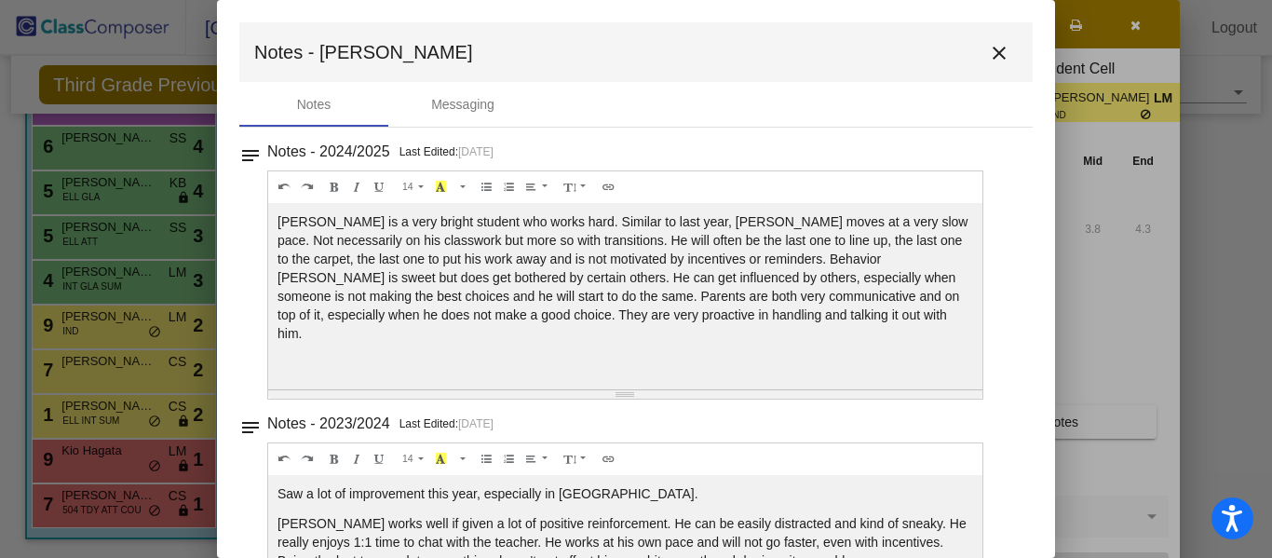
click at [994, 47] on mat-icon "close" at bounding box center [999, 53] width 22 height 22
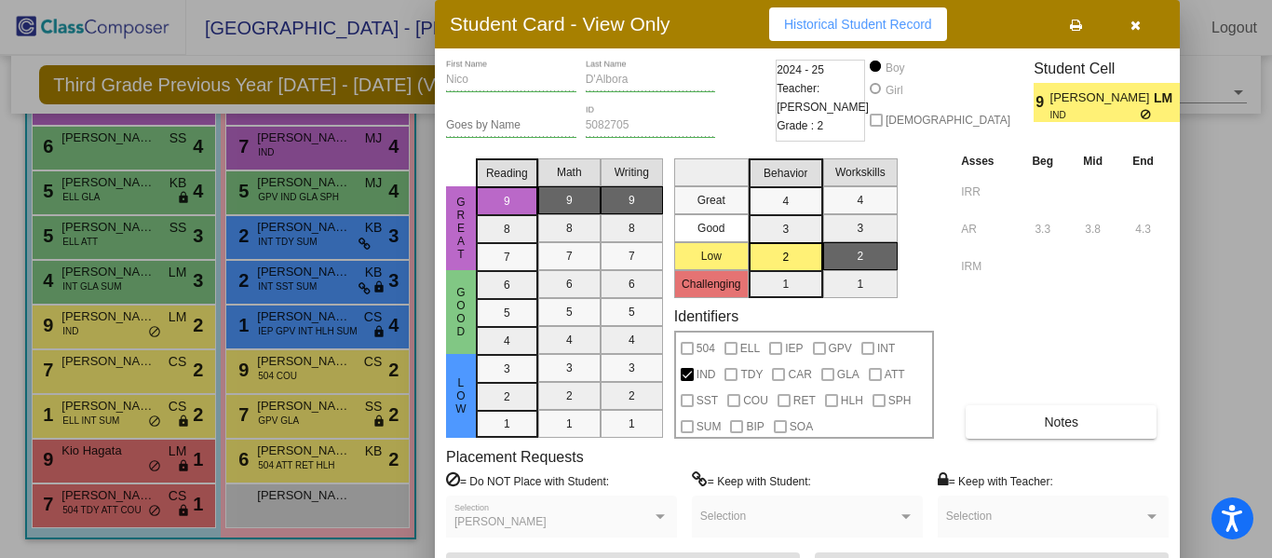
click at [1136, 19] on icon "button" at bounding box center [1136, 25] width 10 height 13
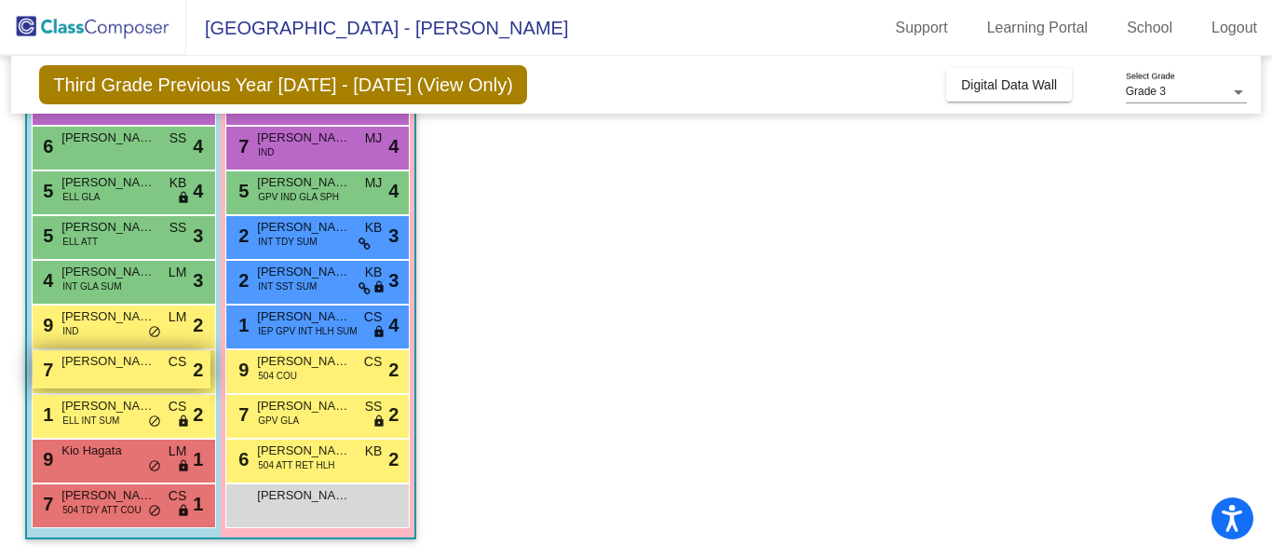
click at [136, 368] on span "[PERSON_NAME]" at bounding box center [107, 361] width 93 height 19
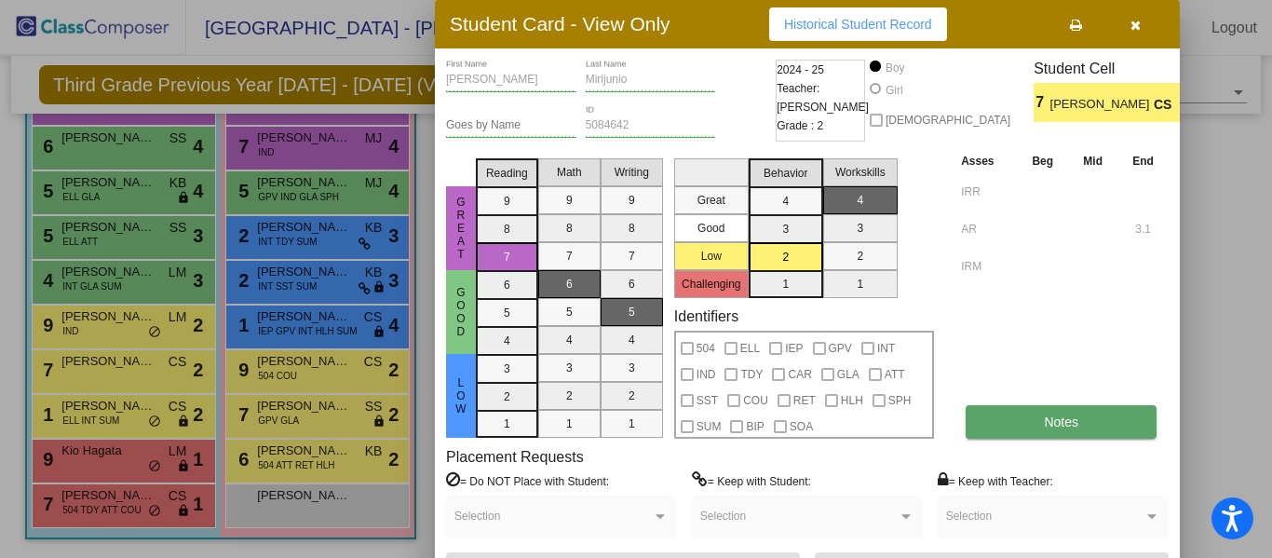
click at [1047, 421] on span "Notes" at bounding box center [1061, 421] width 34 height 15
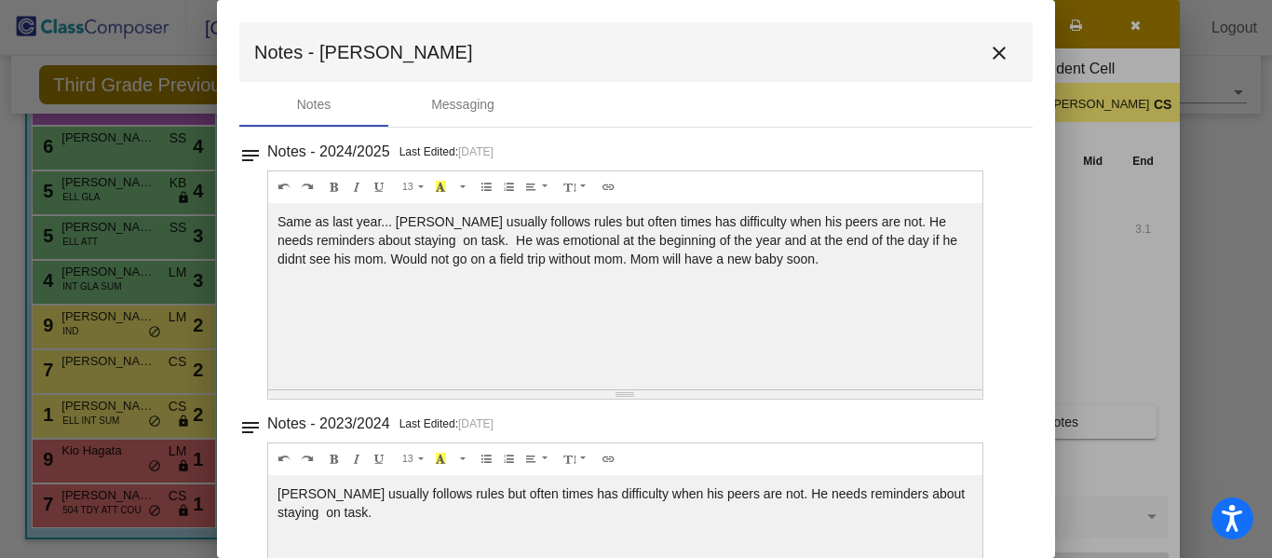
click at [996, 53] on mat-icon "close" at bounding box center [999, 53] width 22 height 22
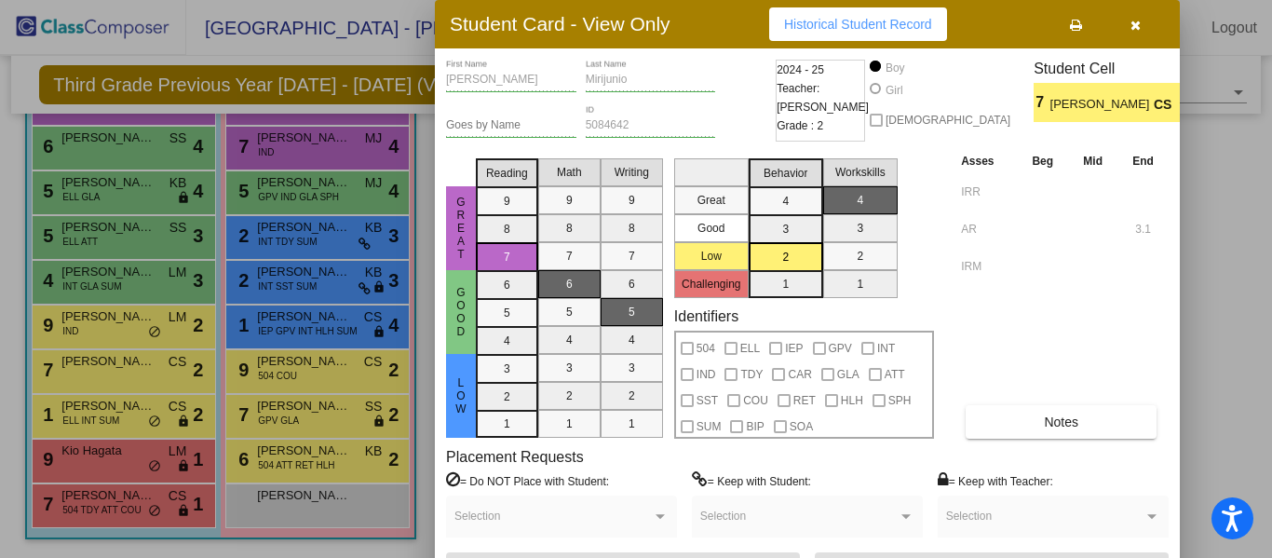
click at [1133, 21] on icon "button" at bounding box center [1136, 25] width 10 height 13
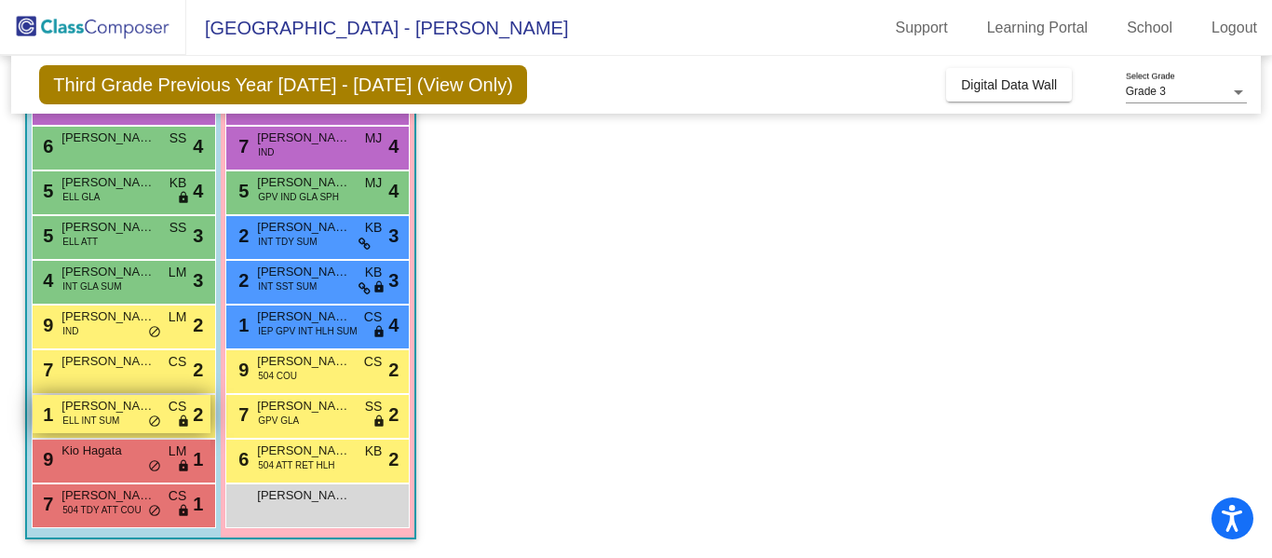
click at [134, 416] on div "1 [PERSON_NAME] Villa ELL INT SUM CS lock do_not_disturb_alt 2" at bounding box center [122, 414] width 178 height 38
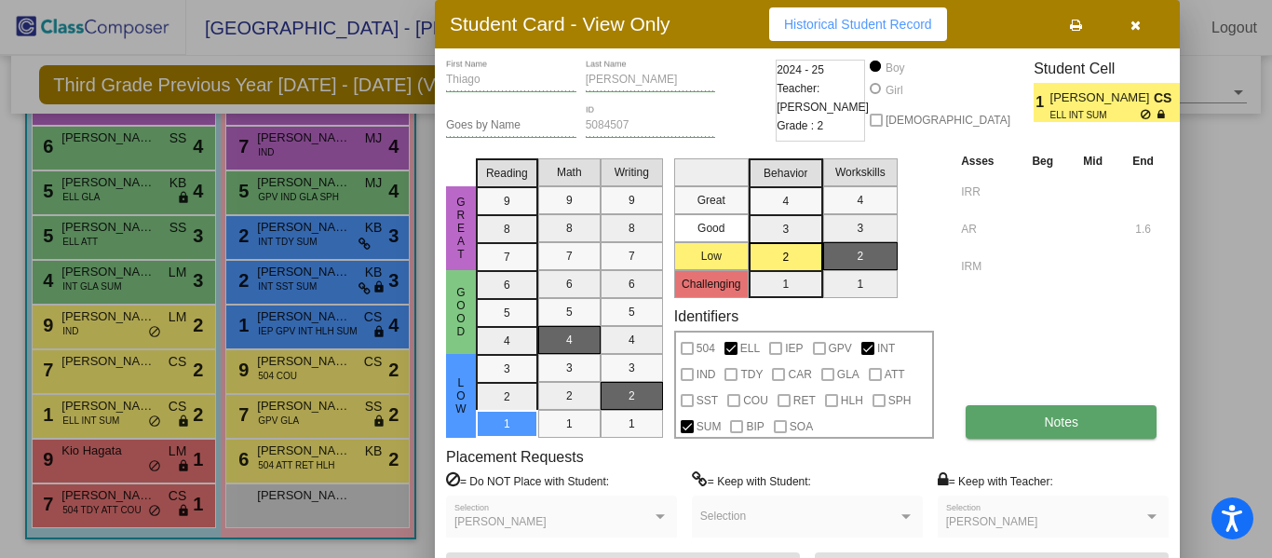
click at [1044, 427] on span "Notes" at bounding box center [1061, 421] width 34 height 15
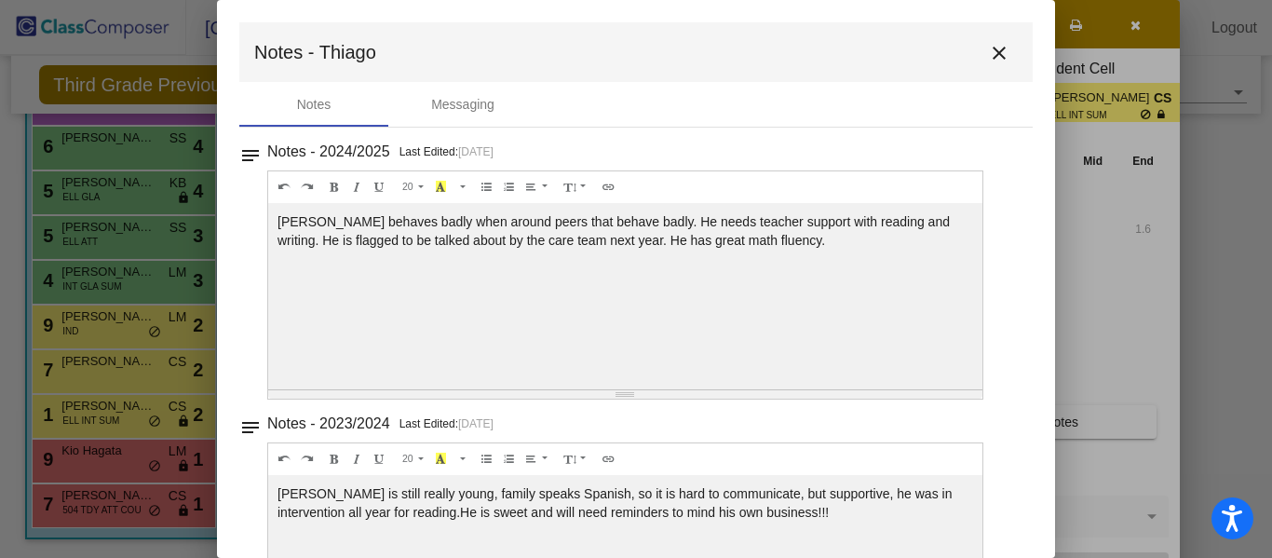
click at [991, 47] on mat-icon "close" at bounding box center [999, 53] width 22 height 22
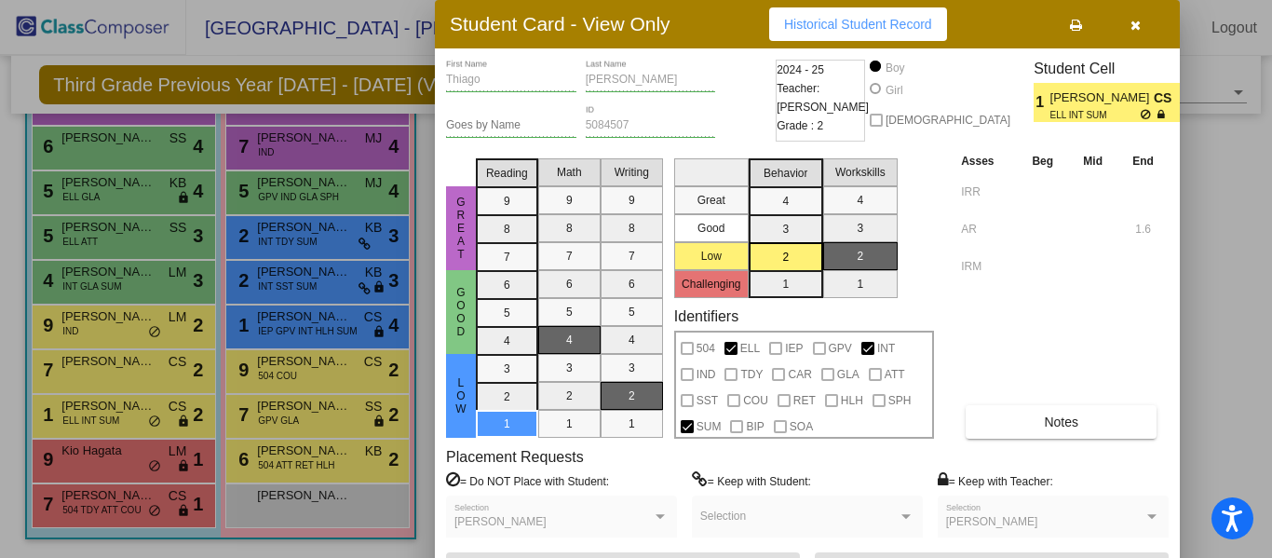
click at [1131, 19] on icon "button" at bounding box center [1136, 25] width 10 height 13
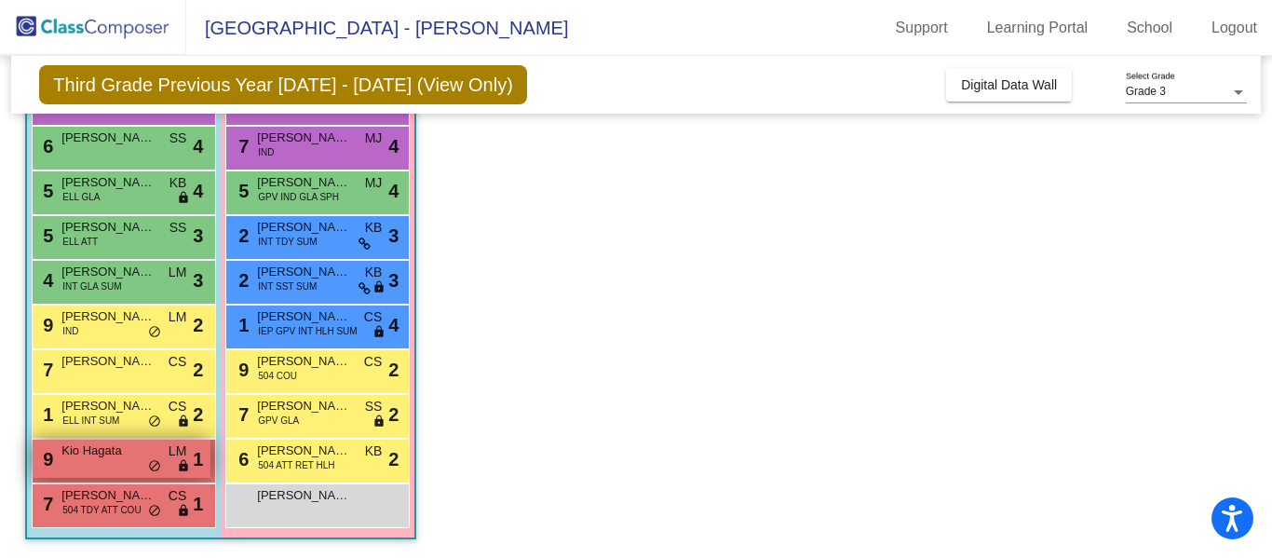
click at [129, 460] on div "9 Kio [PERSON_NAME] lock do_not_disturb_alt 1" at bounding box center [122, 459] width 178 height 38
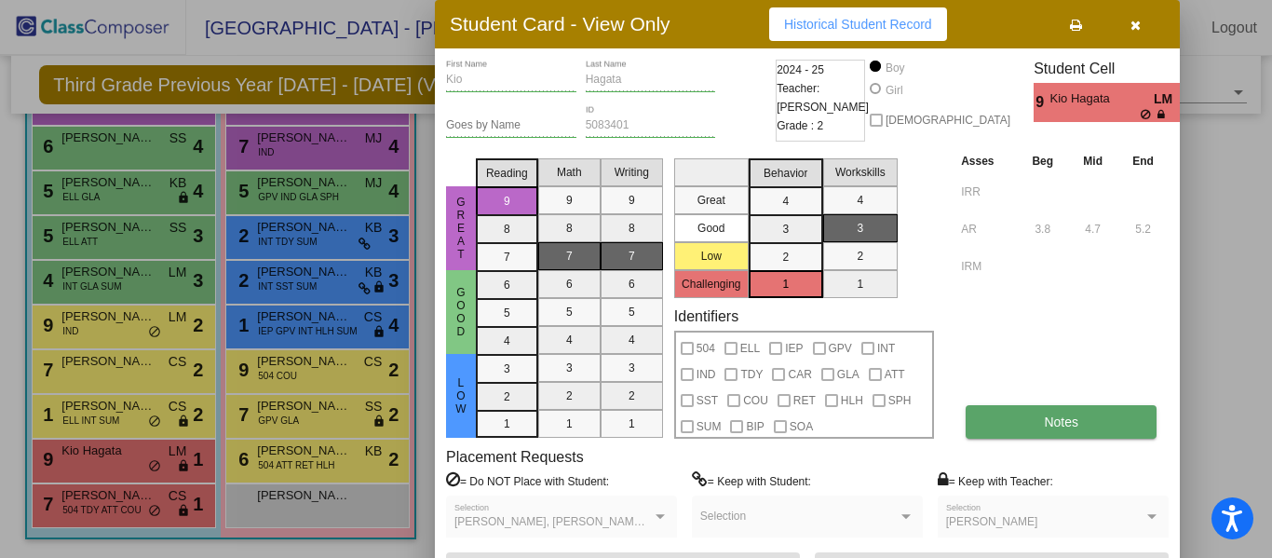
click at [1037, 421] on button "Notes" at bounding box center [1061, 422] width 191 height 34
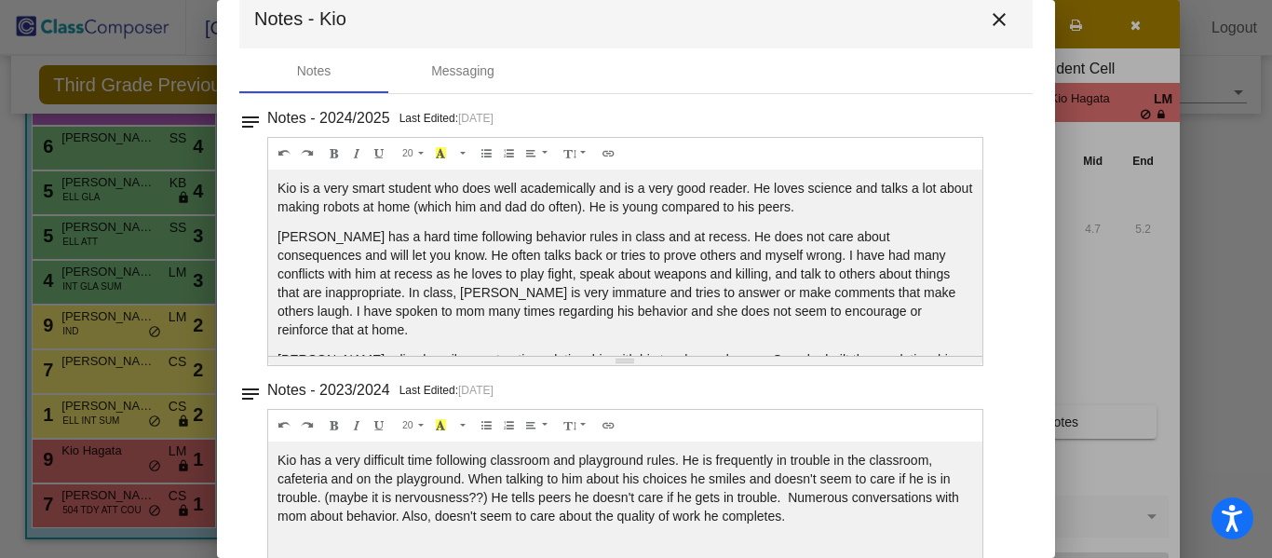
click at [988, 23] on mat-icon "close" at bounding box center [999, 19] width 22 height 22
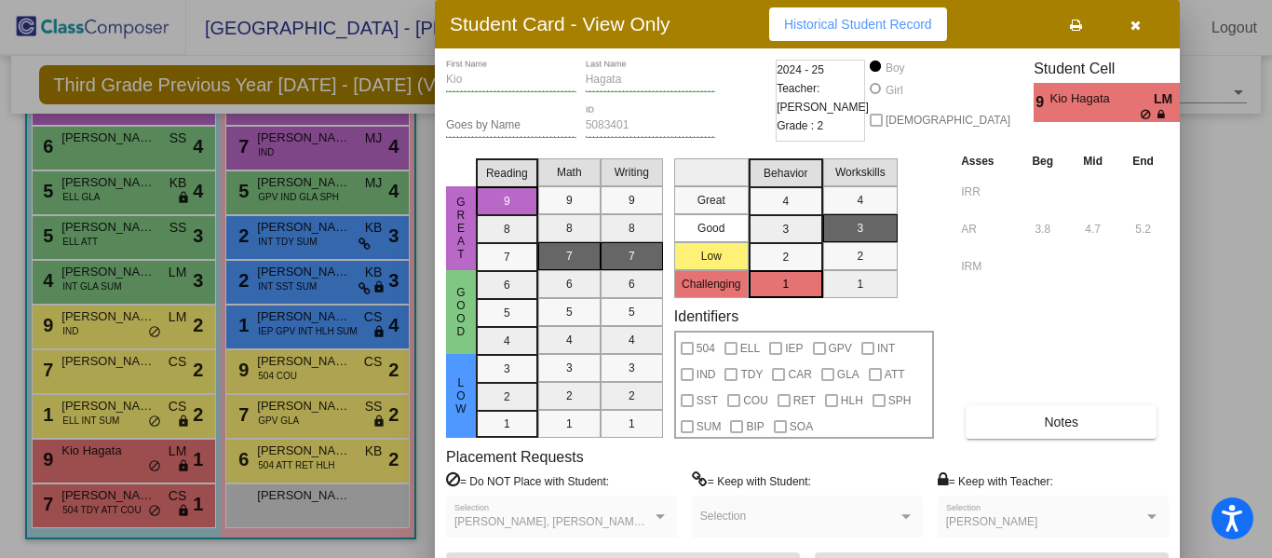
click at [1136, 28] on icon "button" at bounding box center [1136, 25] width 10 height 13
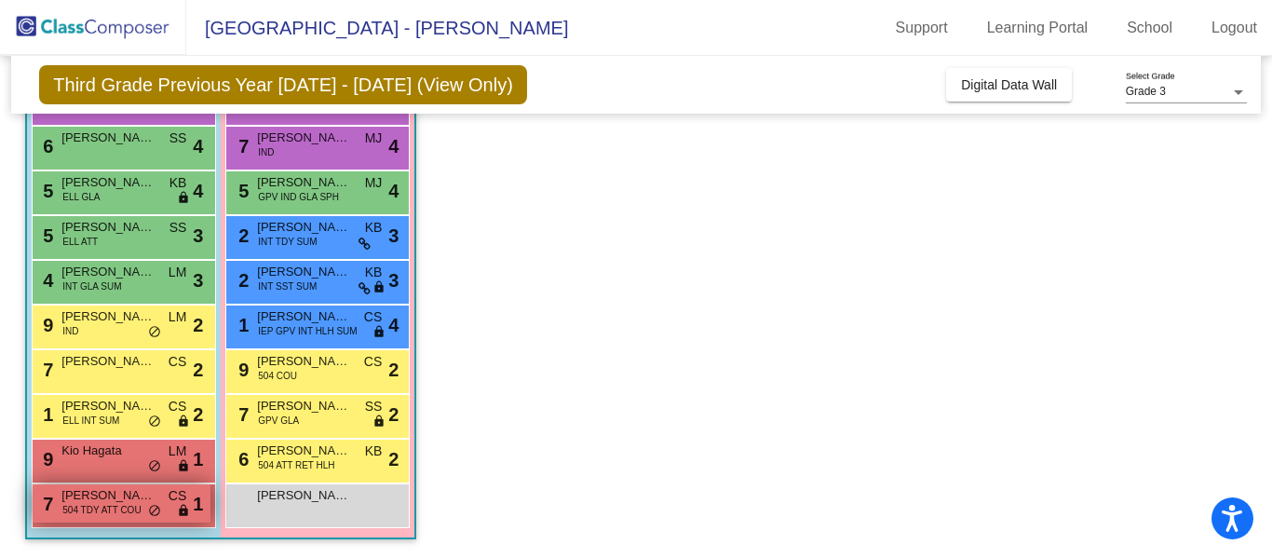
click at [137, 501] on span "[PERSON_NAME] [PERSON_NAME]" at bounding box center [107, 495] width 93 height 19
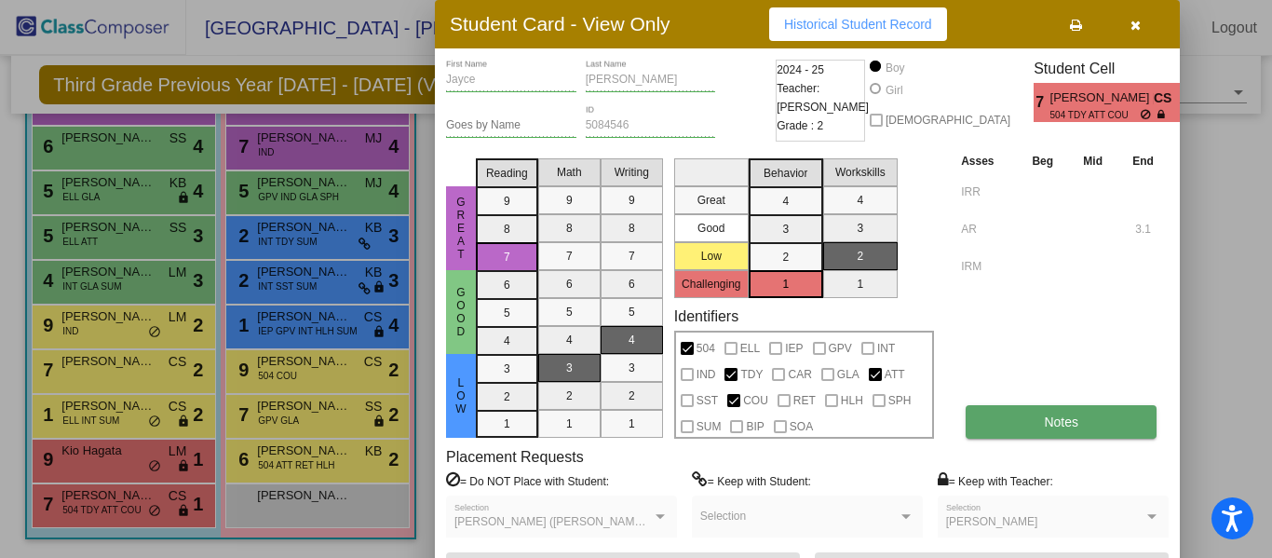
click at [1058, 419] on span "Notes" at bounding box center [1061, 421] width 34 height 15
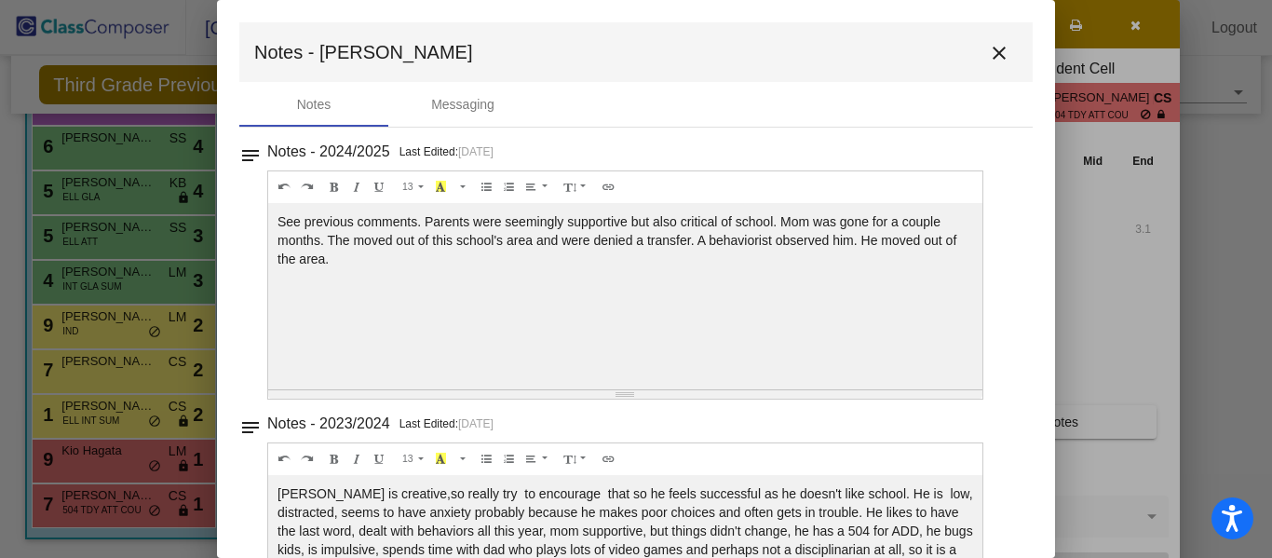
click at [990, 52] on mat-icon "close" at bounding box center [999, 53] width 22 height 22
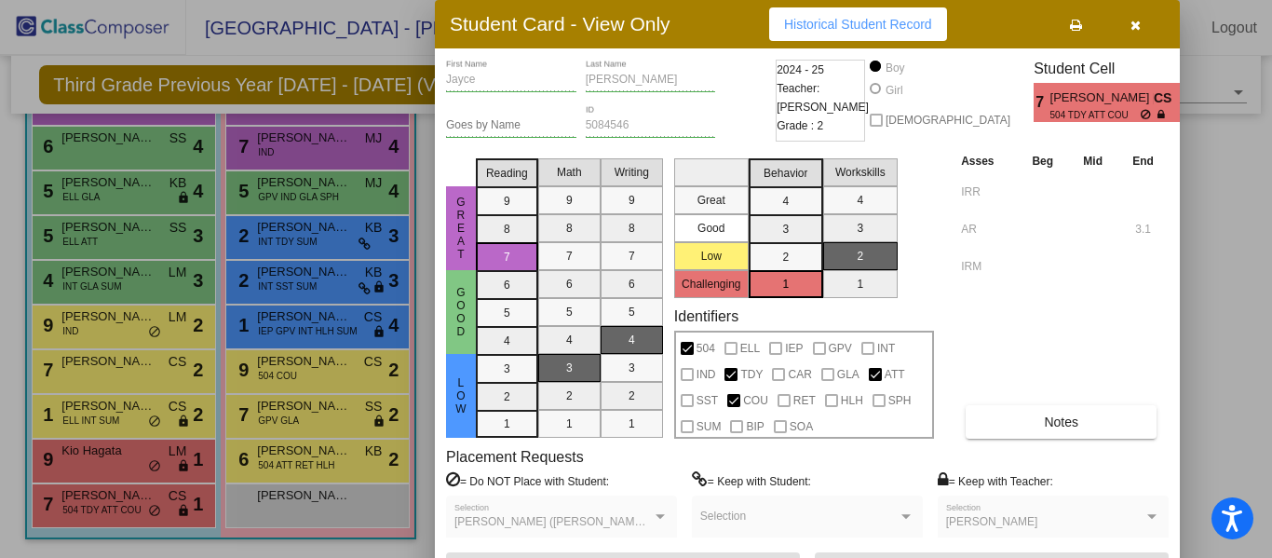
click at [1128, 25] on button "button" at bounding box center [1135, 24] width 60 height 34
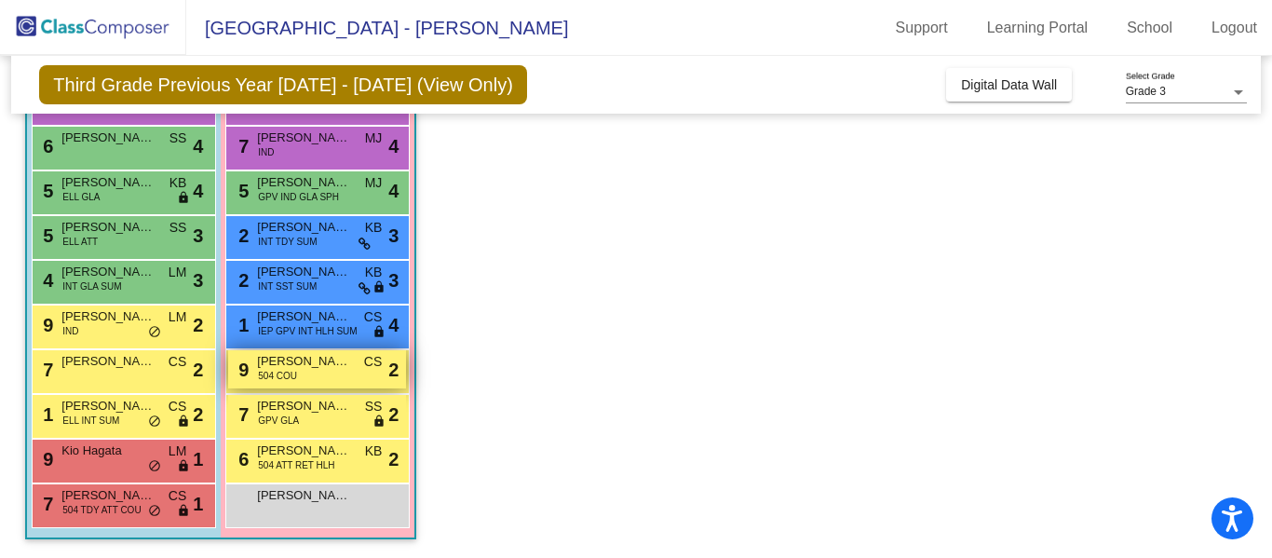
click at [349, 370] on span "[PERSON_NAME]" at bounding box center [303, 361] width 93 height 19
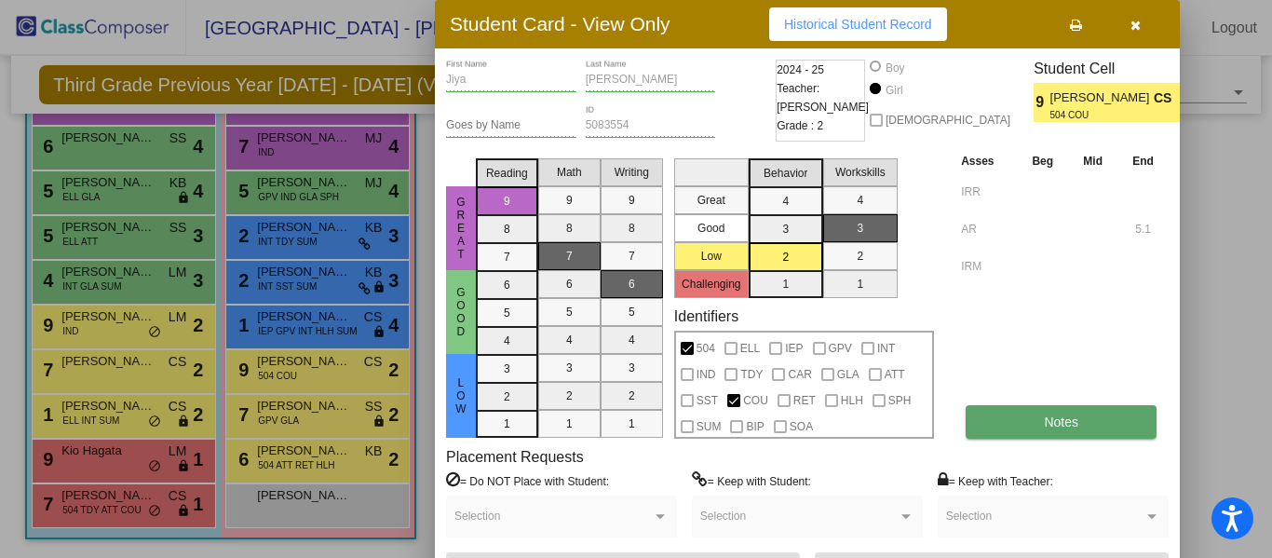
click at [1049, 423] on span "Notes" at bounding box center [1061, 421] width 34 height 15
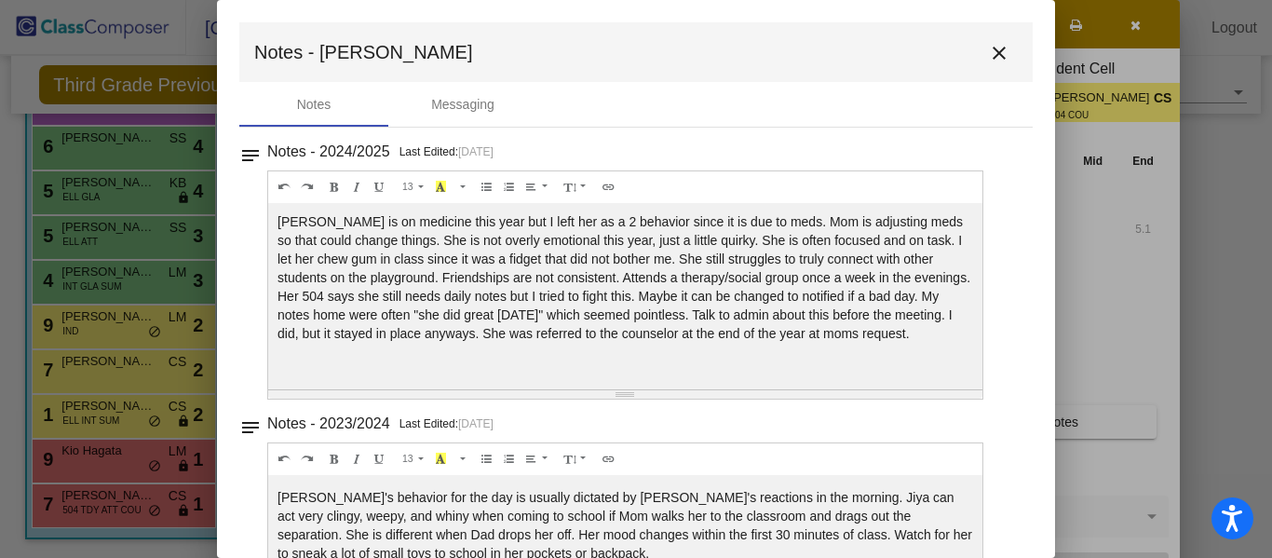
click at [988, 52] on mat-icon "close" at bounding box center [999, 53] width 22 height 22
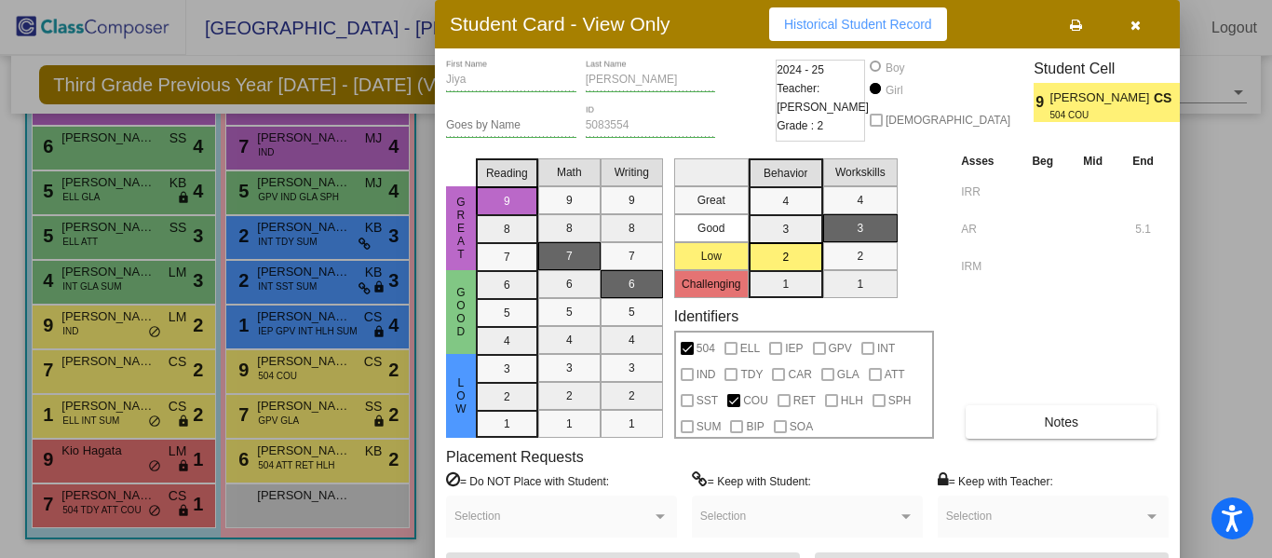
click at [1133, 23] on icon "button" at bounding box center [1136, 25] width 10 height 13
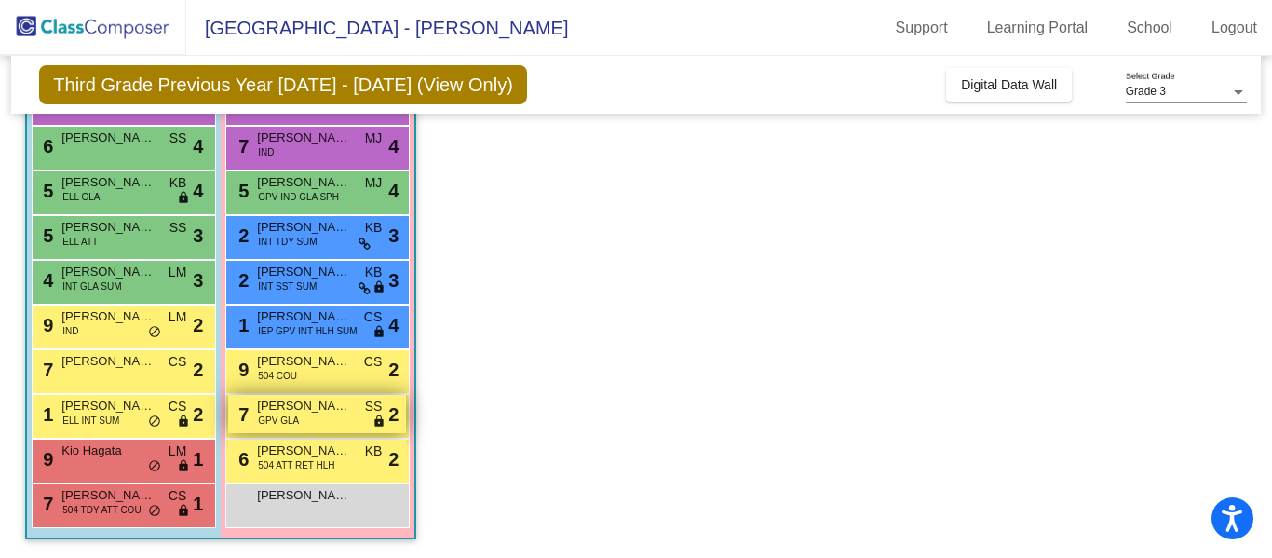
click at [327, 412] on span "[PERSON_NAME]" at bounding box center [303, 406] width 93 height 19
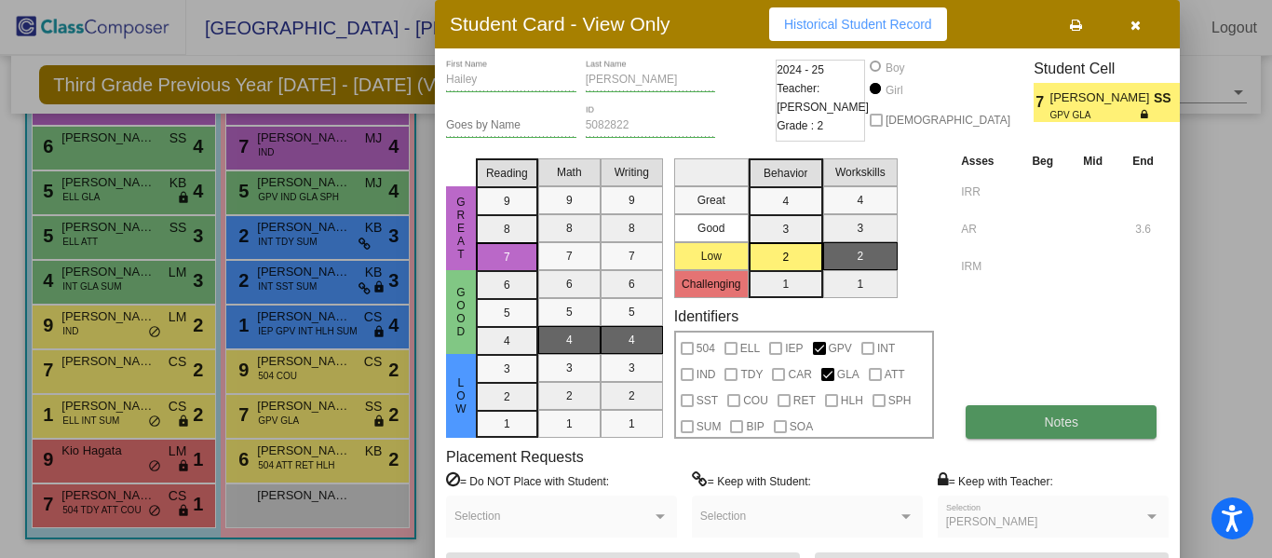
click at [1019, 424] on button "Notes" at bounding box center [1061, 422] width 191 height 34
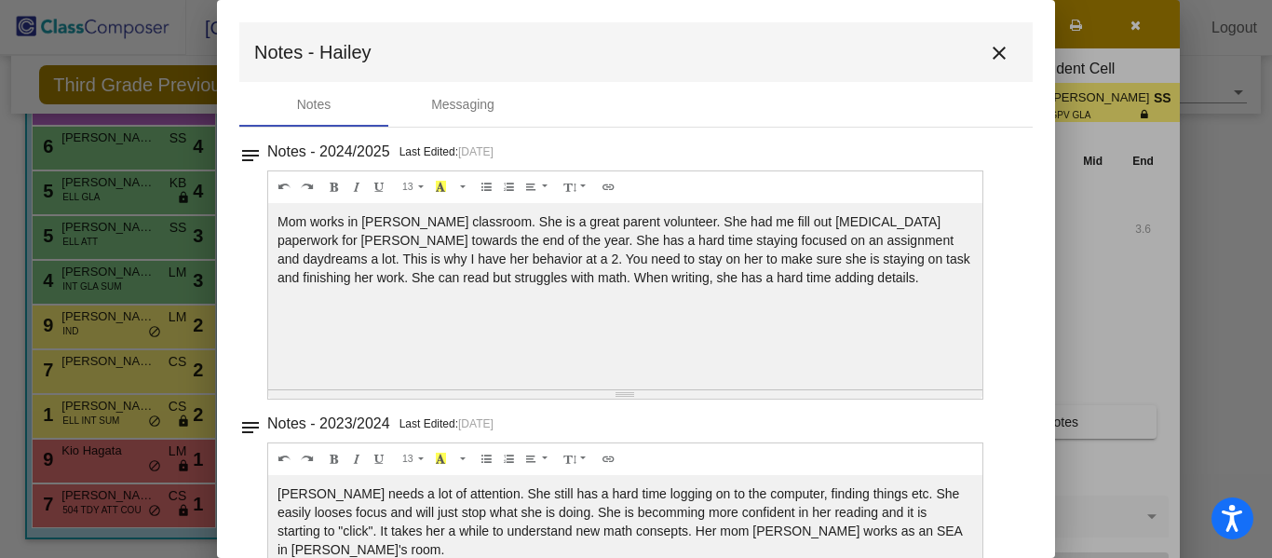
click at [994, 52] on mat-icon "close" at bounding box center [999, 53] width 22 height 22
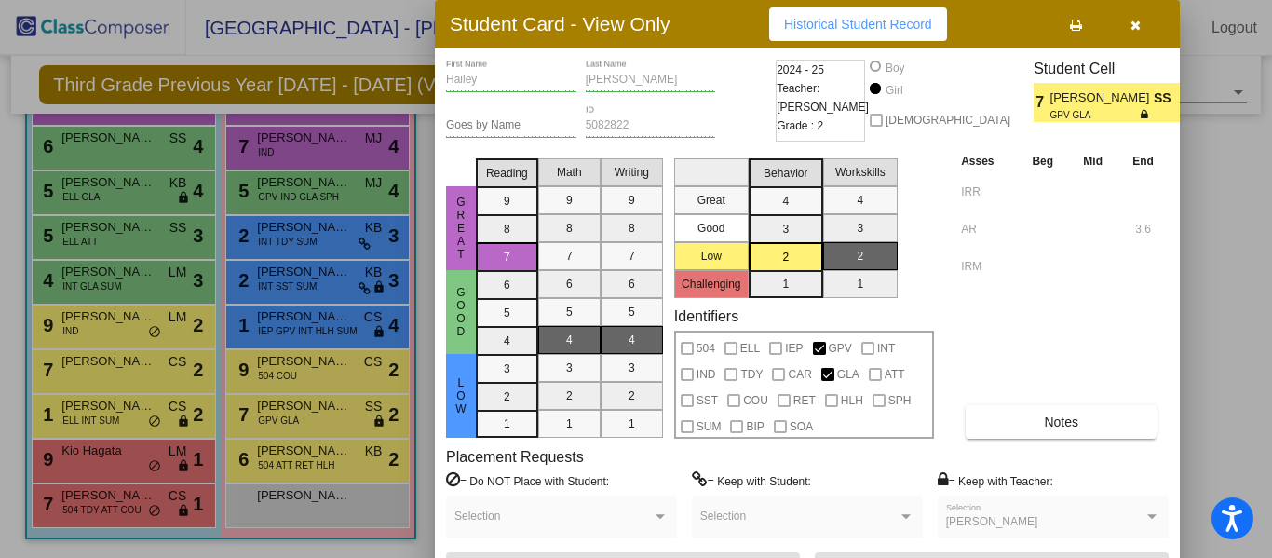
click at [346, 455] on div at bounding box center [636, 279] width 1272 height 558
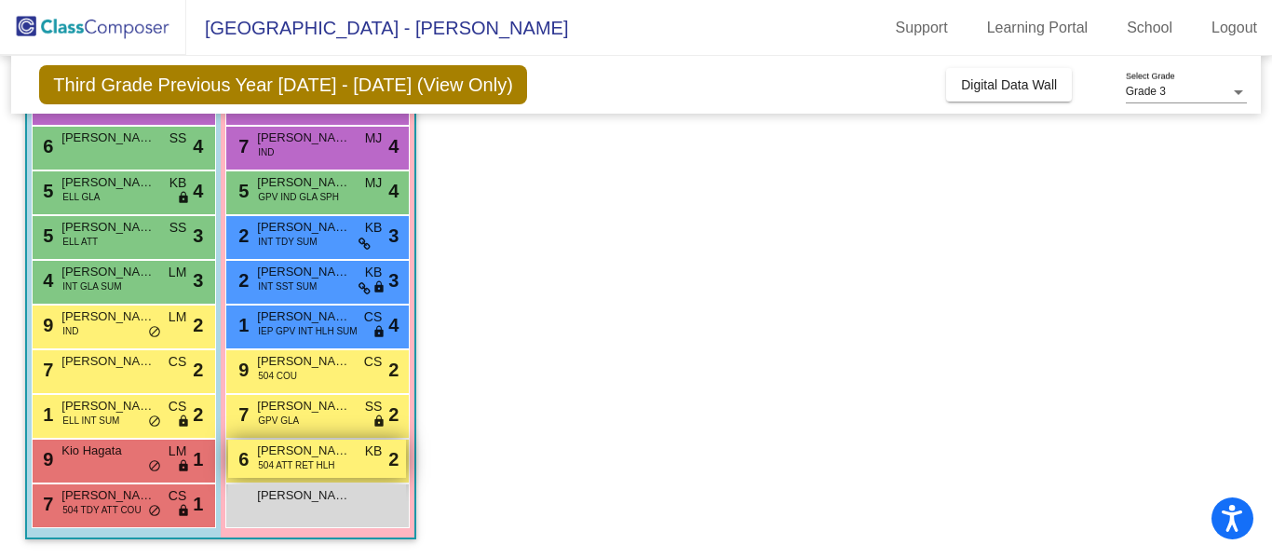
click at [327, 468] on span "504 ATT RET HLH" at bounding box center [296, 465] width 76 height 14
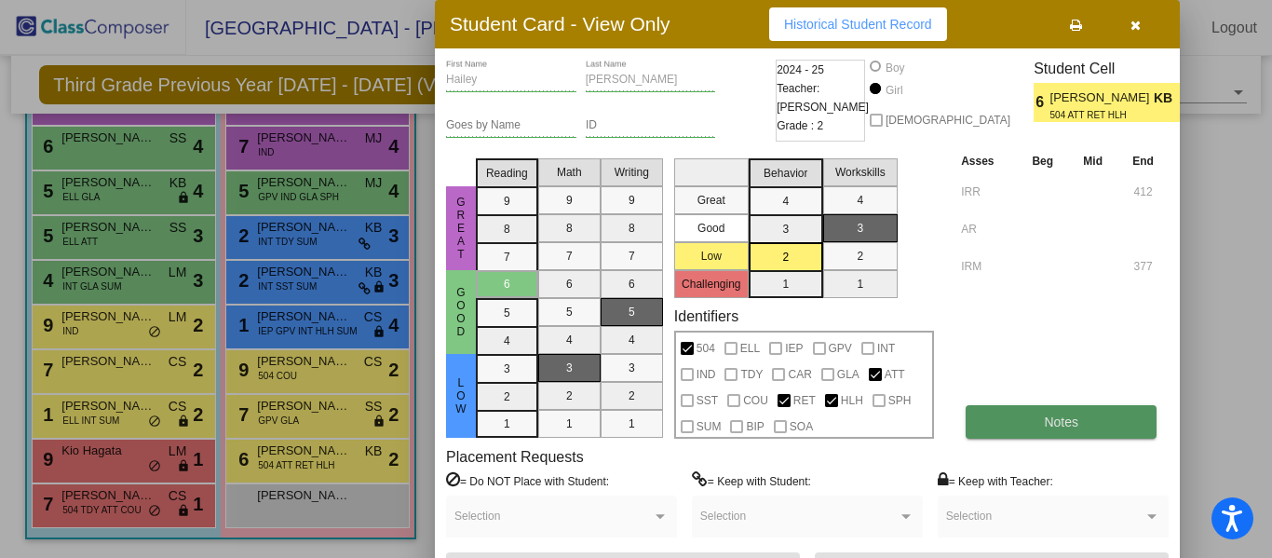
click at [1042, 426] on button "Notes" at bounding box center [1061, 422] width 191 height 34
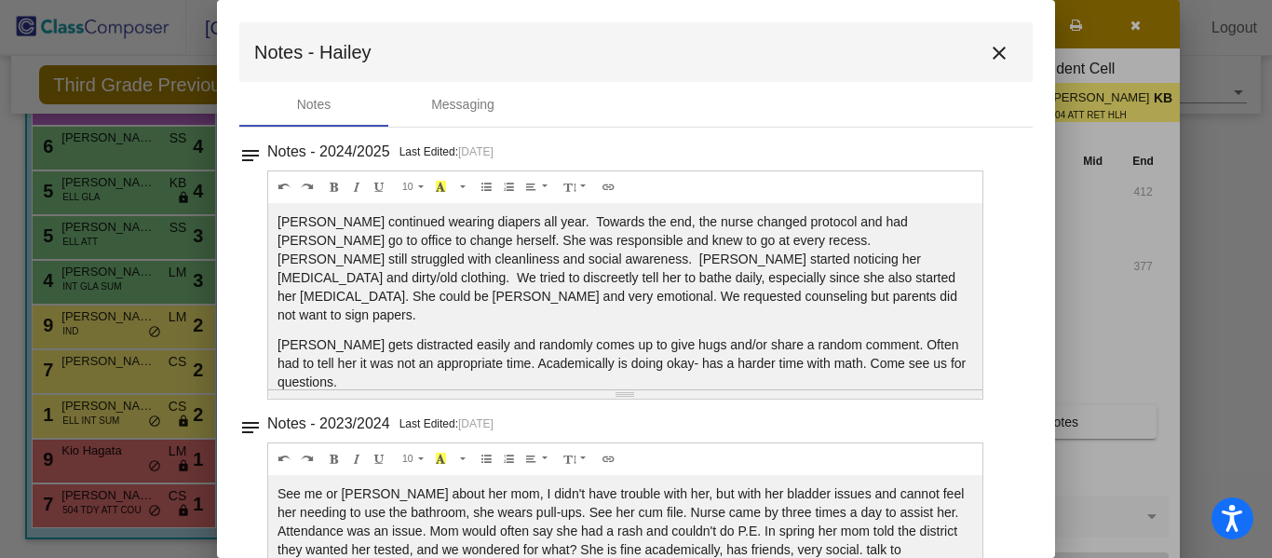
click at [988, 53] on mat-icon "close" at bounding box center [999, 53] width 22 height 22
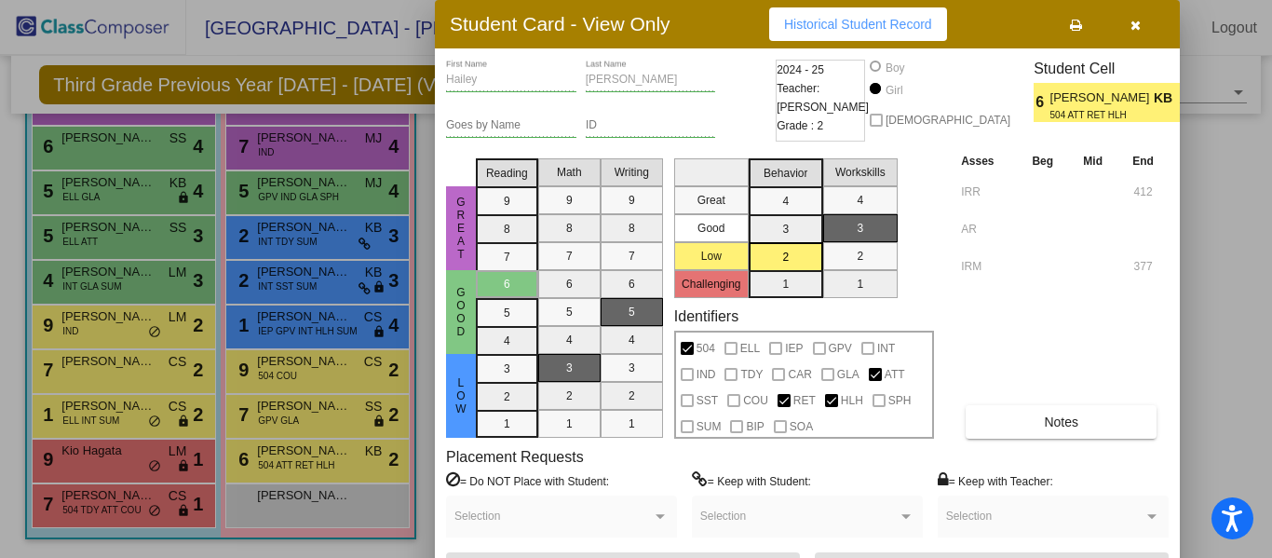
click at [1137, 28] on icon "button" at bounding box center [1136, 25] width 10 height 13
